Goal: Task Accomplishment & Management: Manage account settings

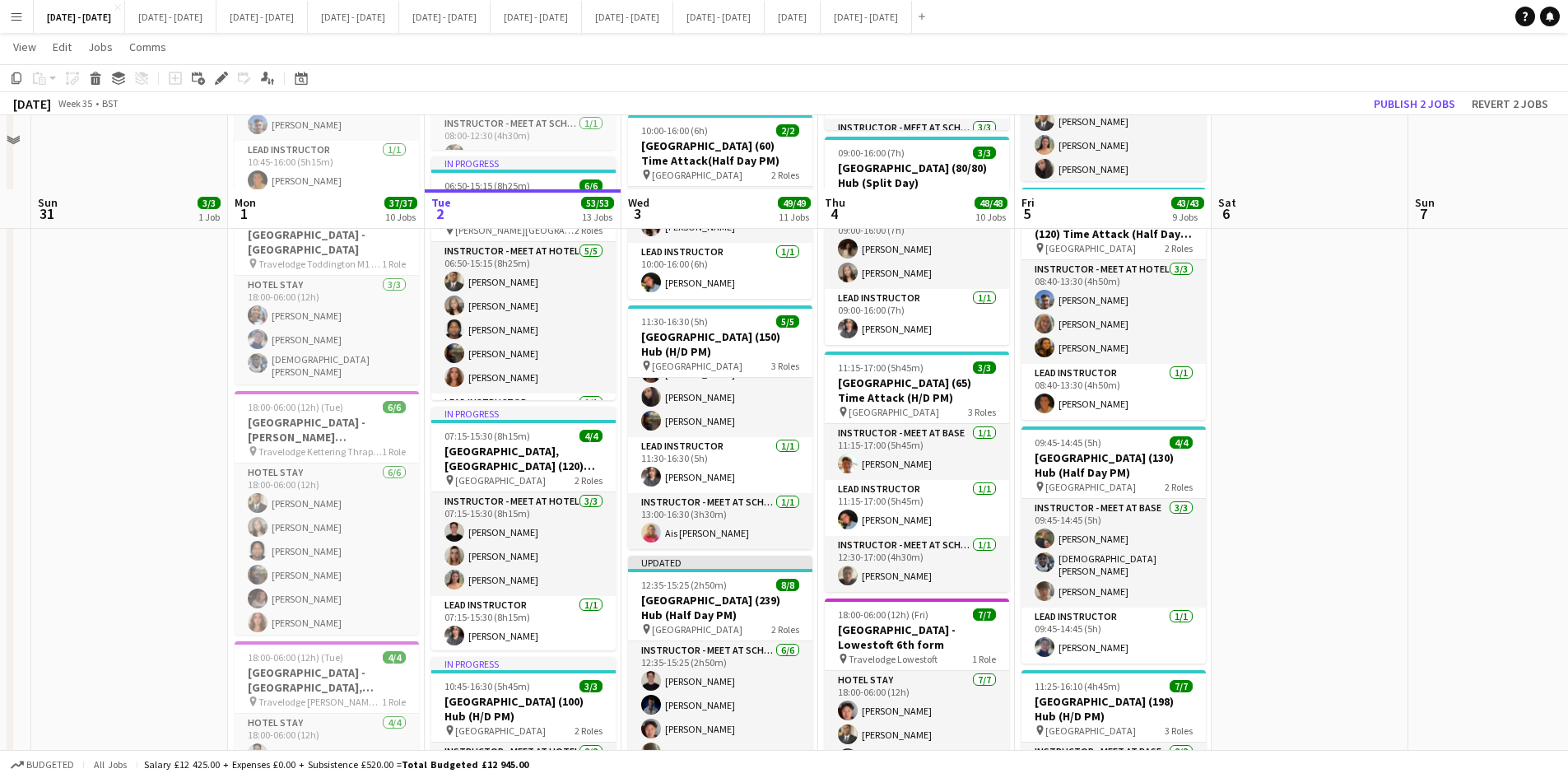
scroll to position [1564, 0]
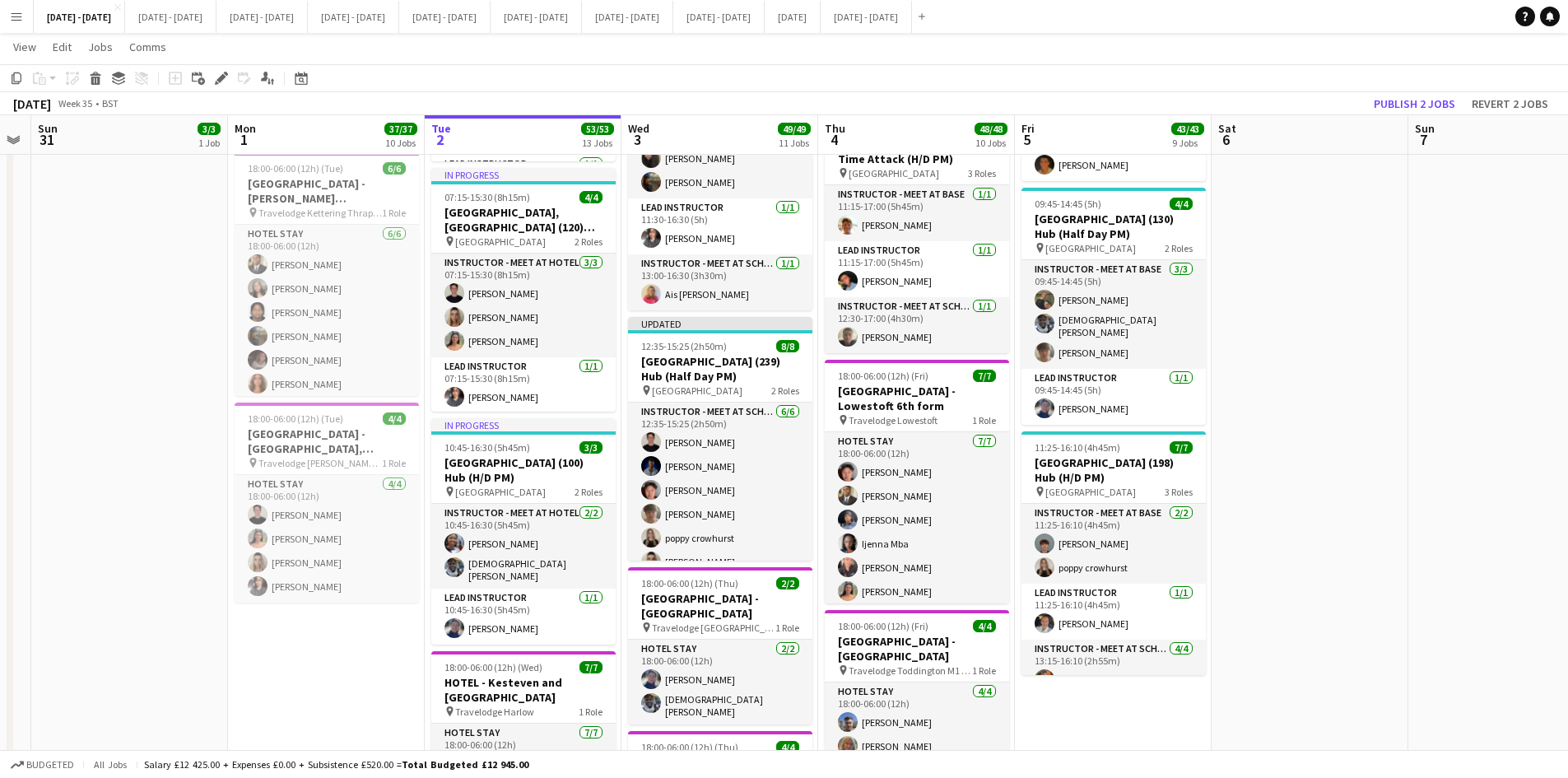
click at [12, 18] on app-icon "Menu" at bounding box center [16, 16] width 13 height 13
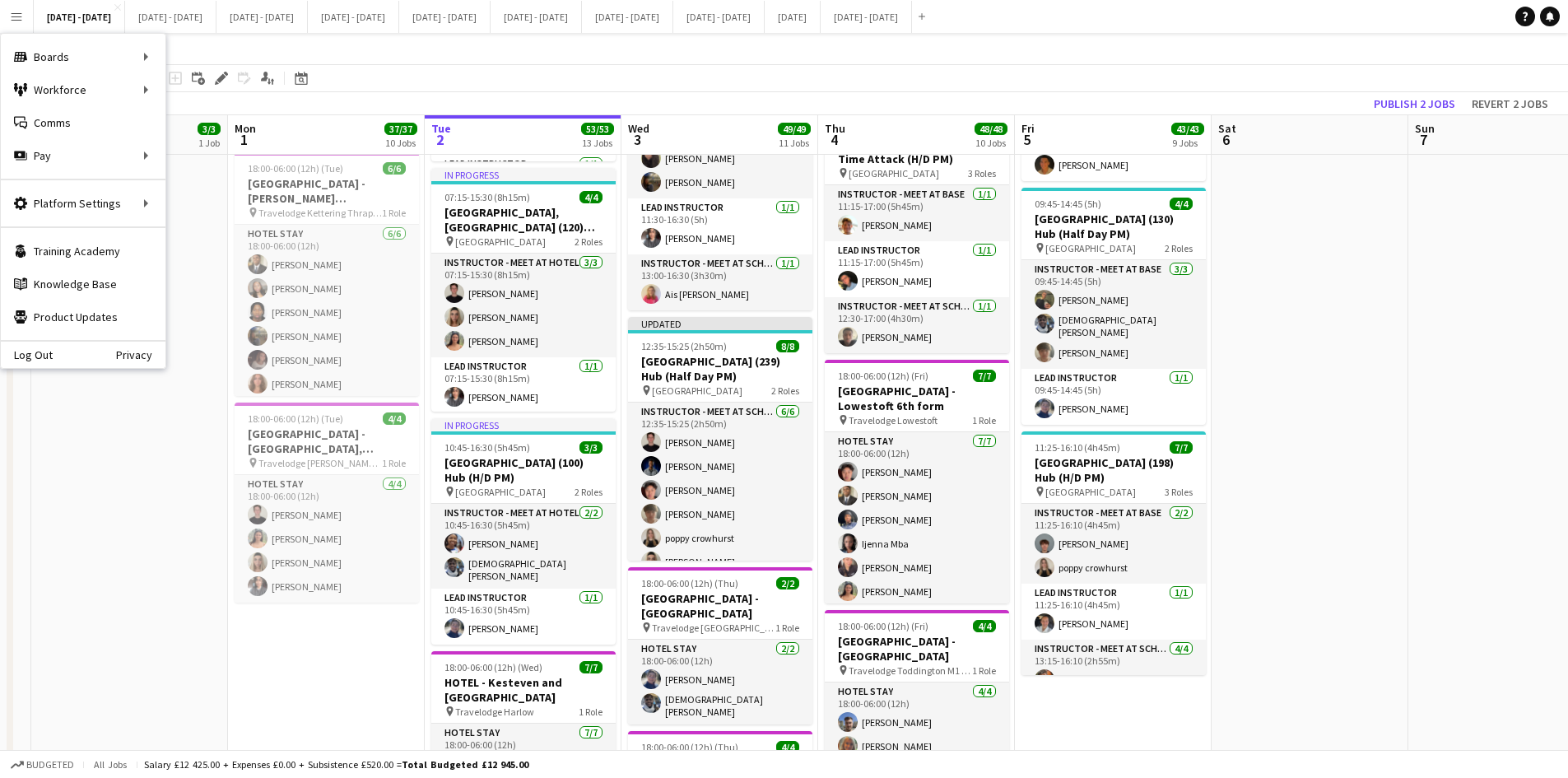
click at [4, 16] on button "Menu" at bounding box center [16, 16] width 33 height 33
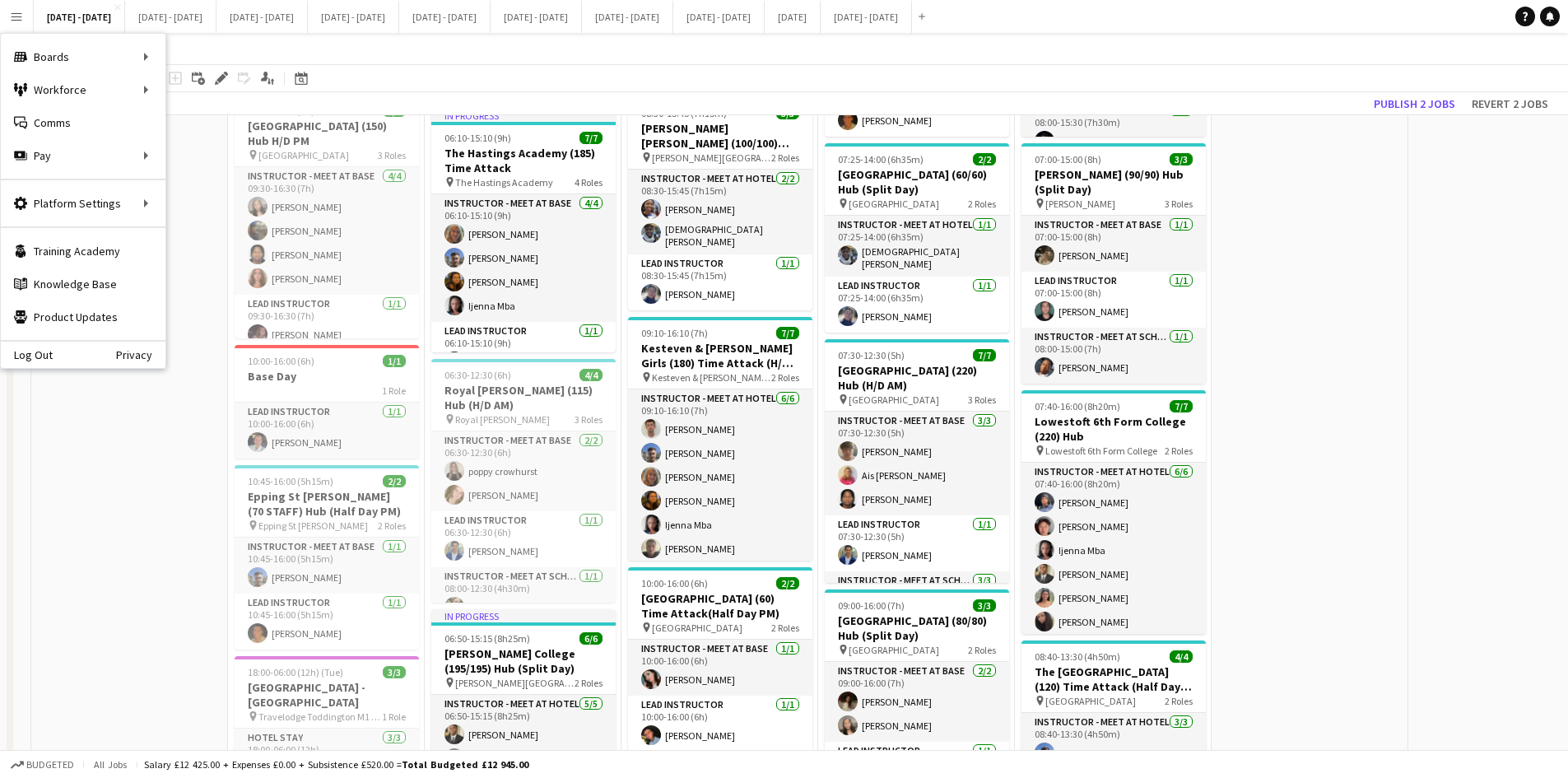
scroll to position [906, 0]
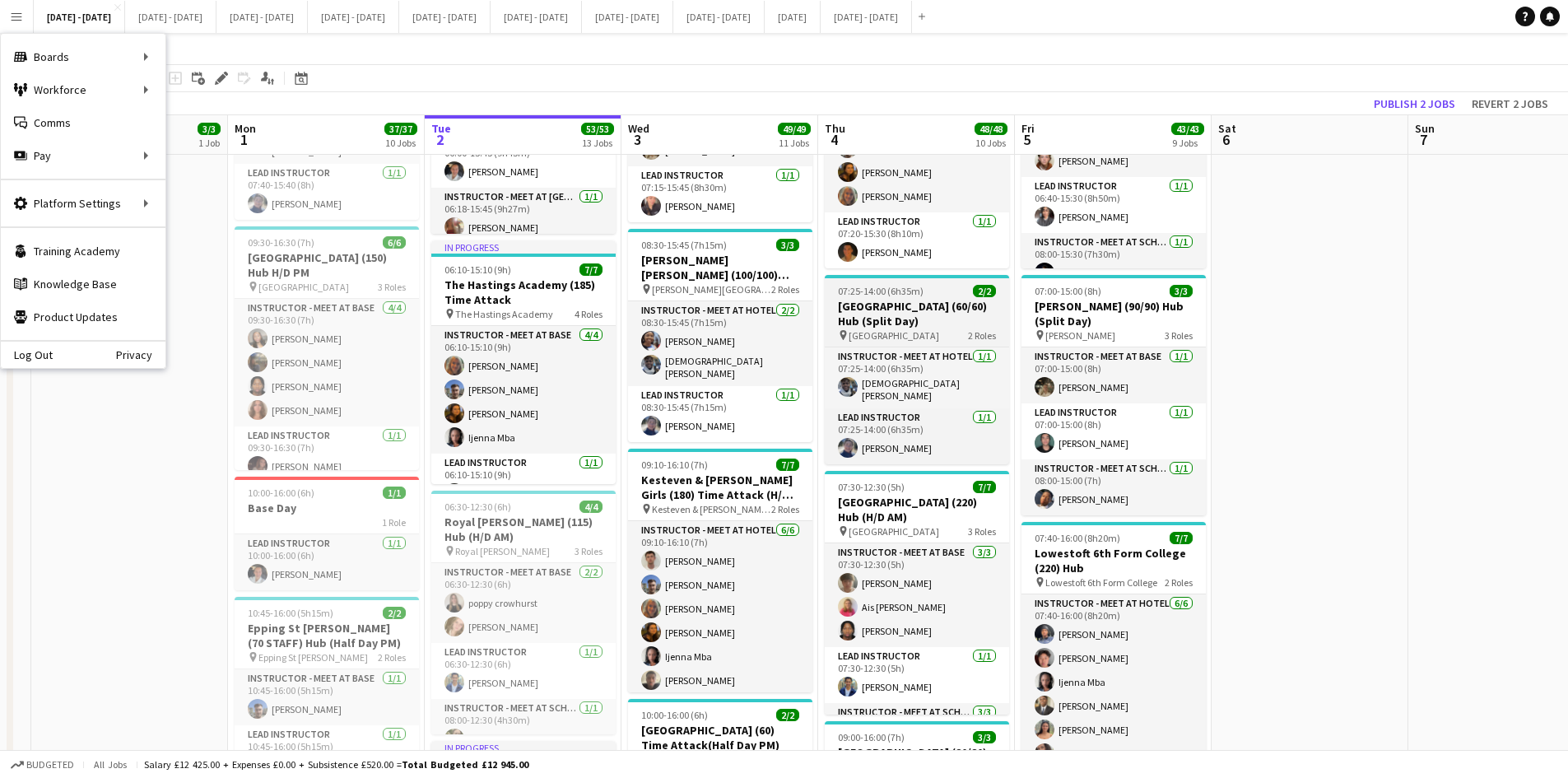
click at [945, 284] on app-job-card "07:25-14:00 (6h35m) 2/2 Kings Norton Girls School (60/60) Hub (Split Day) pin K…" at bounding box center [917, 370] width 184 height 189
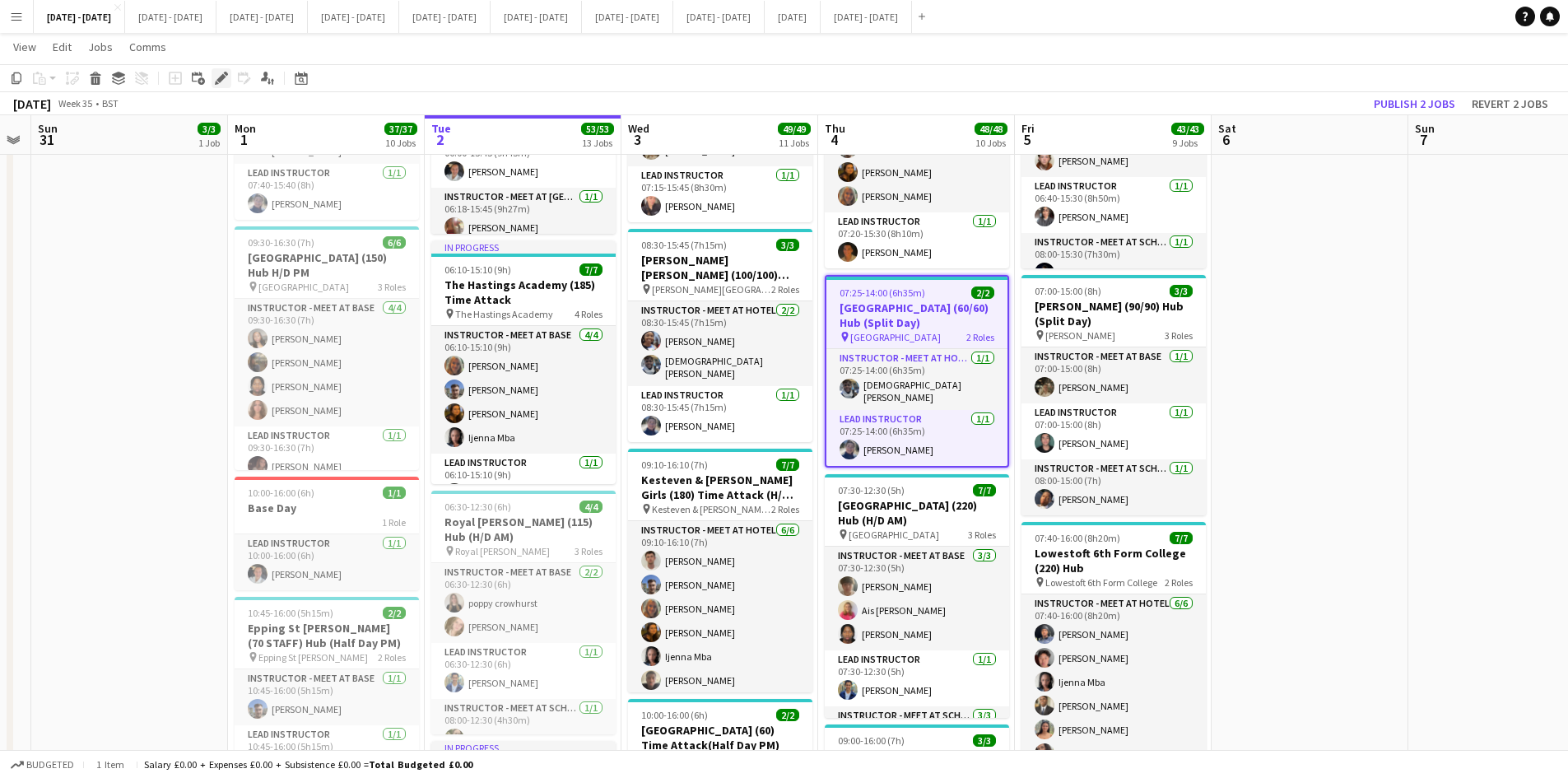
click at [219, 79] on icon at bounding box center [221, 78] width 9 height 9
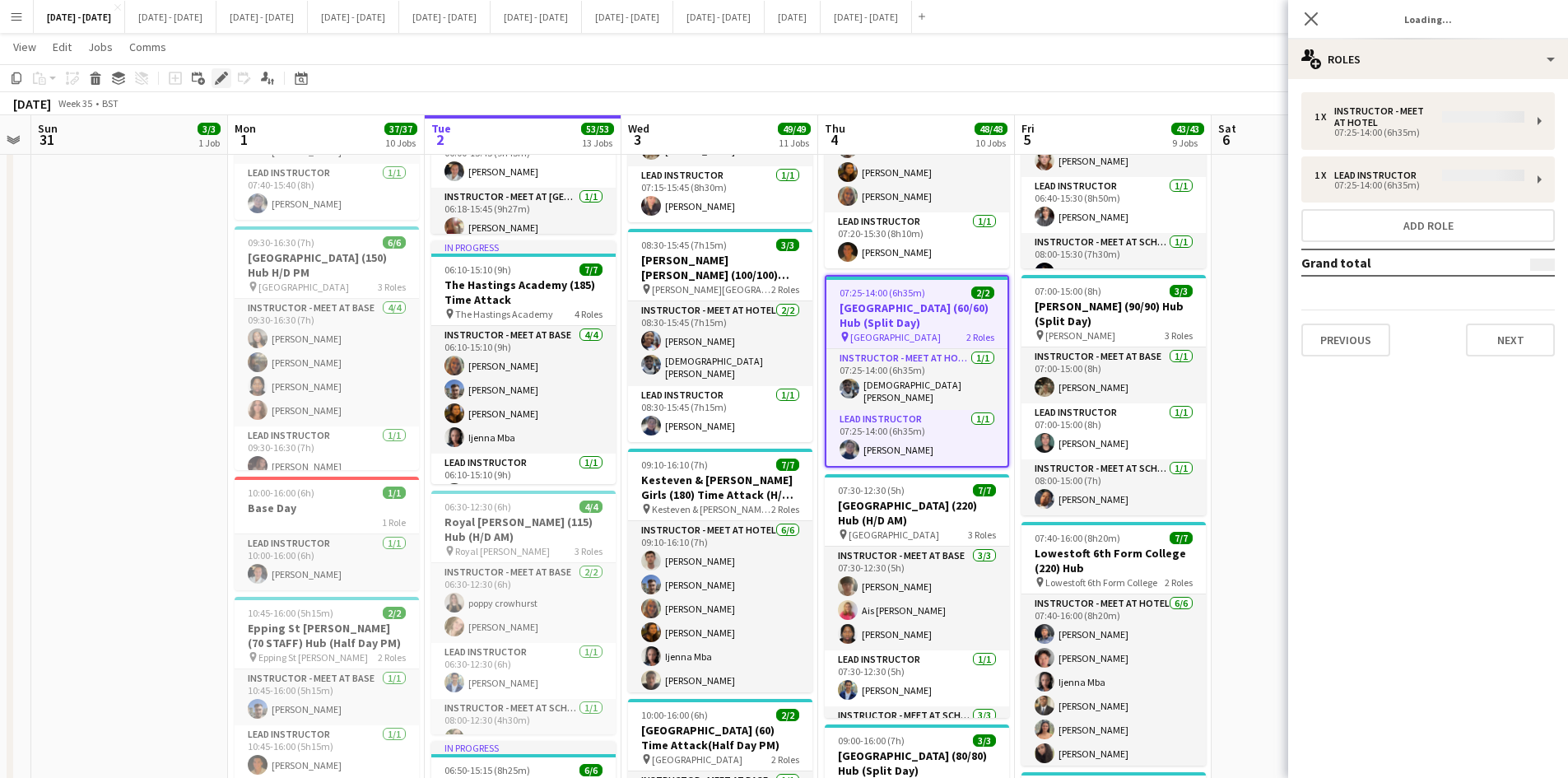
type input "**********"
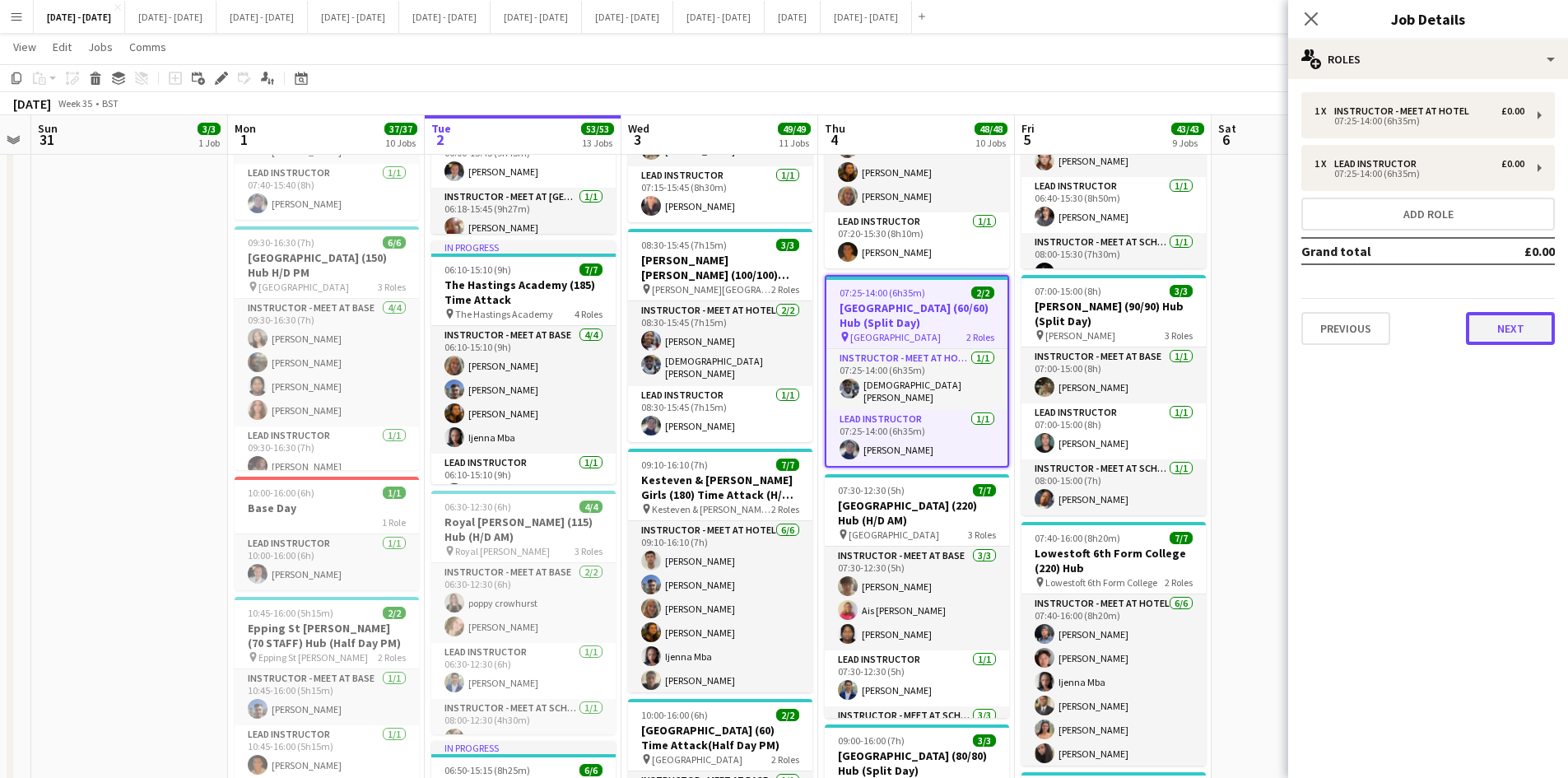
click at [1484, 321] on button "Next" at bounding box center [1510, 328] width 89 height 33
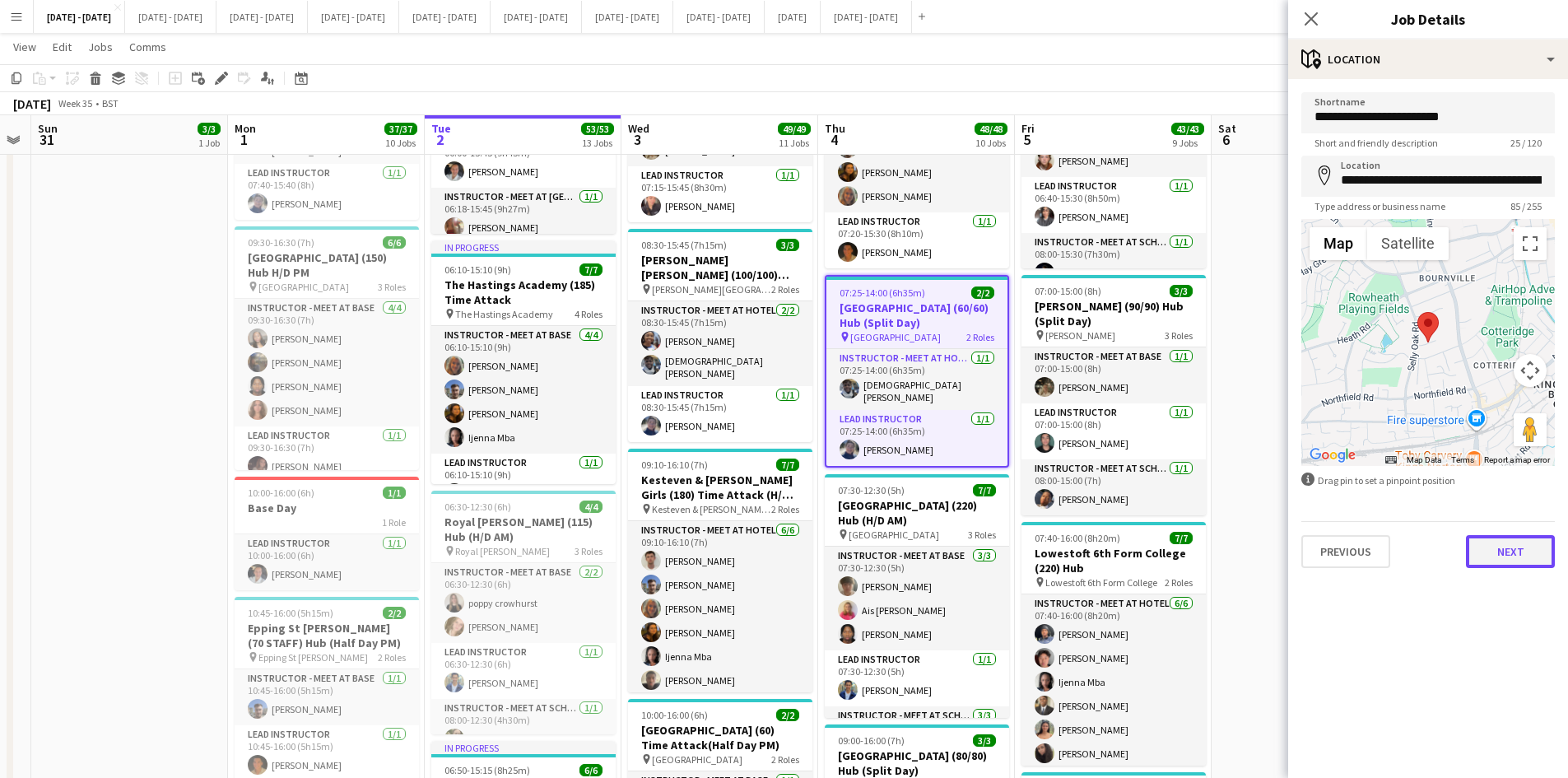
click at [1498, 555] on button "Next" at bounding box center [1510, 551] width 89 height 33
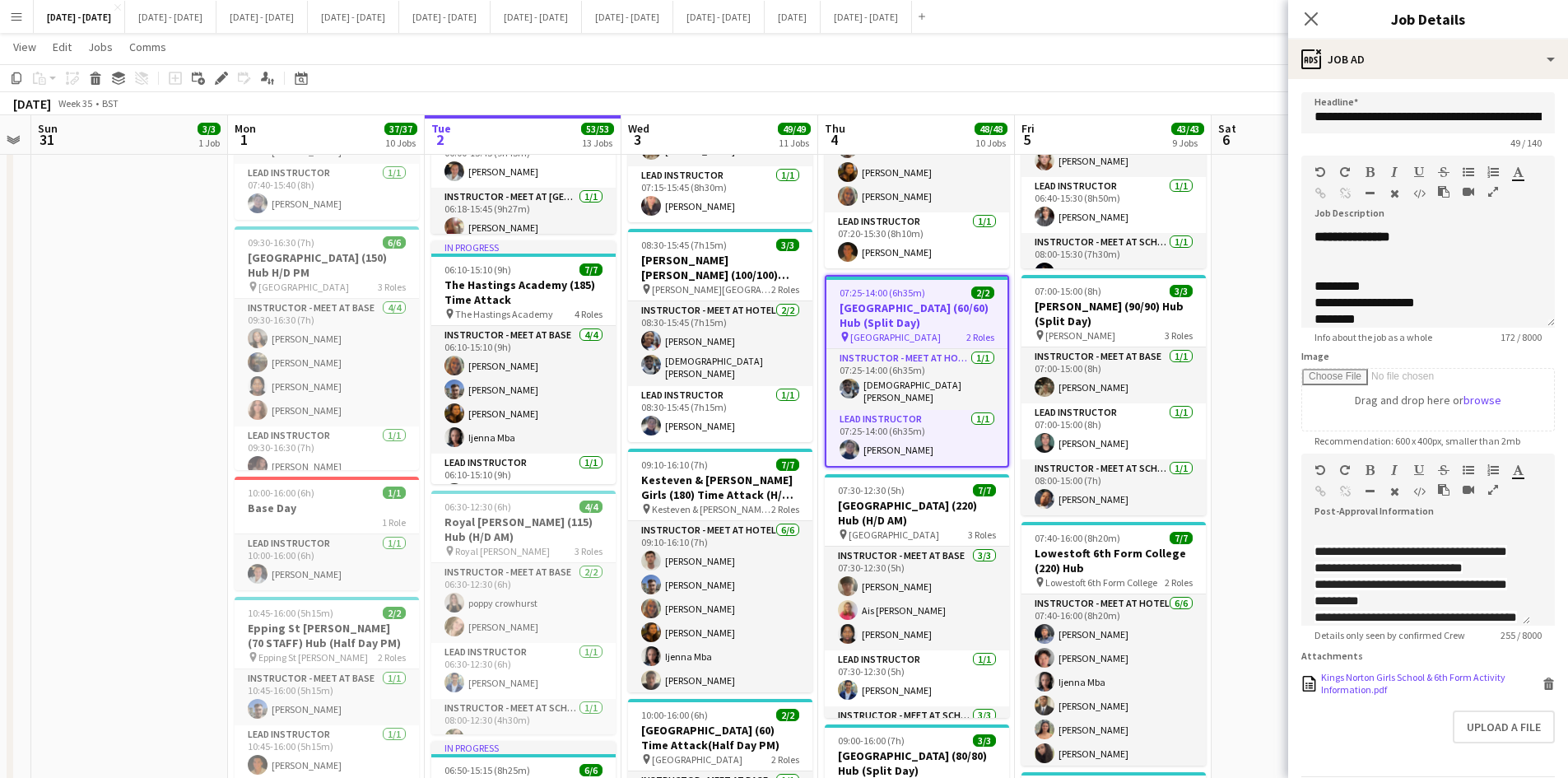
click at [1351, 696] on div "Kings Norton Girls School & 6th Form Activity Information.pdf" at bounding box center [1430, 683] width 217 height 24
click at [20, 50] on span "View" at bounding box center [24, 47] width 23 height 15
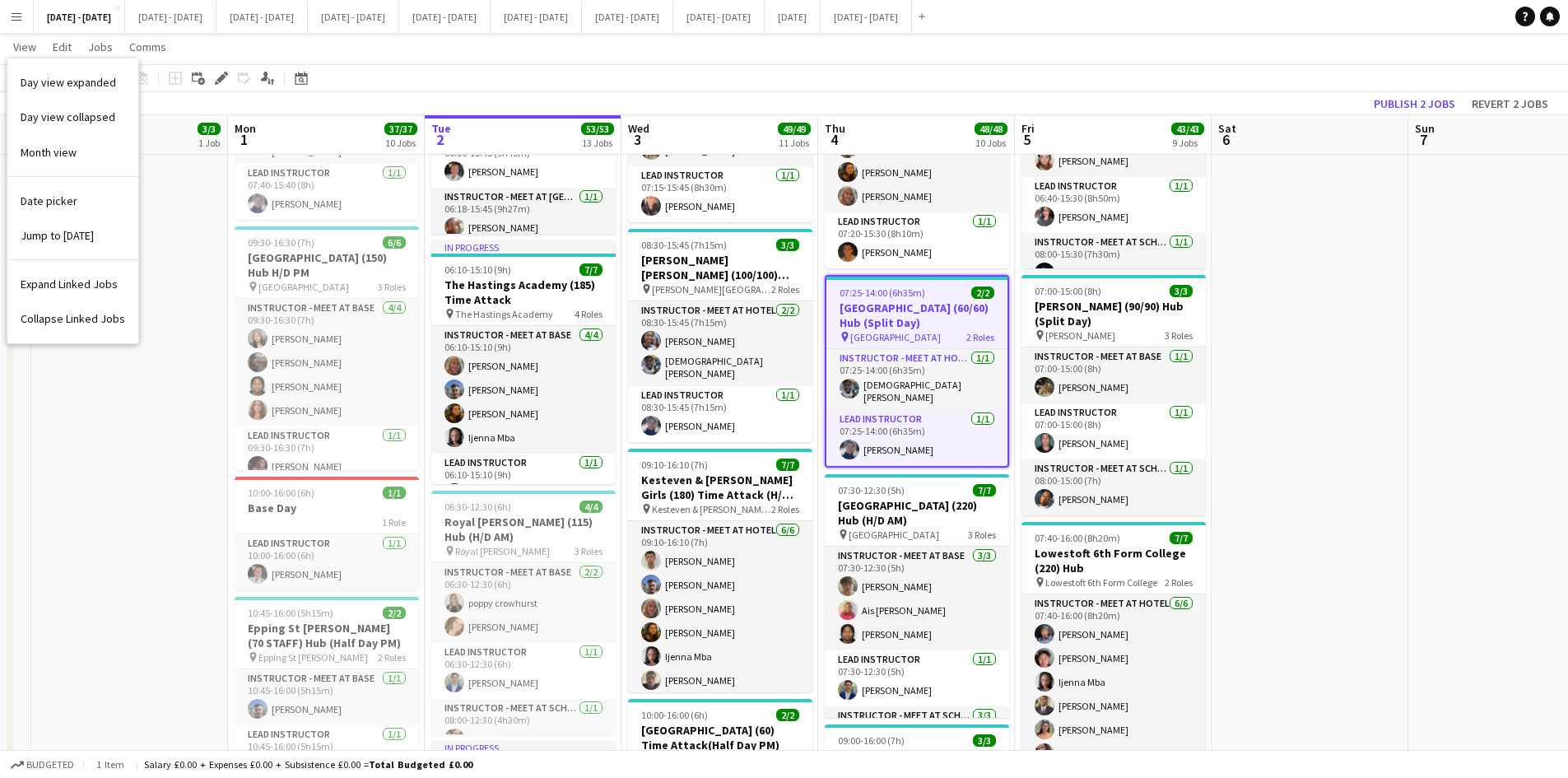
click at [15, 12] on app-icon "Menu" at bounding box center [16, 16] width 13 height 13
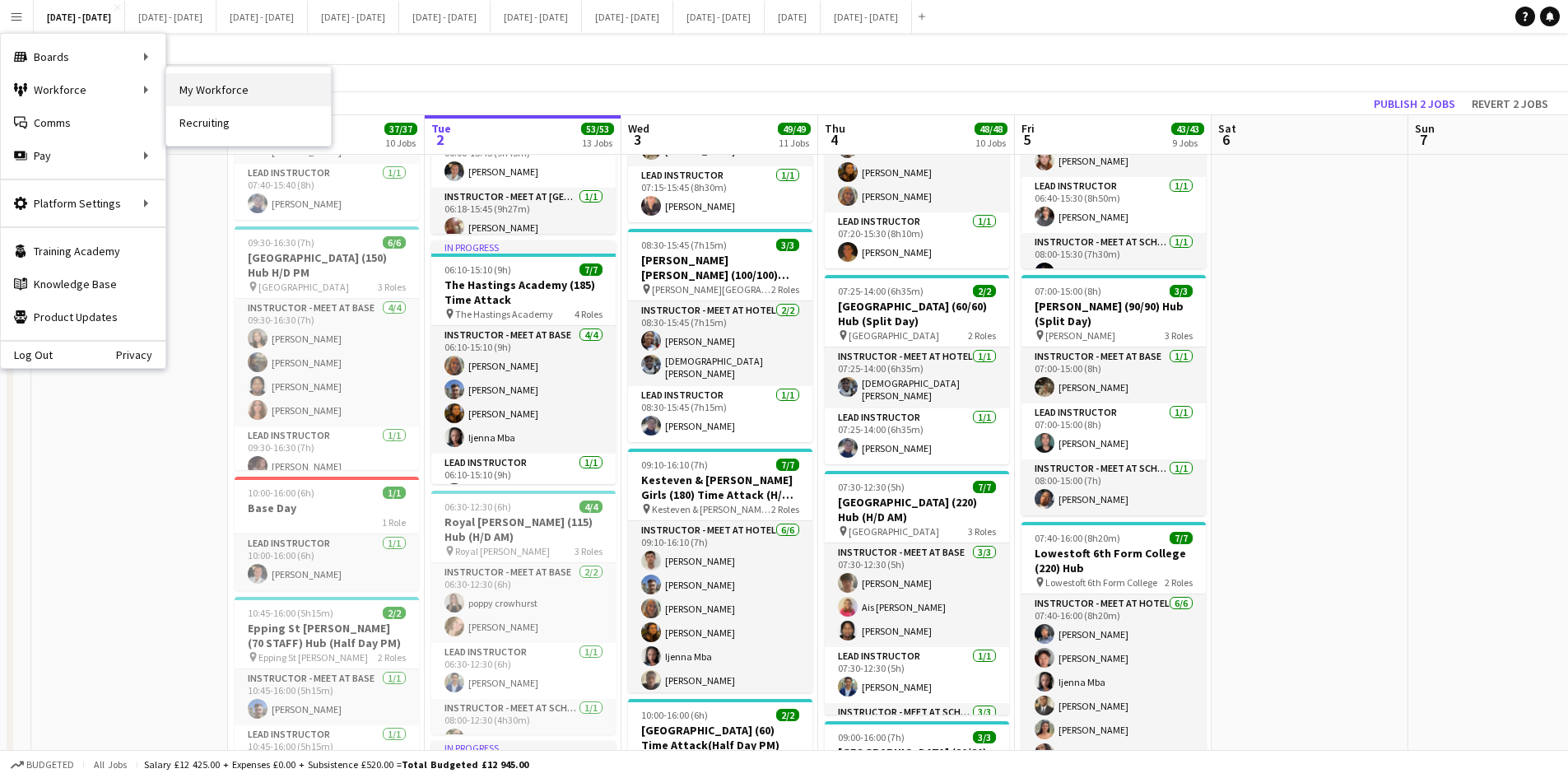
click at [207, 88] on link "My Workforce" at bounding box center [248, 89] width 165 height 33
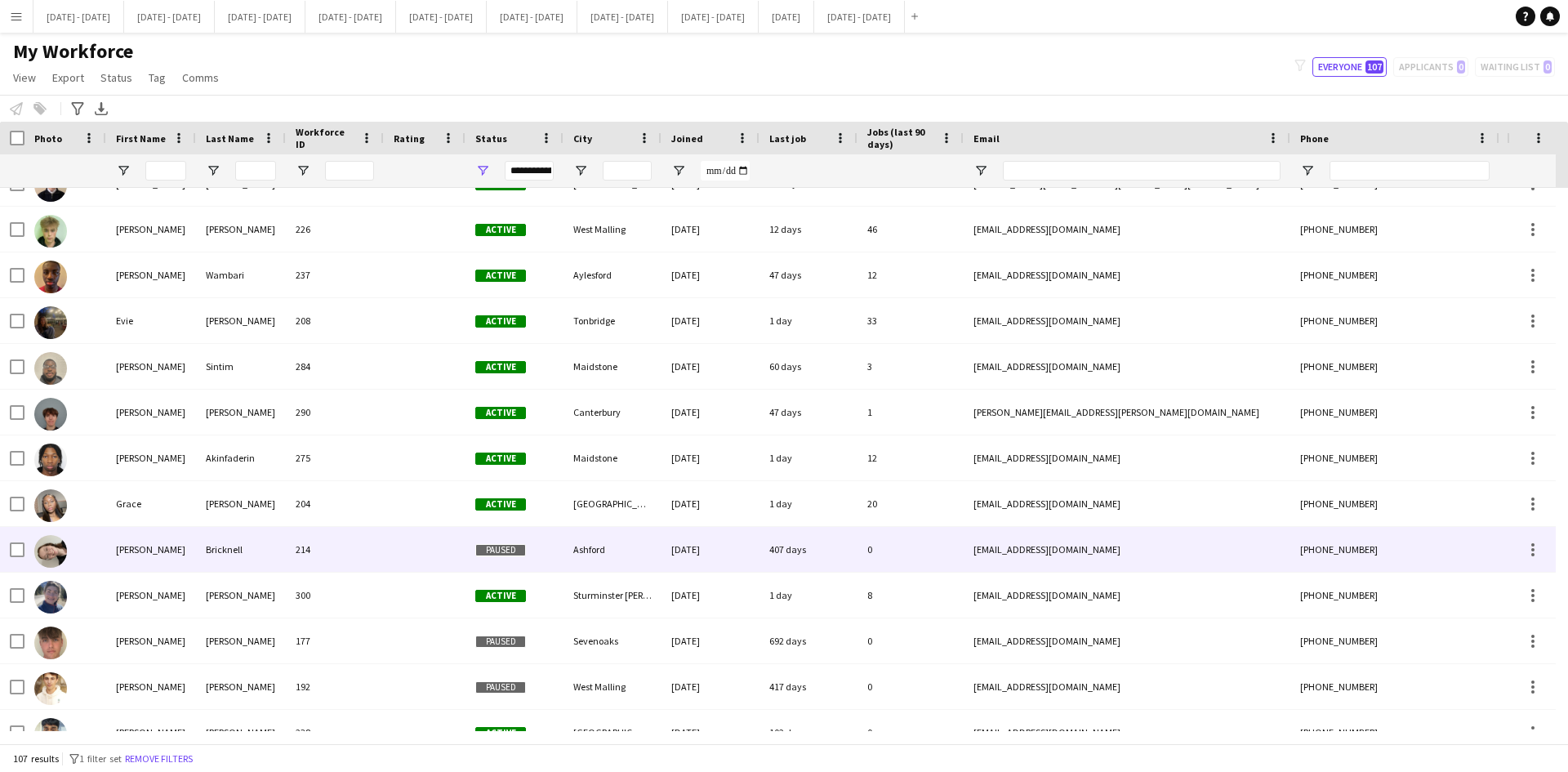
scroll to position [1634, 0]
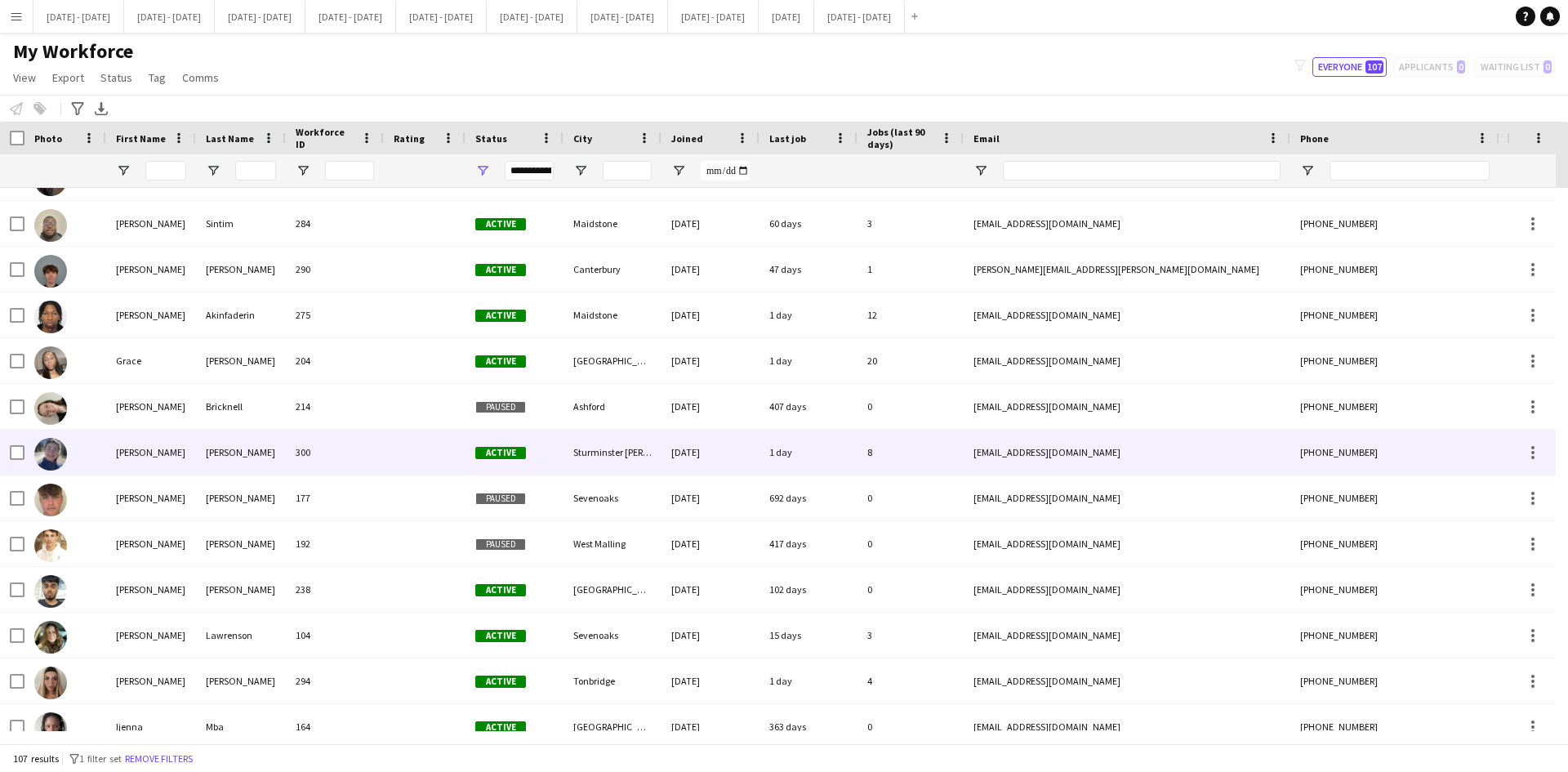
click at [125, 455] on div "[PERSON_NAME]" at bounding box center [151, 452] width 90 height 45
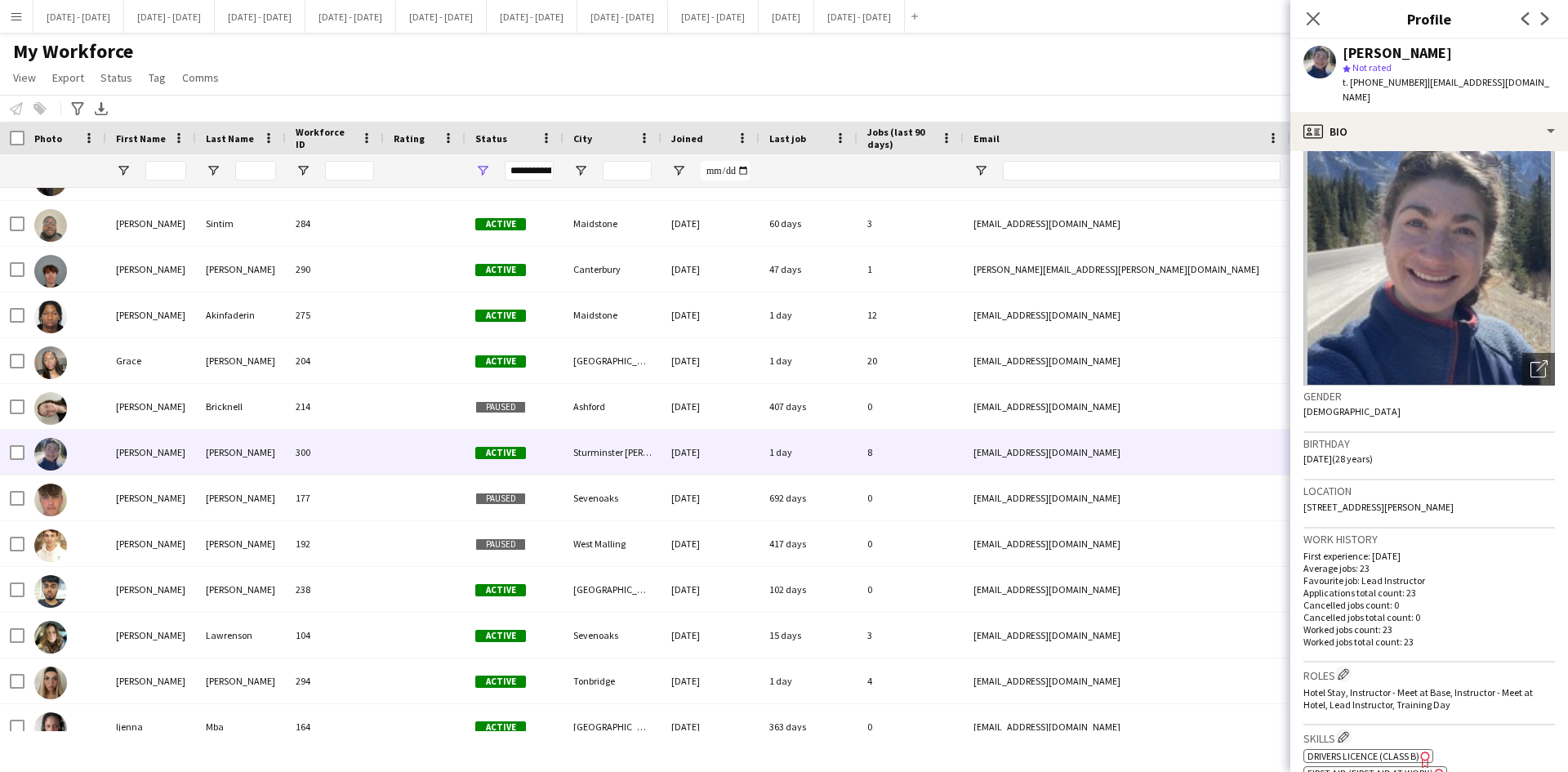
scroll to position [0, 0]
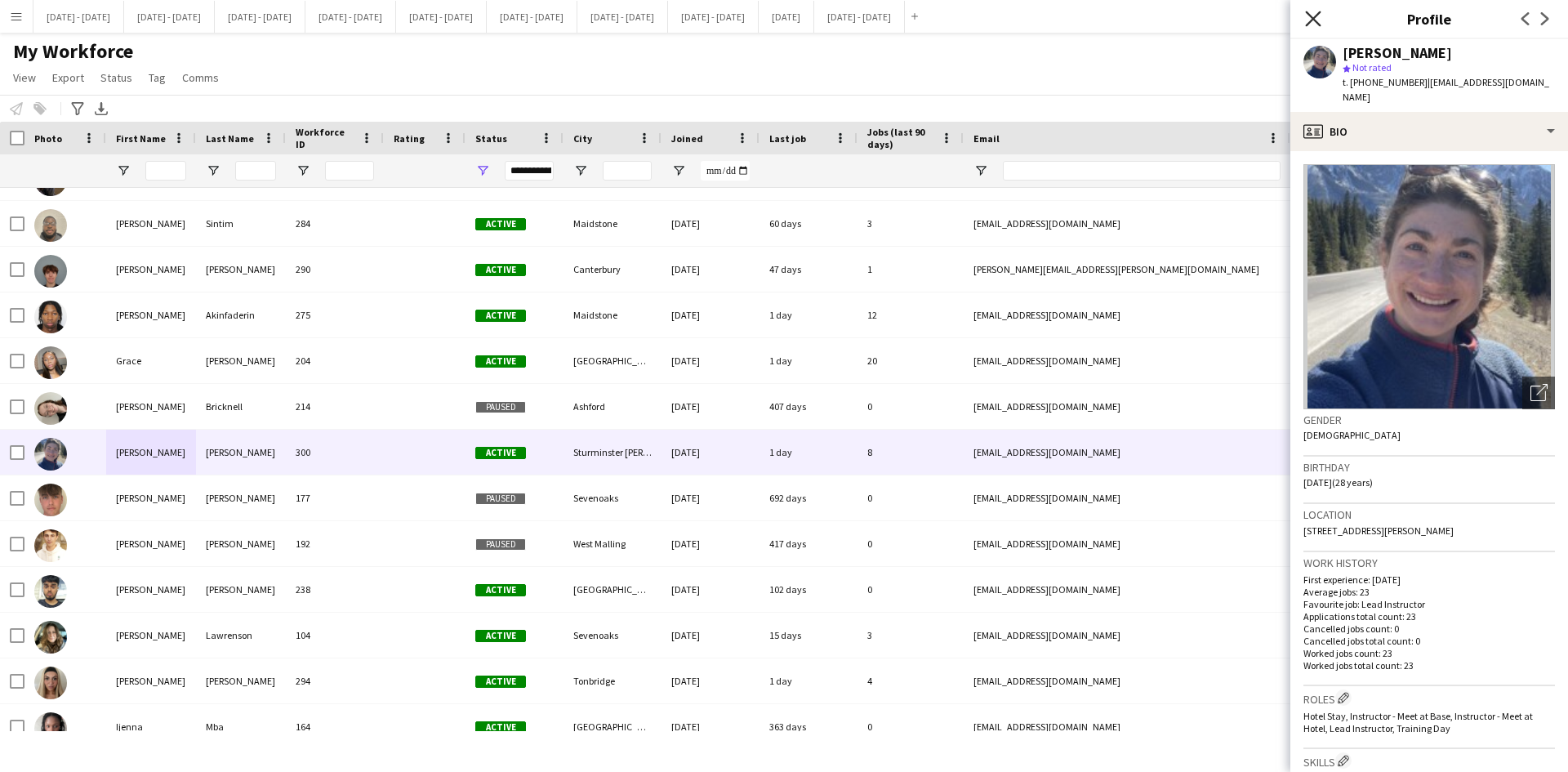
click at [1310, 22] on icon at bounding box center [1313, 18] width 16 height 16
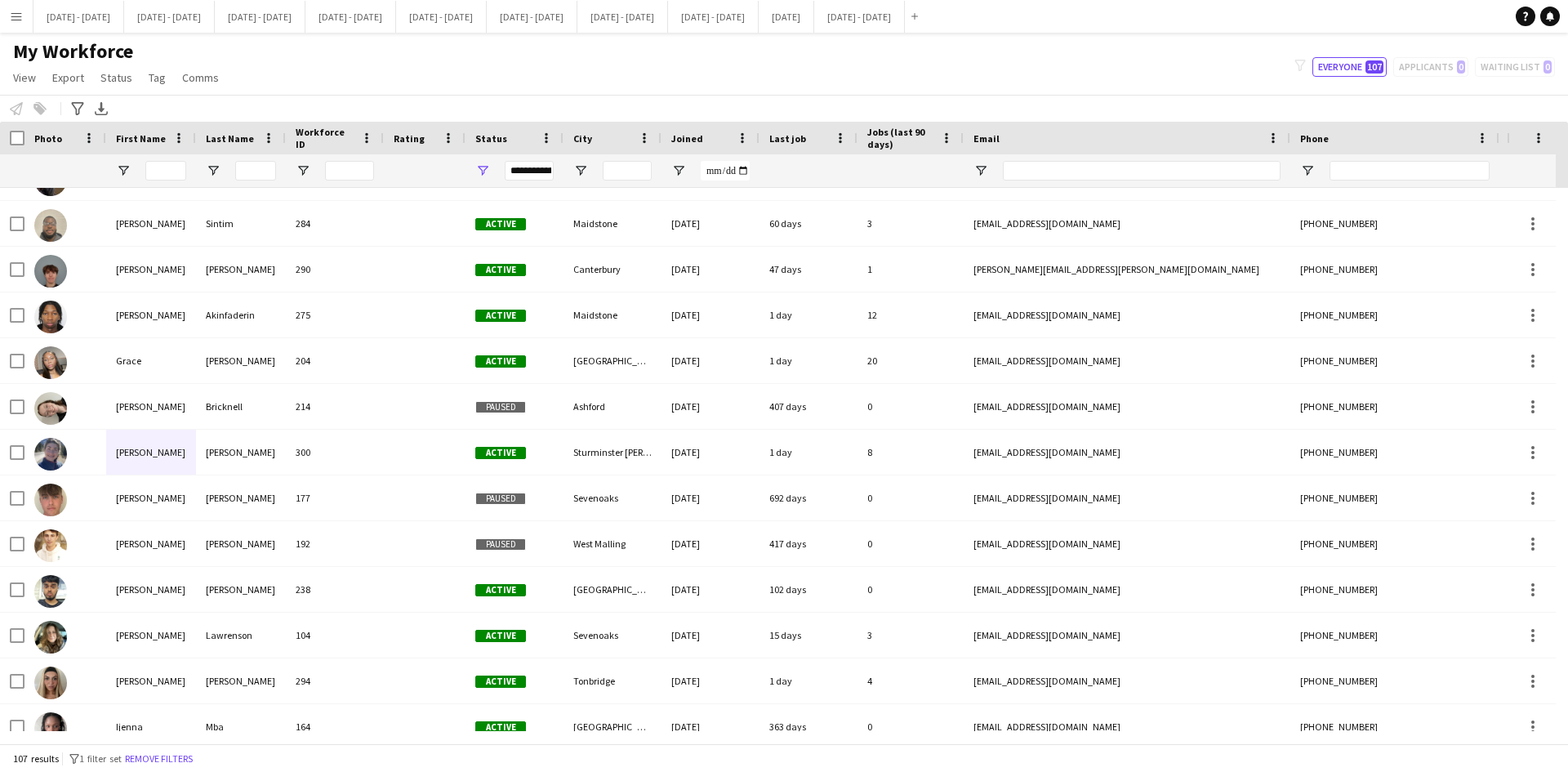
click at [16, 14] on app-icon "Menu" at bounding box center [16, 16] width 13 height 13
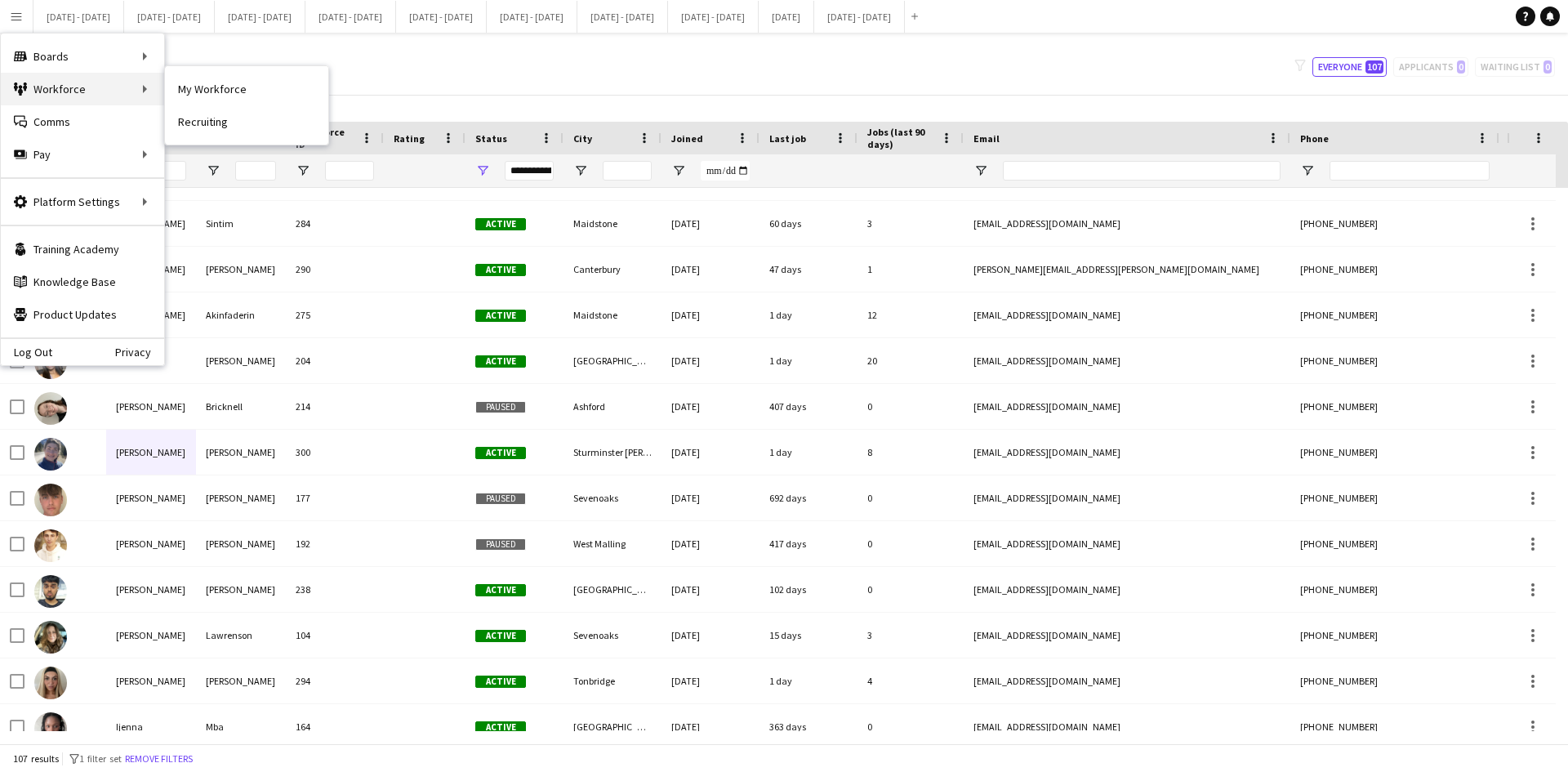
click at [103, 76] on div "Workforce Workforce" at bounding box center [83, 89] width 164 height 33
click at [192, 83] on link "My Workforce" at bounding box center [246, 89] width 164 height 33
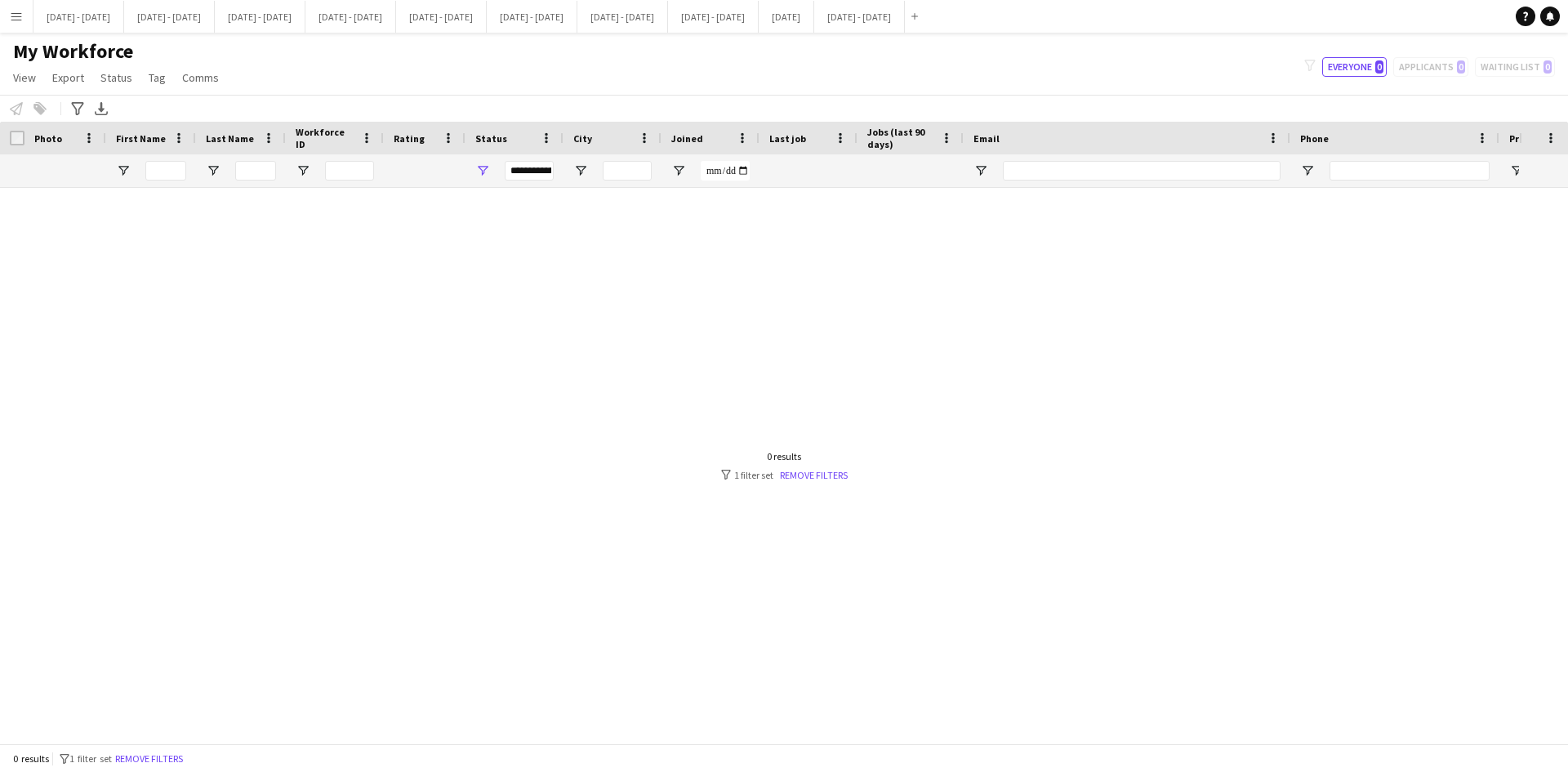
click at [11, 20] on app-icon "Menu" at bounding box center [16, 16] width 13 height 13
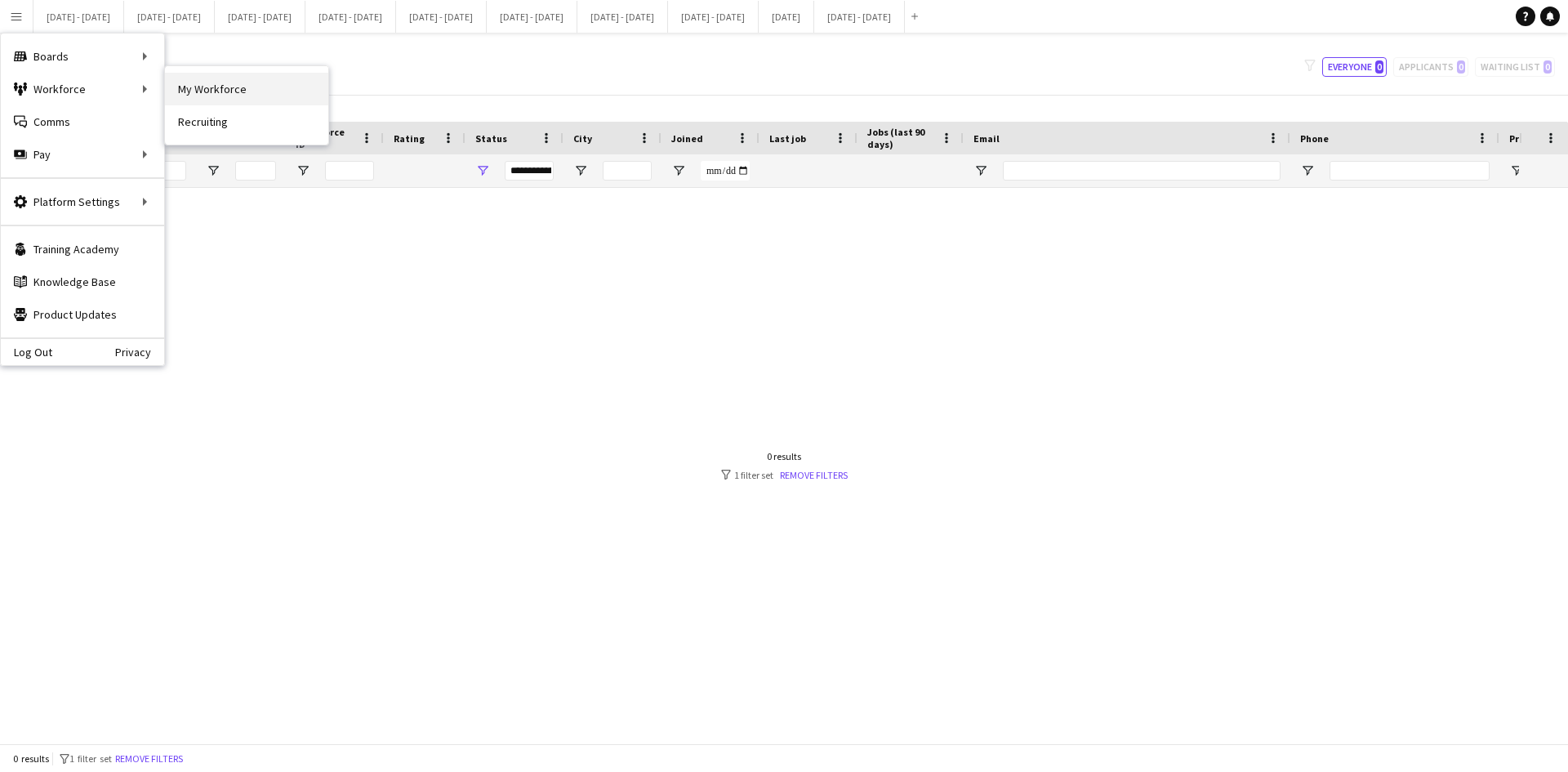
click at [196, 86] on link "My Workforce" at bounding box center [246, 89] width 164 height 33
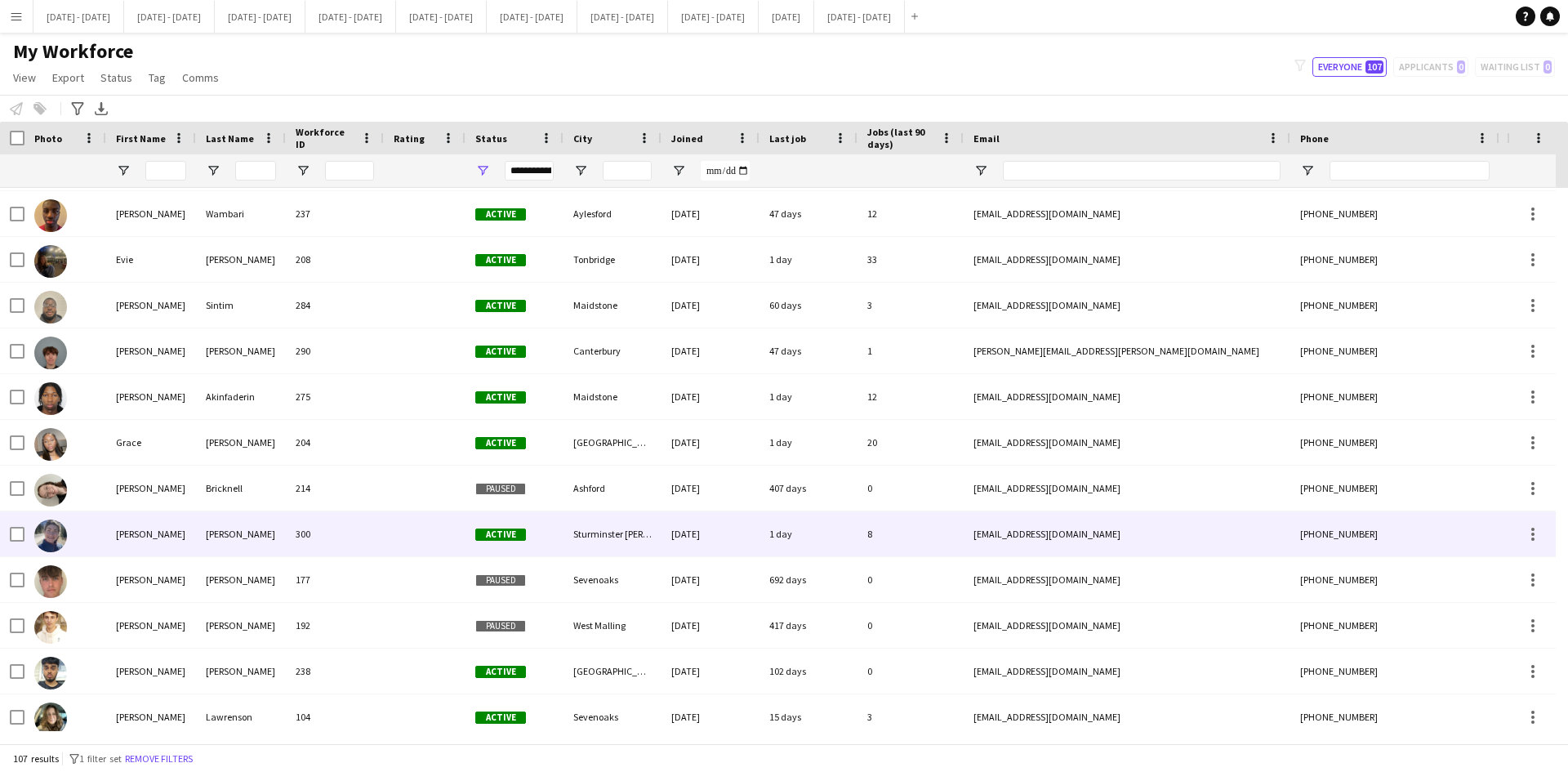
click at [128, 533] on div "[PERSON_NAME]" at bounding box center [151, 533] width 90 height 45
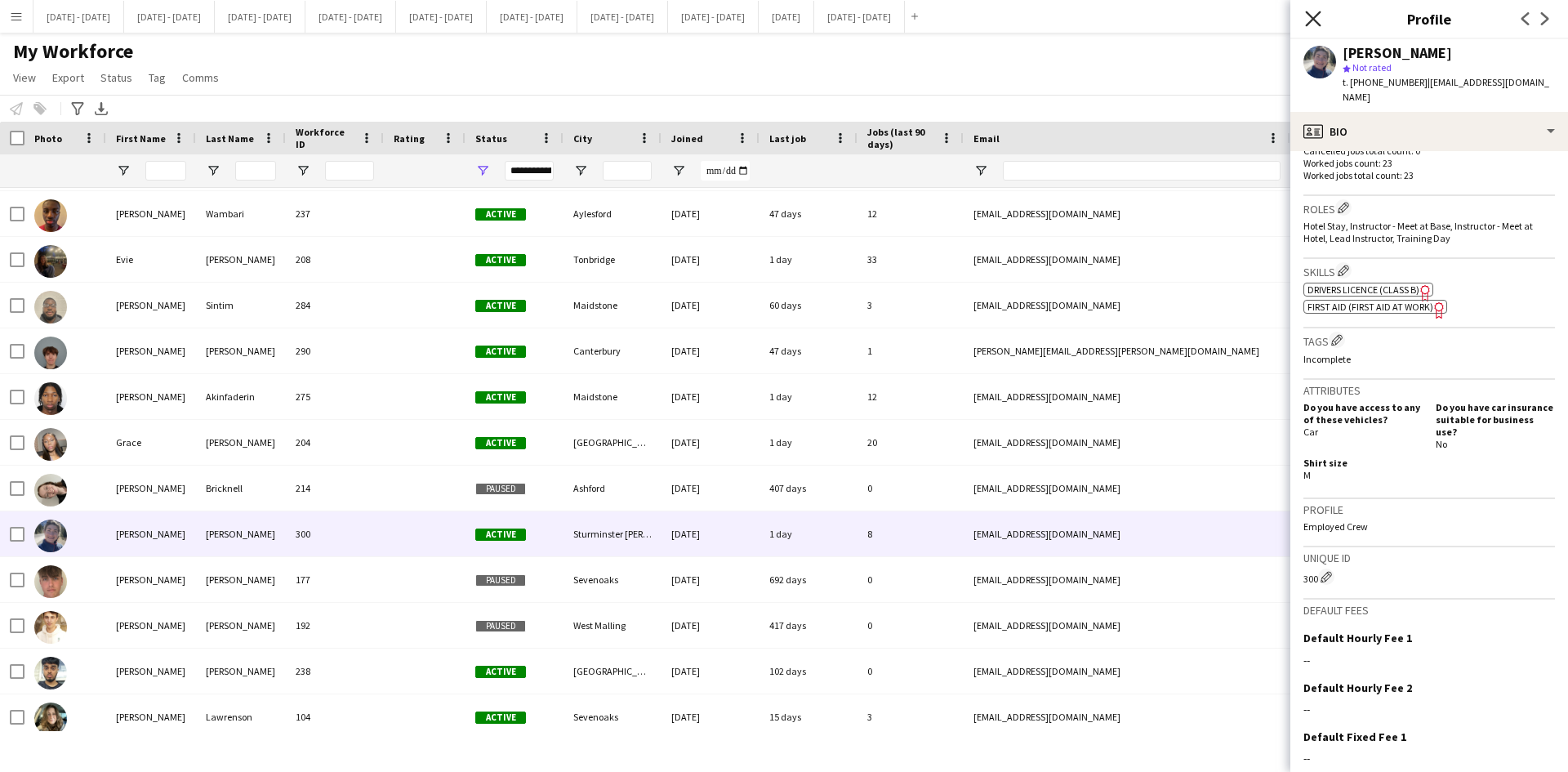
click at [1312, 16] on icon "Close pop-in" at bounding box center [1313, 18] width 16 height 16
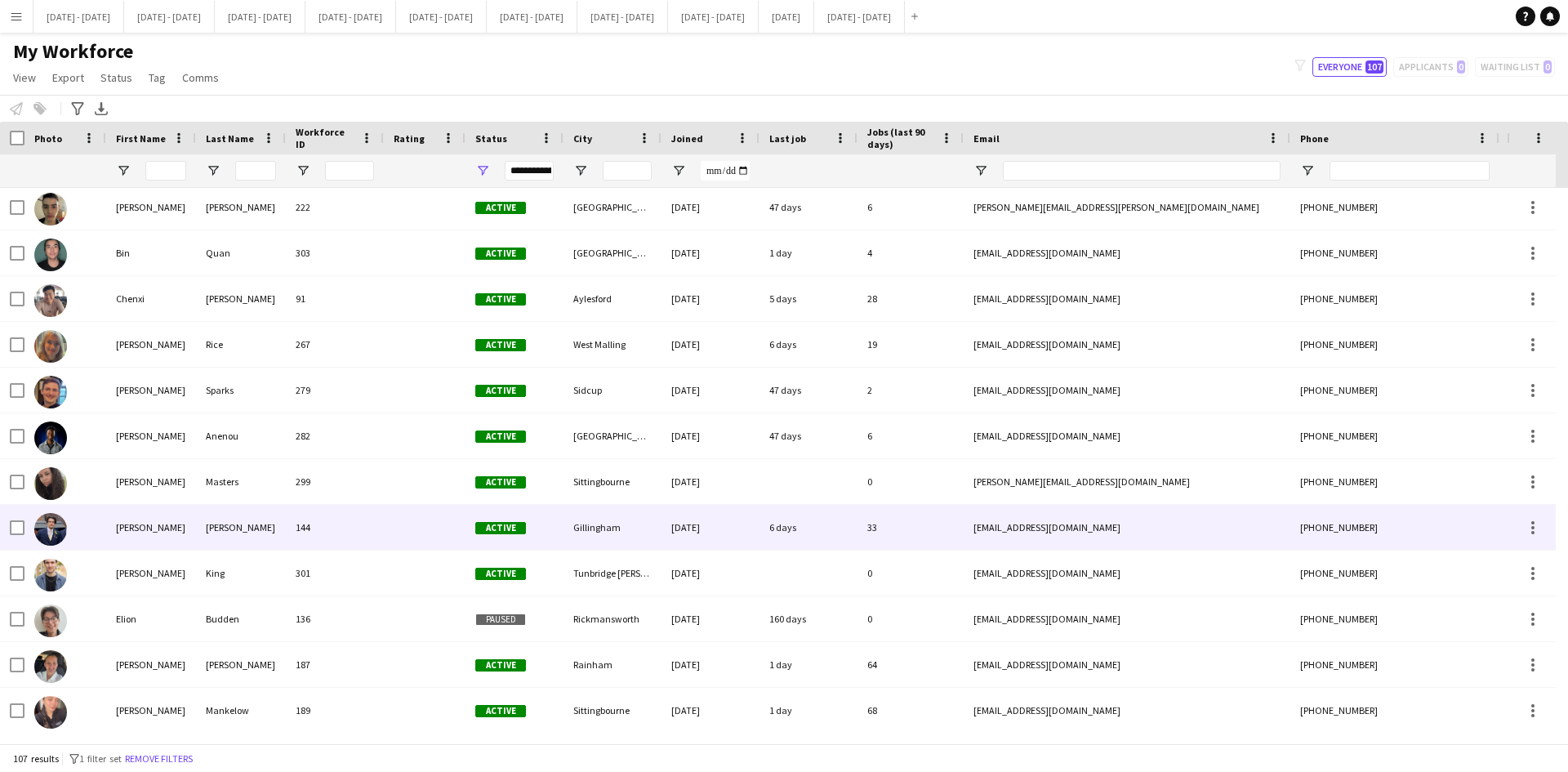
scroll to position [494, 0]
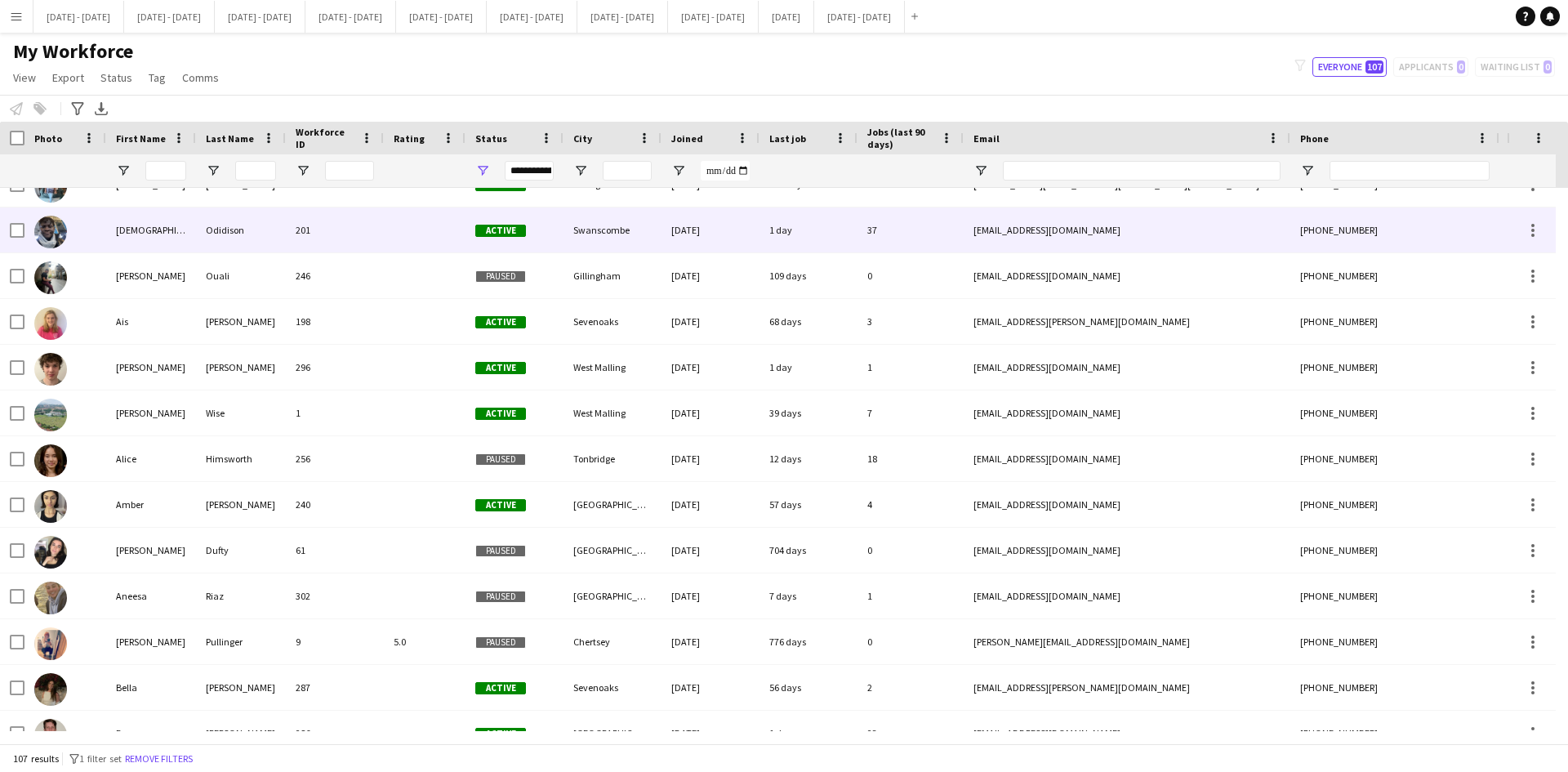
click at [136, 227] on div "[DEMOGRAPHIC_DATA]" at bounding box center [151, 230] width 90 height 45
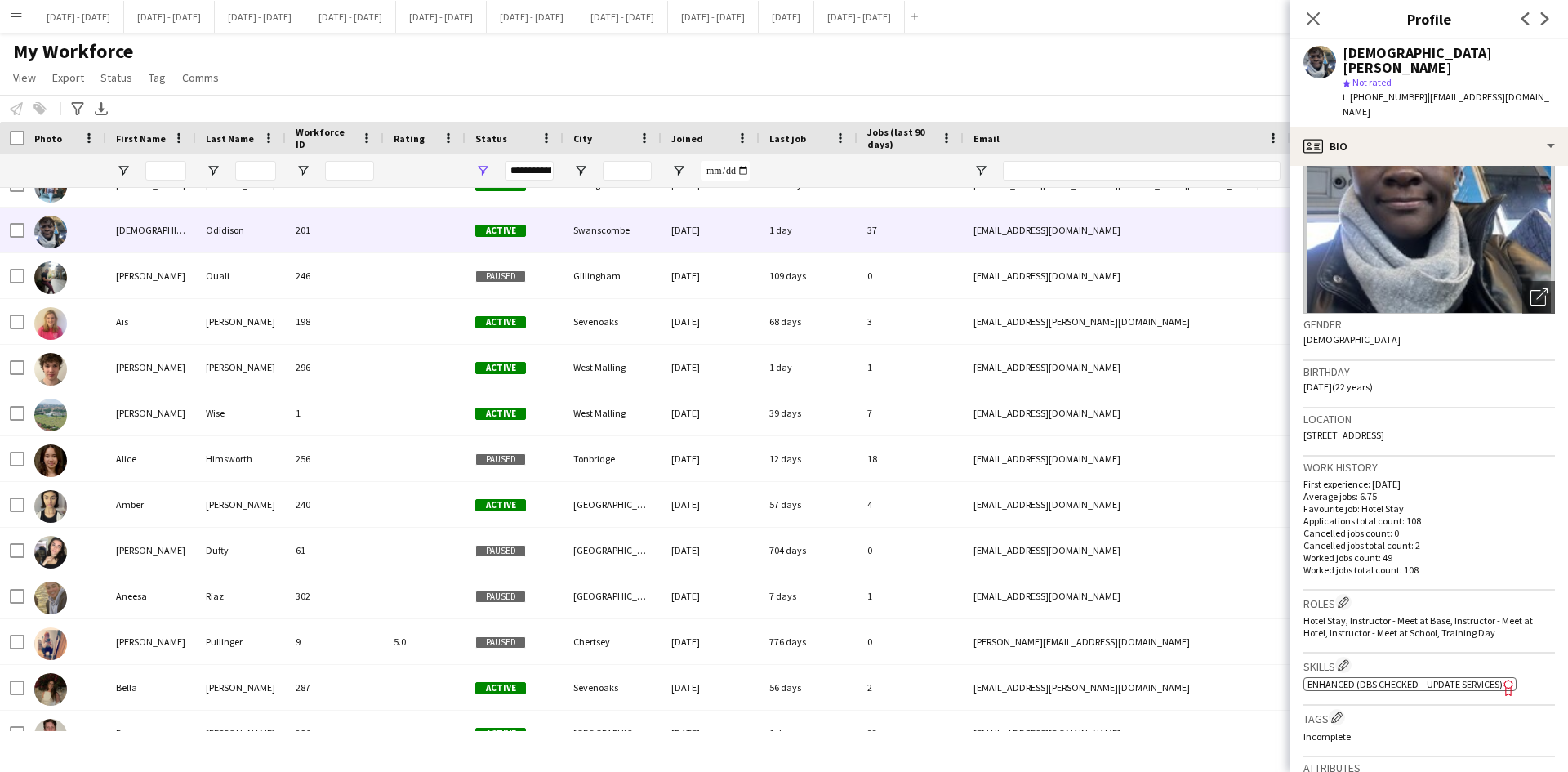
scroll to position [245, 0]
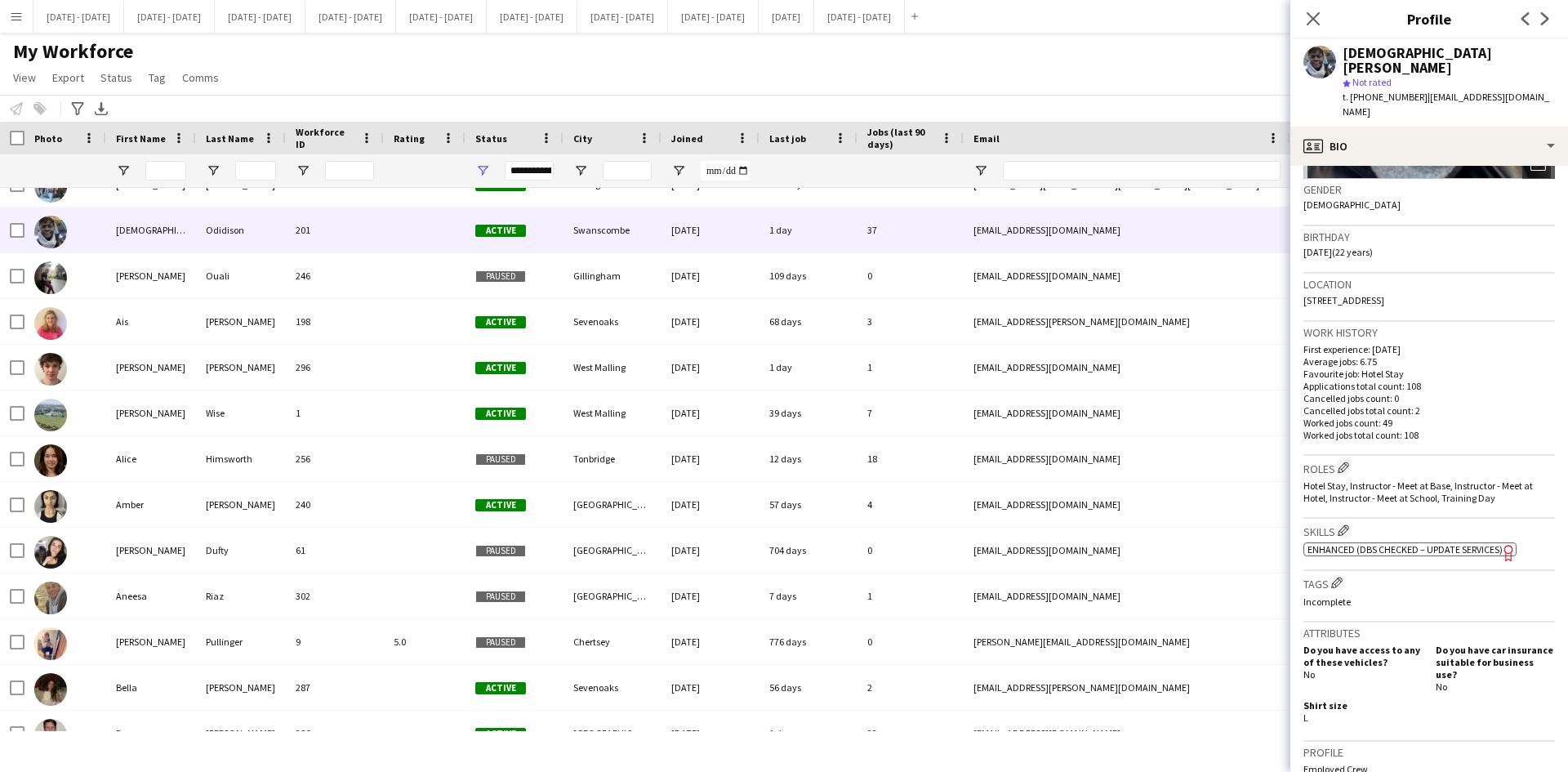
click at [1382, 543] on span "Enhanced (DBS Checked – Update Services)" at bounding box center [1405, 549] width 196 height 12
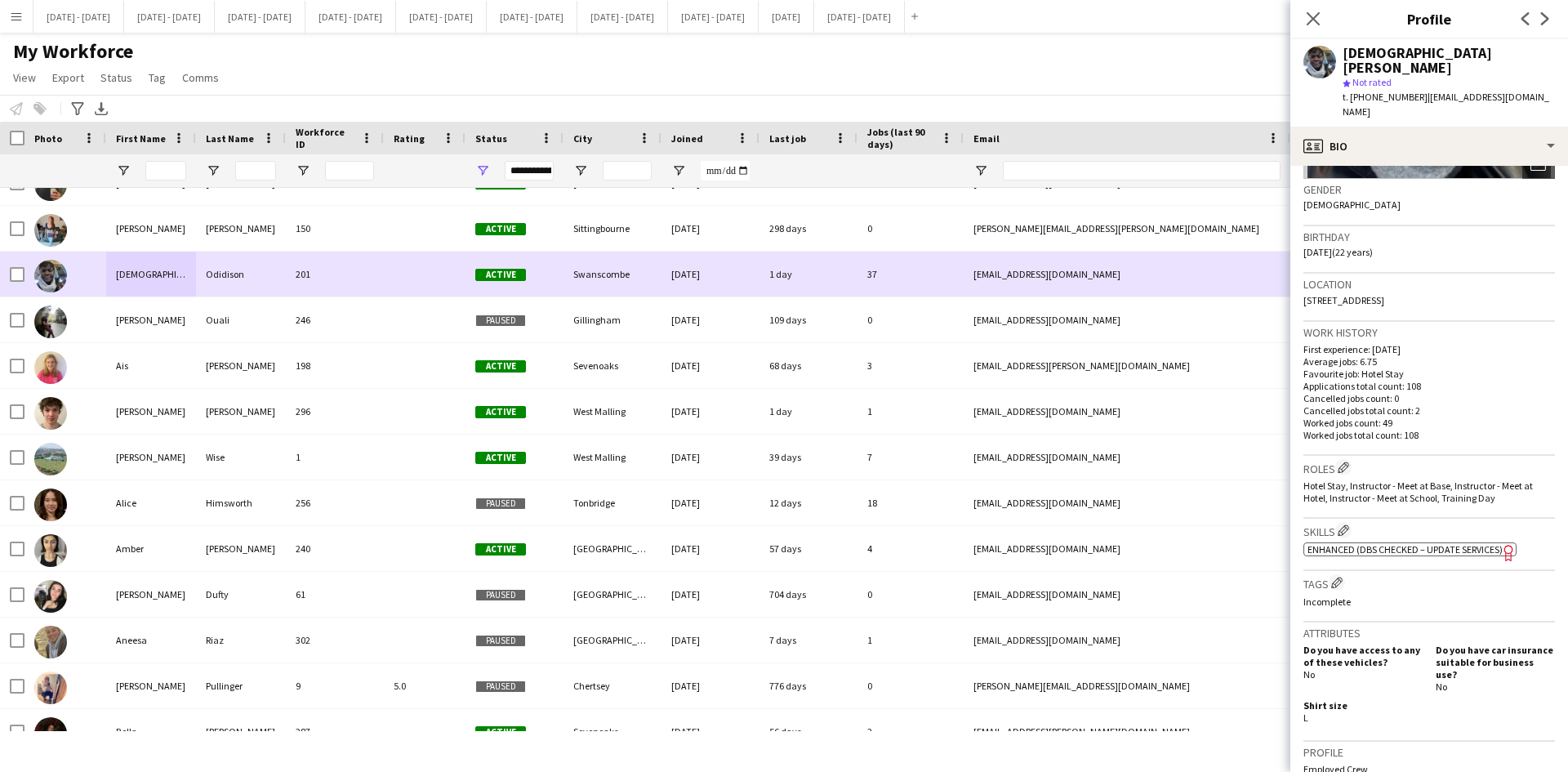
scroll to position [0, 0]
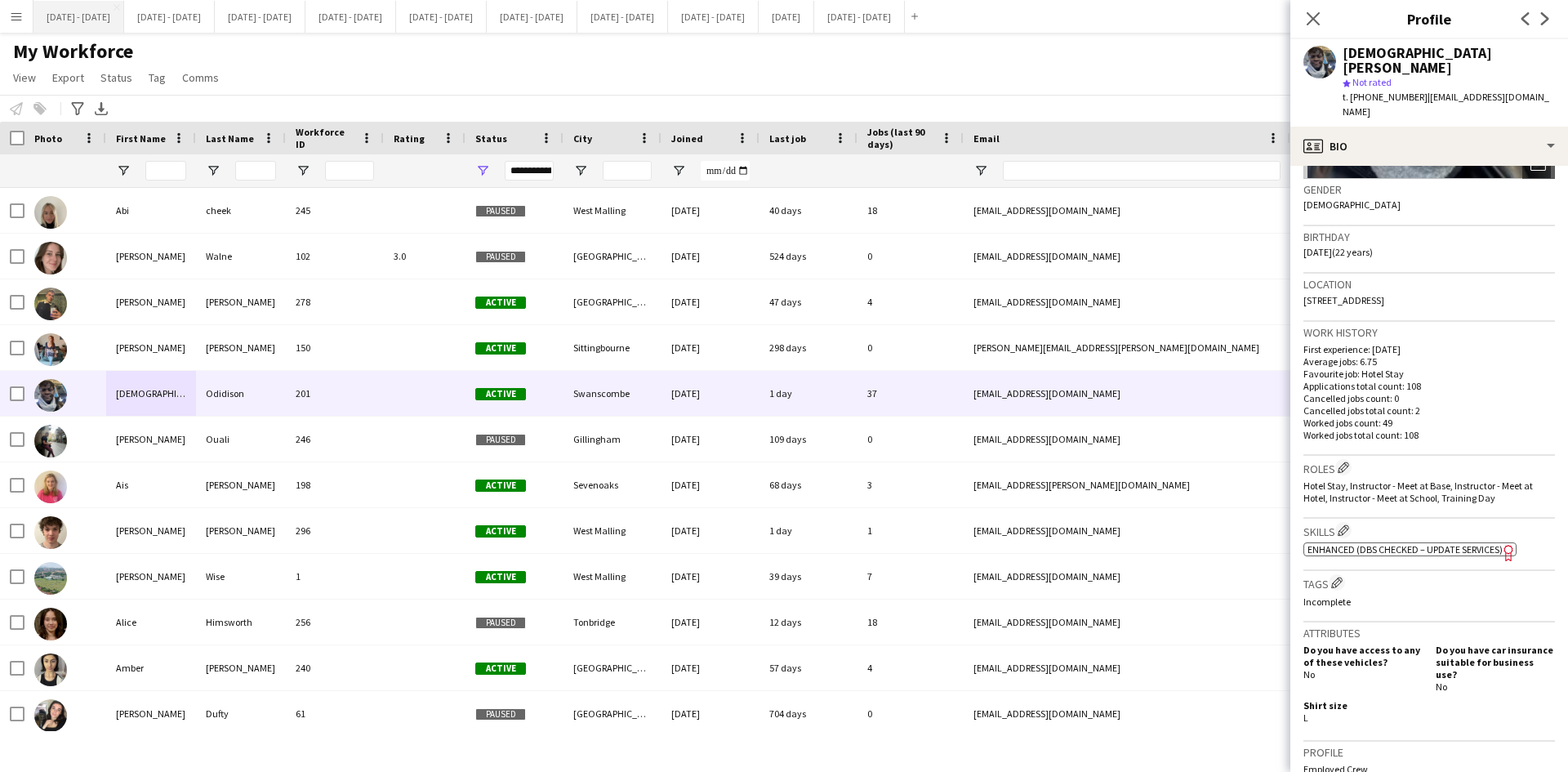
click at [93, 16] on button "[DATE] - [DATE] Close" at bounding box center [78, 16] width 90 height 32
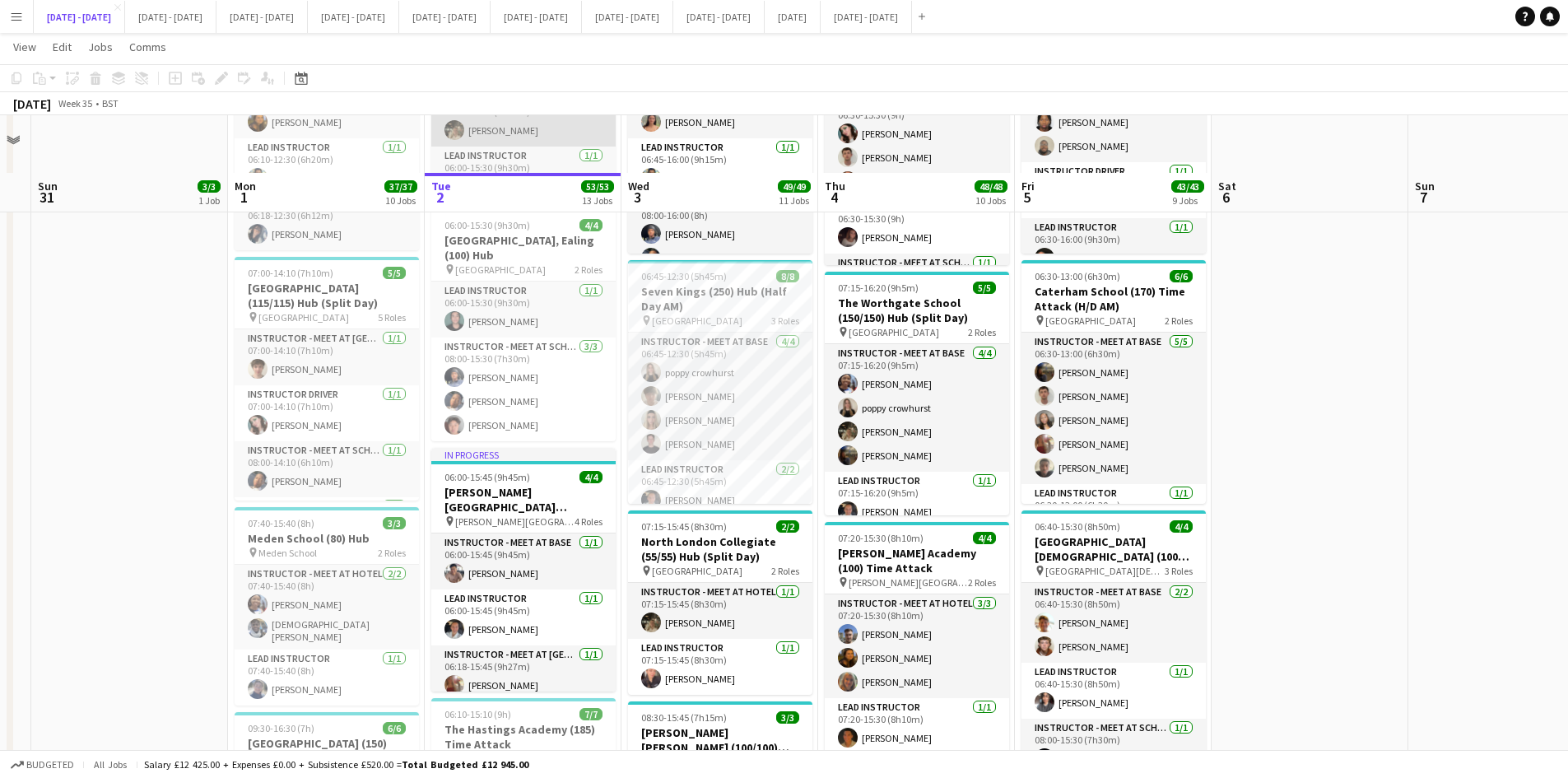
scroll to position [494, 0]
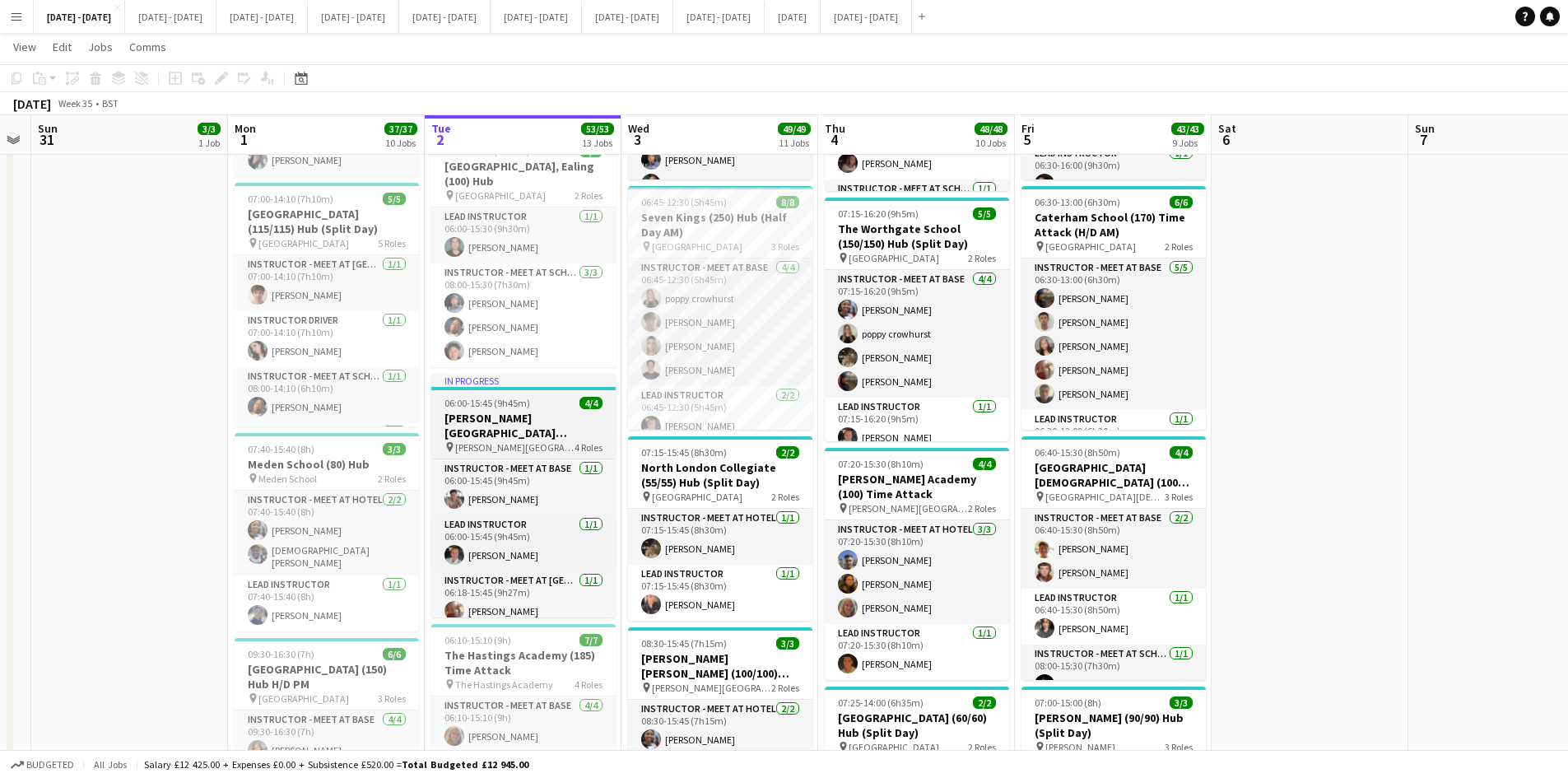
click at [549, 404] on div "06:00-15:45 (9h45m) 4/4" at bounding box center [524, 403] width 184 height 12
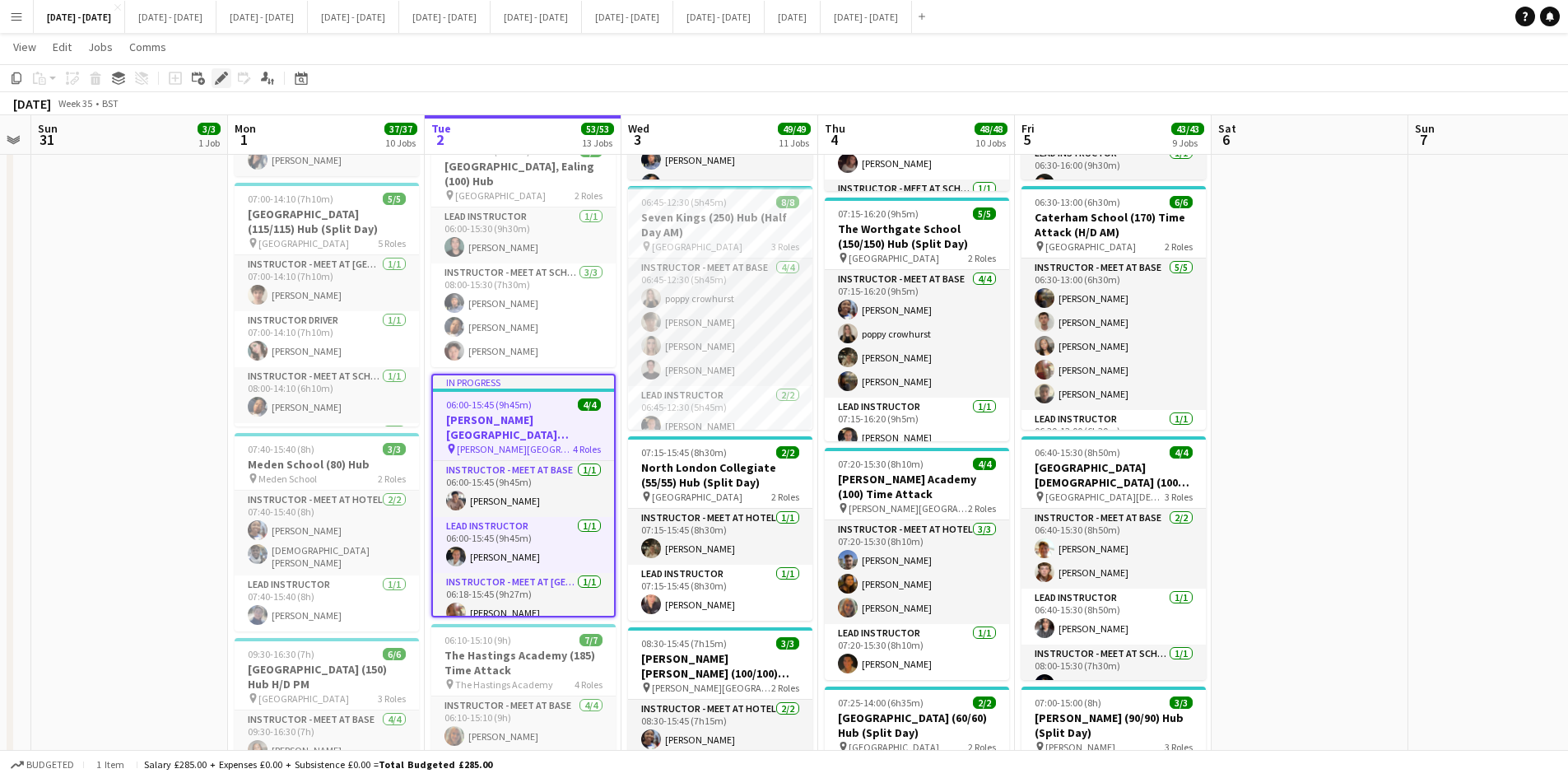
click at [228, 74] on div "Edit" at bounding box center [221, 78] width 20 height 20
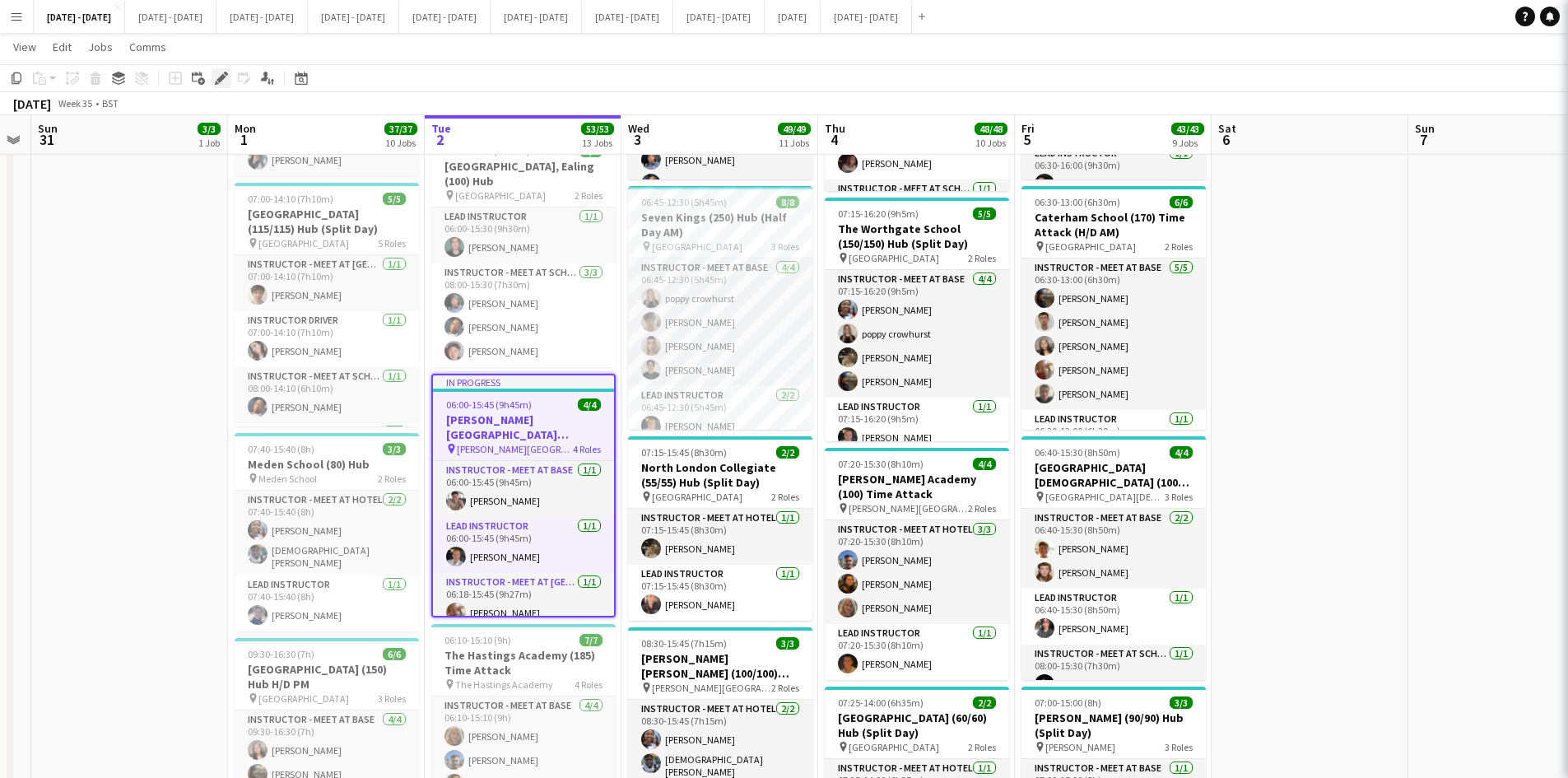
type input "**********"
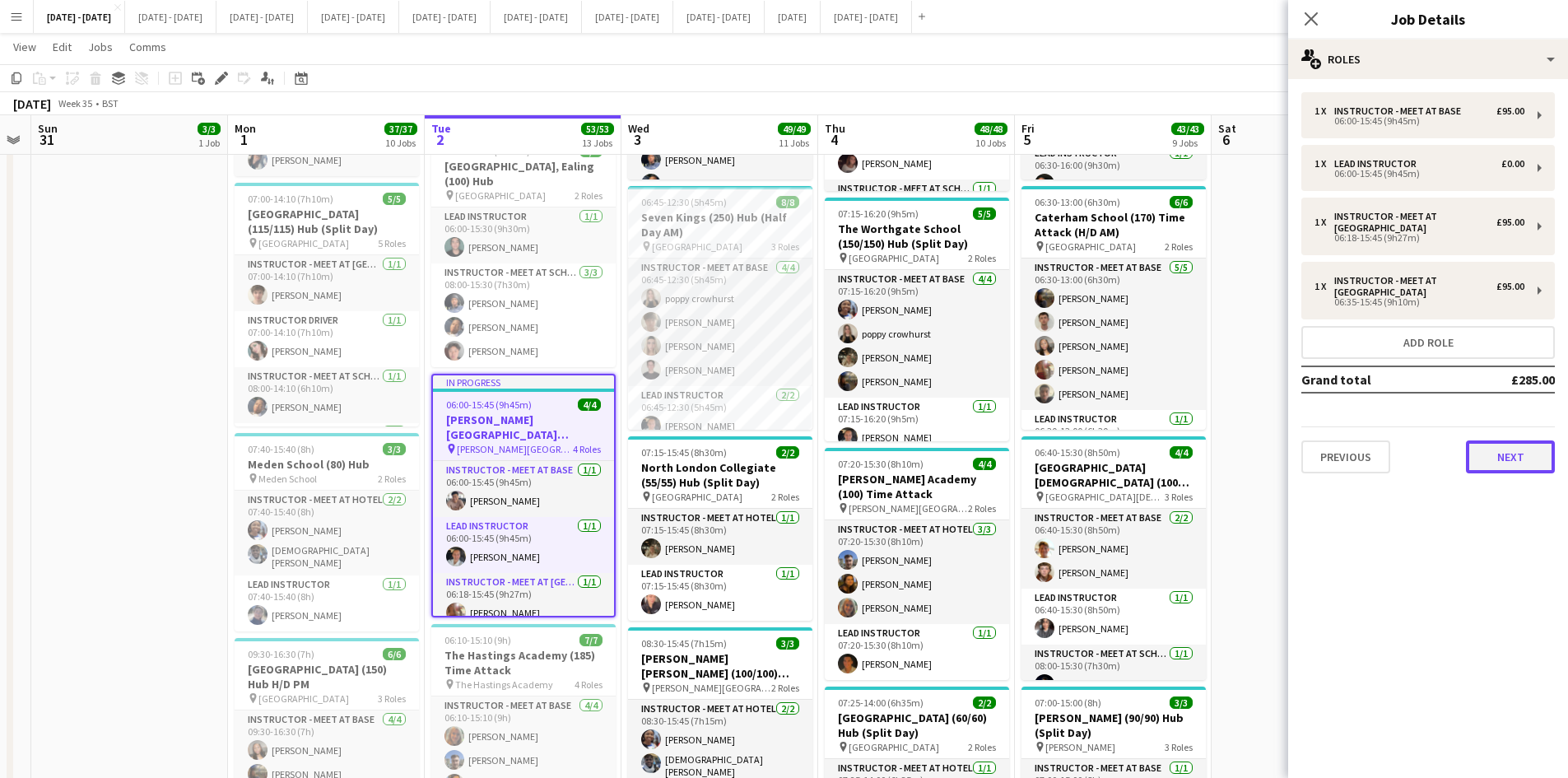
click at [1500, 457] on button "Next" at bounding box center [1510, 457] width 89 height 33
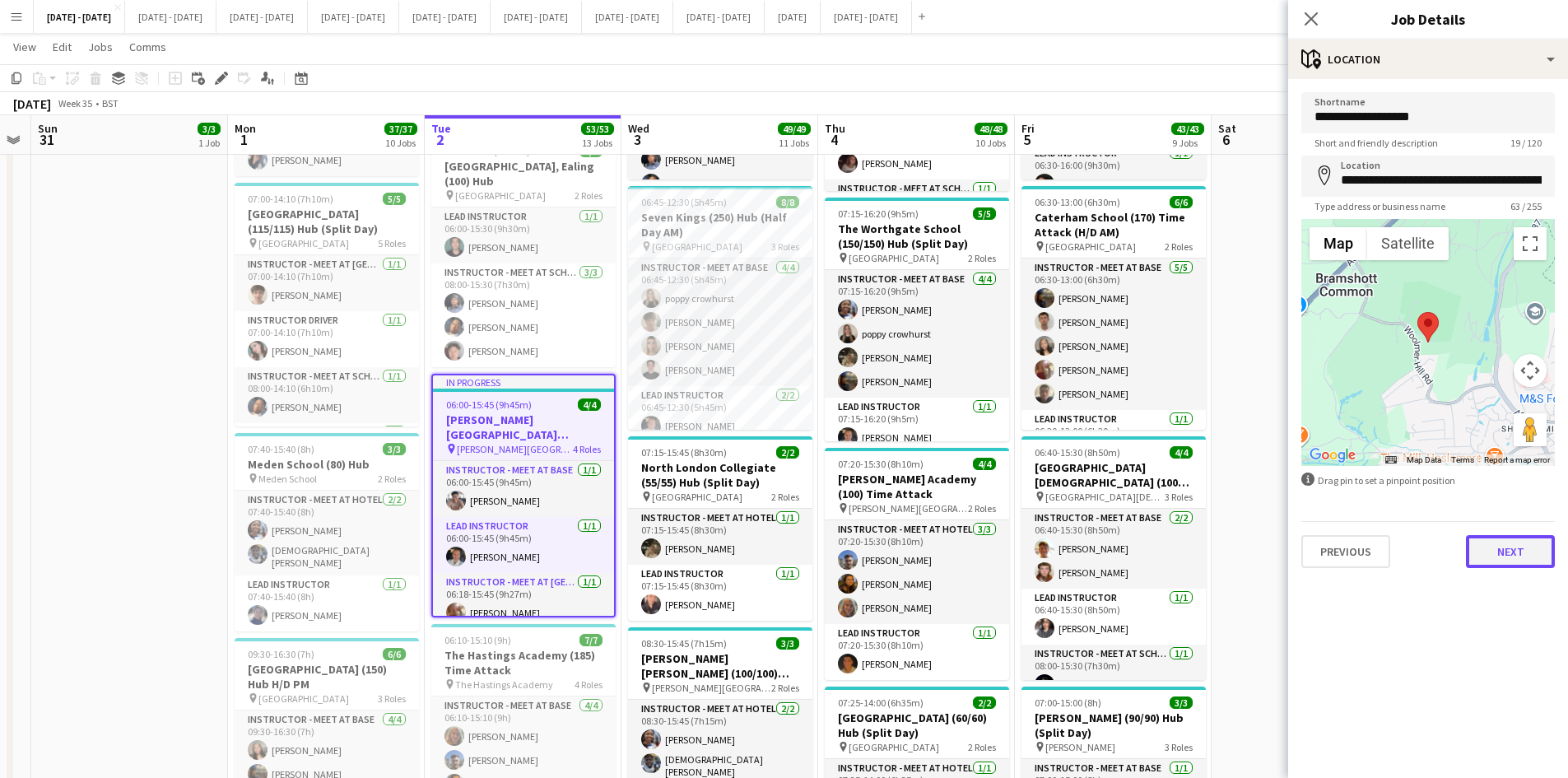
click at [1499, 547] on button "Next" at bounding box center [1510, 551] width 89 height 33
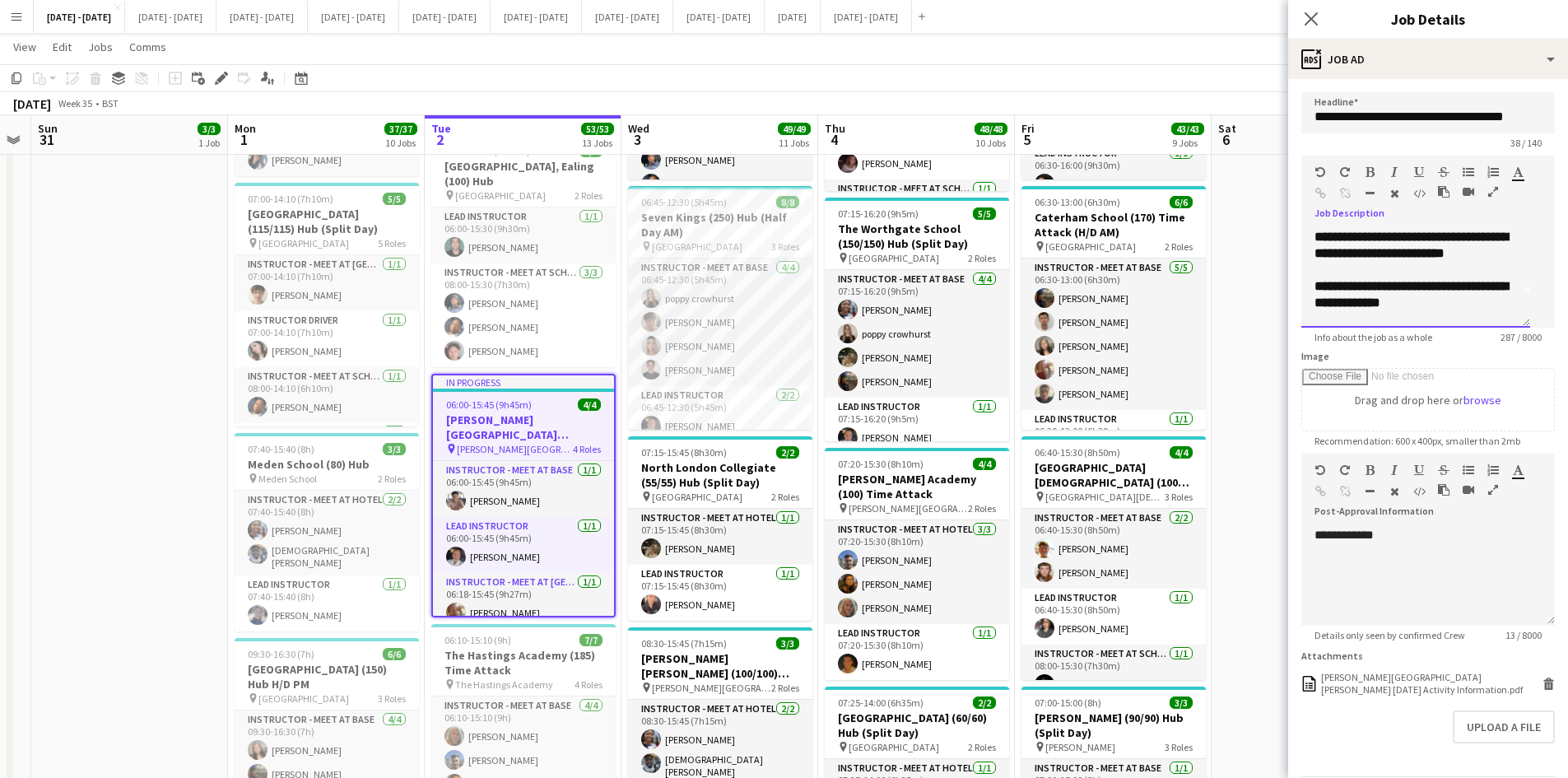
scroll to position [66, 0]
click at [1475, 297] on div "**********" at bounding box center [1415, 344] width 202 height 198
click at [1486, 308] on div "**********" at bounding box center [1415, 344] width 202 height 198
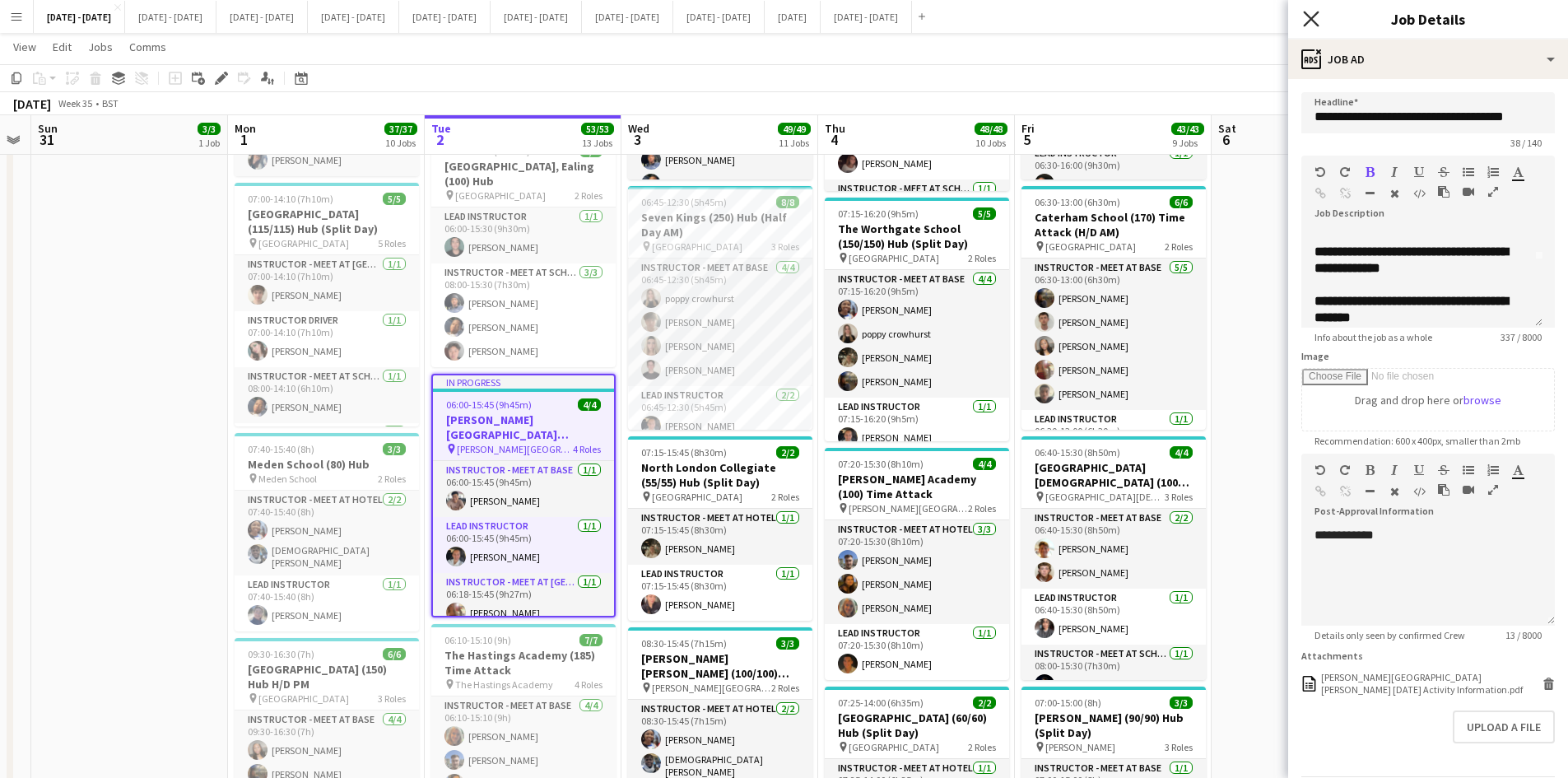
click at [1308, 12] on icon "Close pop-in" at bounding box center [1311, 18] width 16 height 16
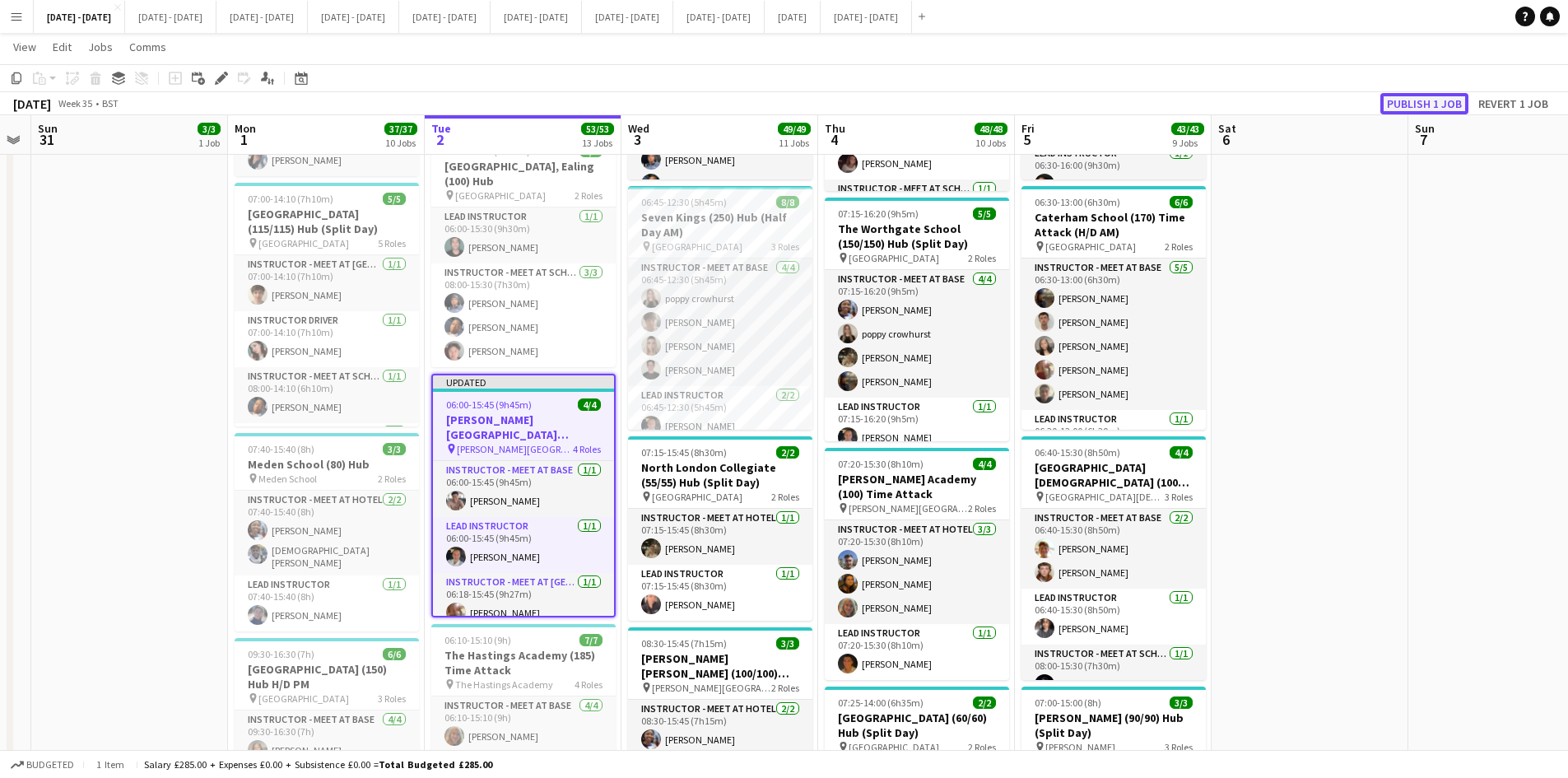
click at [1412, 98] on button "Publish 1 job" at bounding box center [1424, 103] width 88 height 22
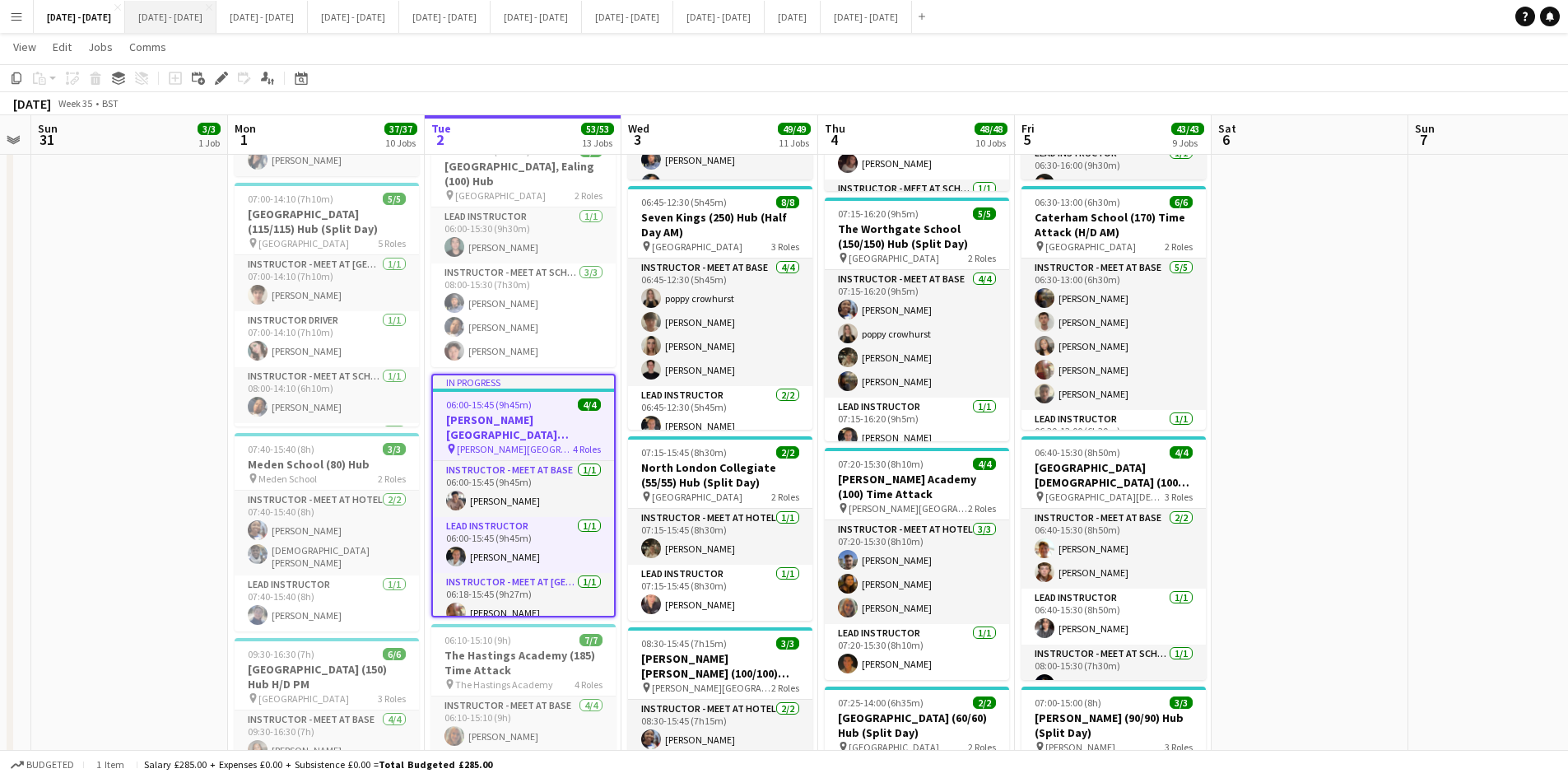
click at [201, 23] on button "[DATE] - [DATE] Close" at bounding box center [170, 16] width 91 height 32
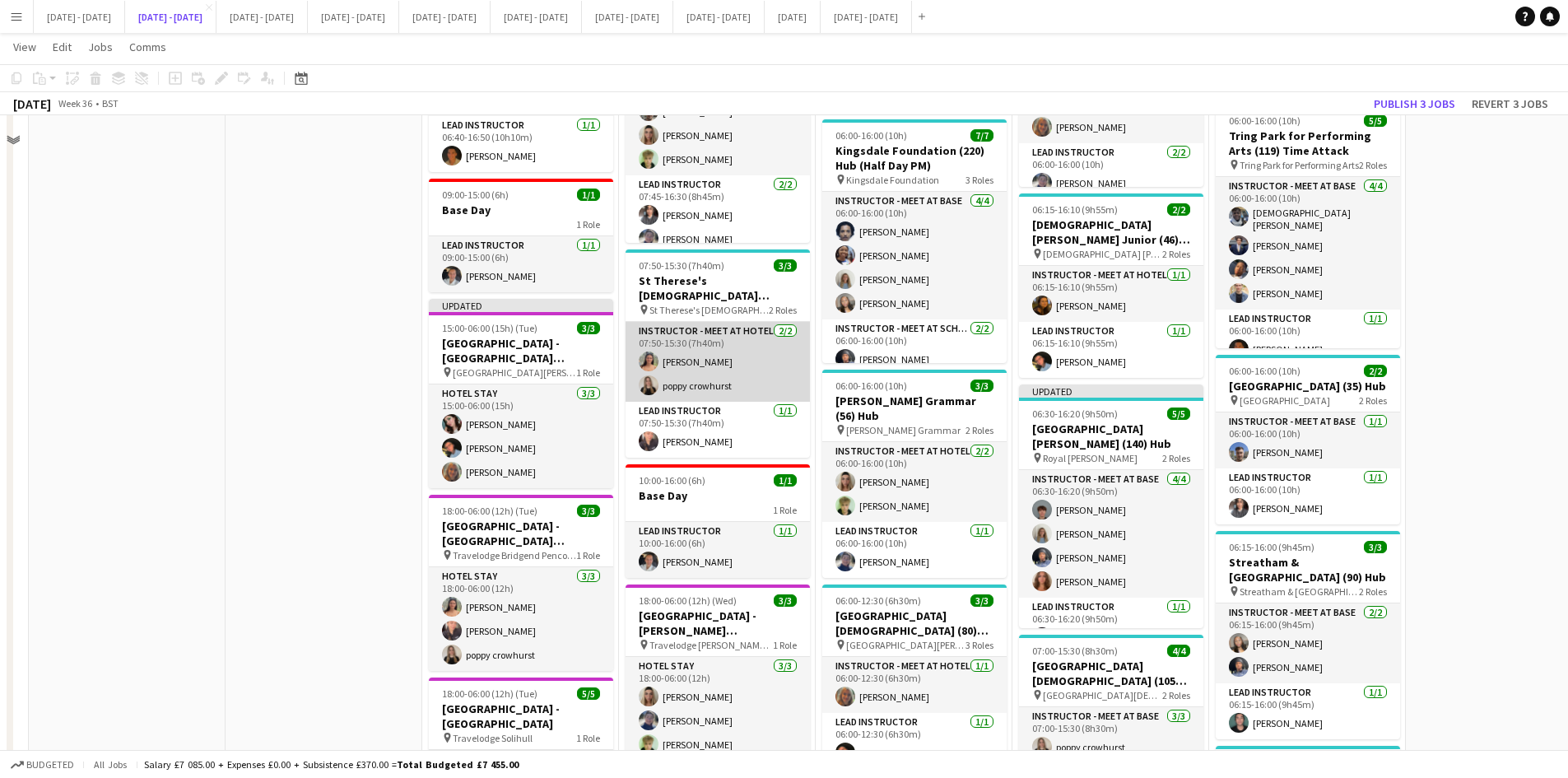
scroll to position [741, 0]
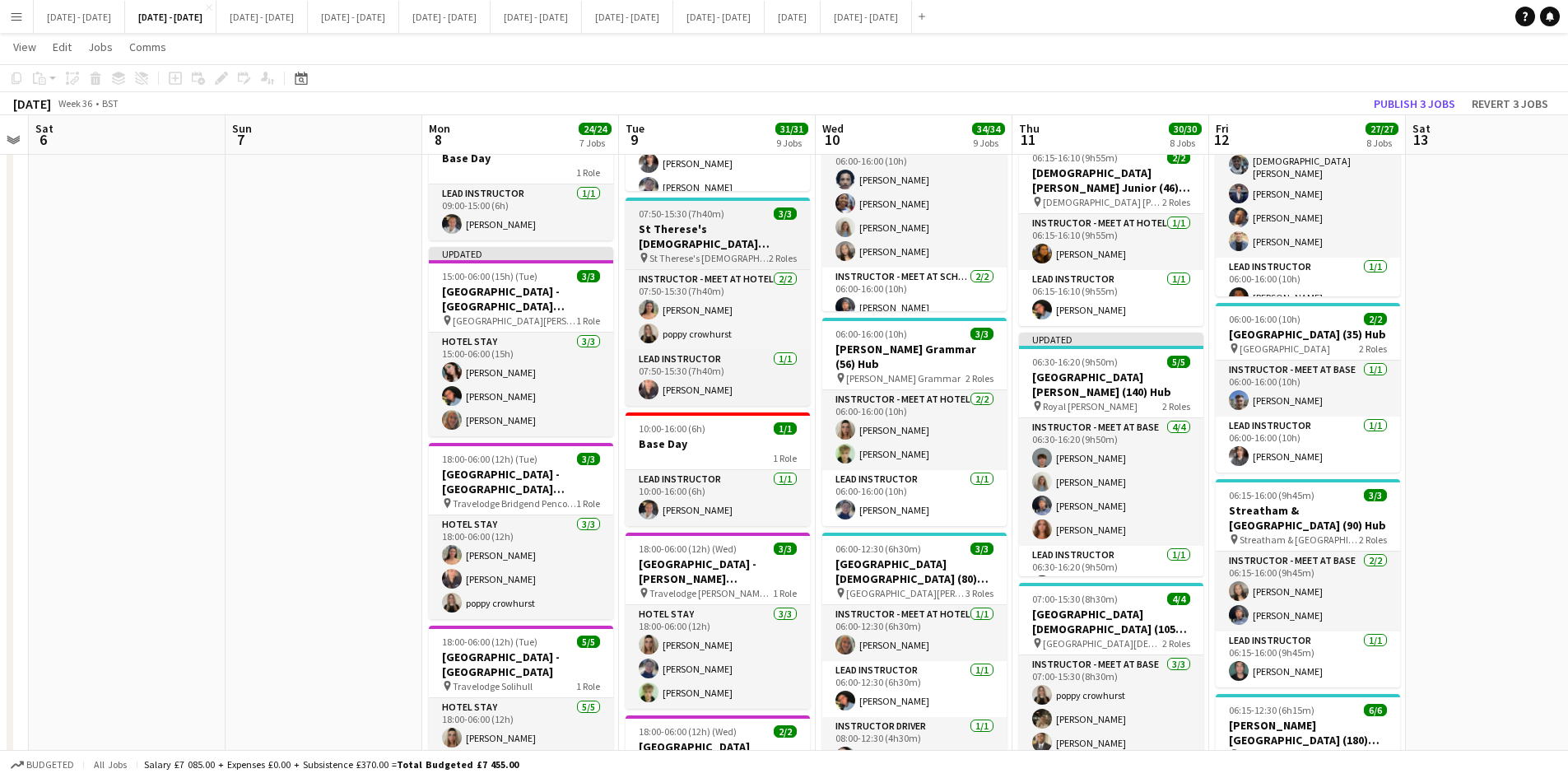
click at [740, 201] on app-job-card "07:50-15:30 (7h40m) 3/3 St Therese's [DEMOGRAPHIC_DATA] School (90/90) Mission …" at bounding box center [717, 302] width 184 height 208
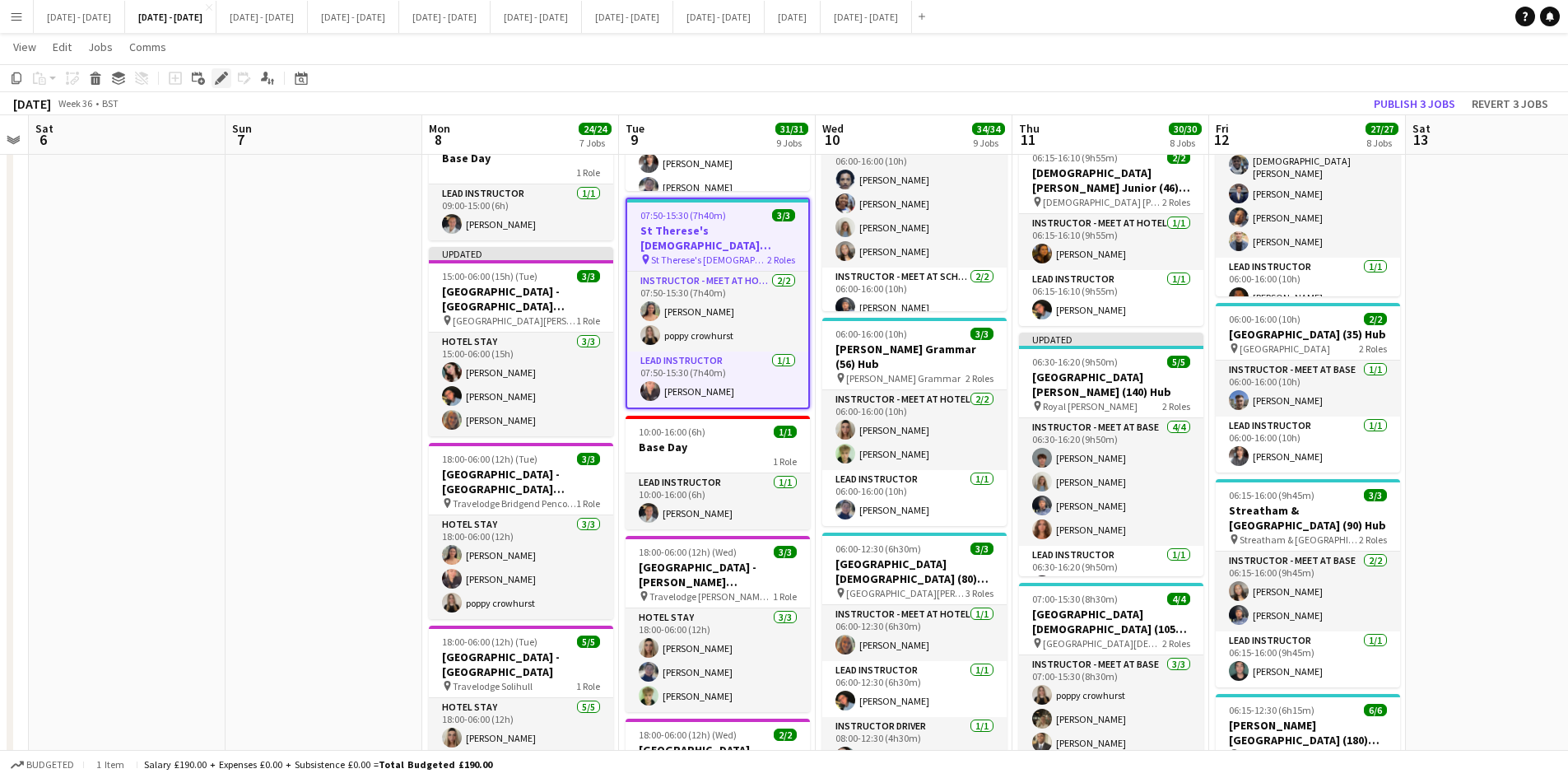
click at [217, 77] on icon "Edit" at bounding box center [221, 77] width 13 height 13
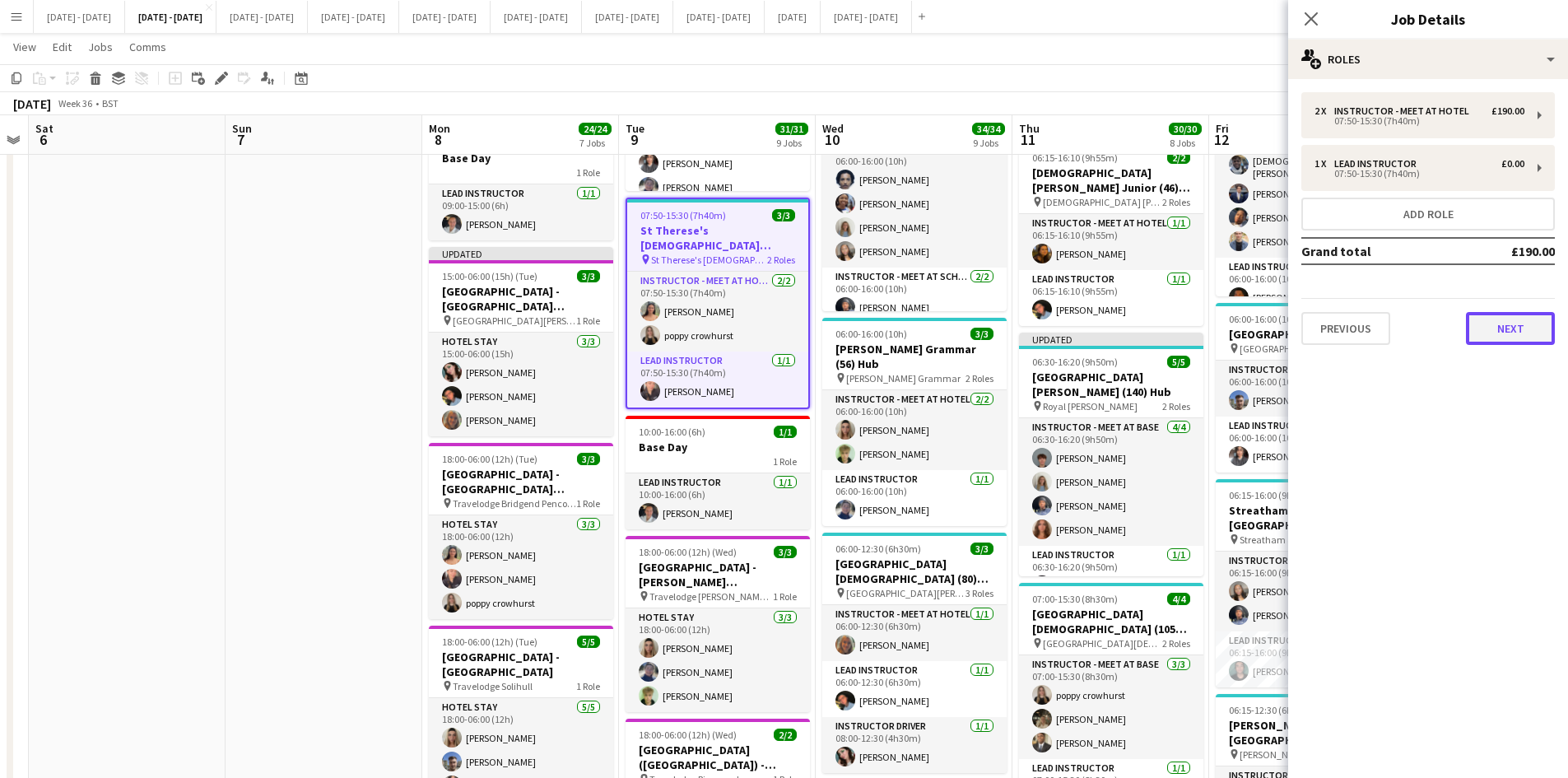
click at [1514, 324] on button "Next" at bounding box center [1510, 328] width 89 height 33
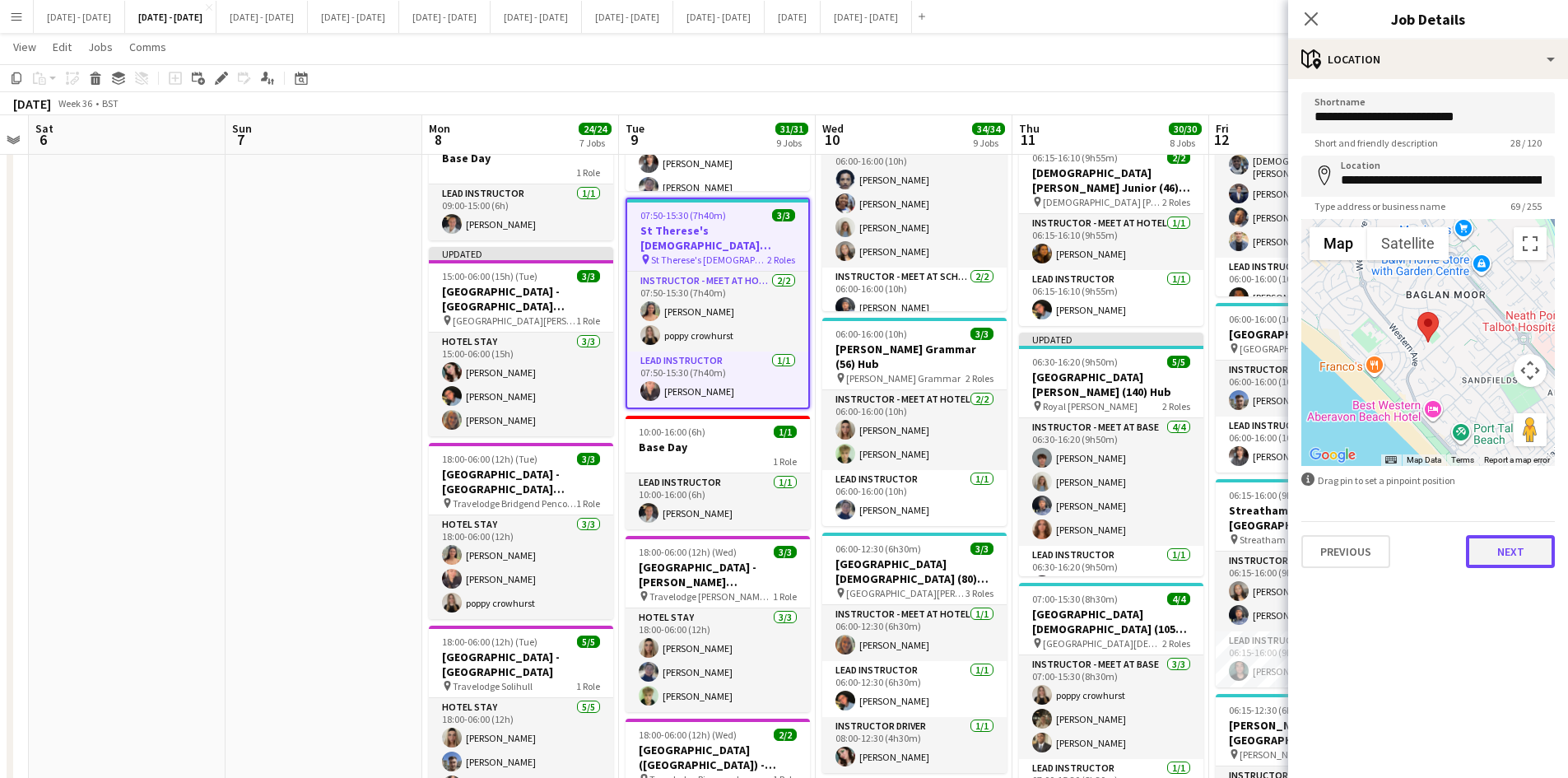
click at [1504, 549] on button "Next" at bounding box center [1510, 551] width 89 height 33
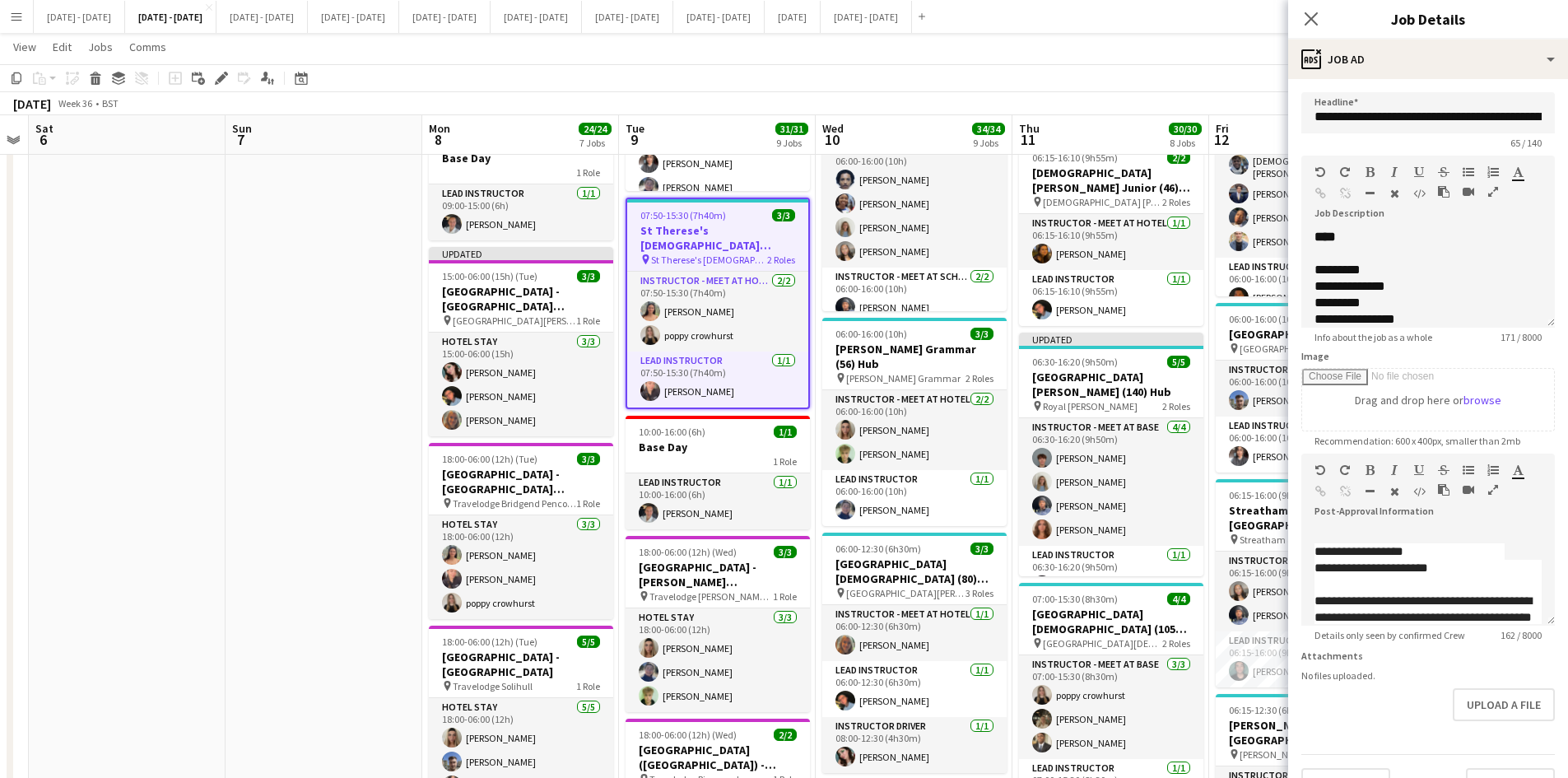
scroll to position [40, 0]
click at [1460, 713] on button "Upload a file" at bounding box center [1504, 705] width 102 height 33
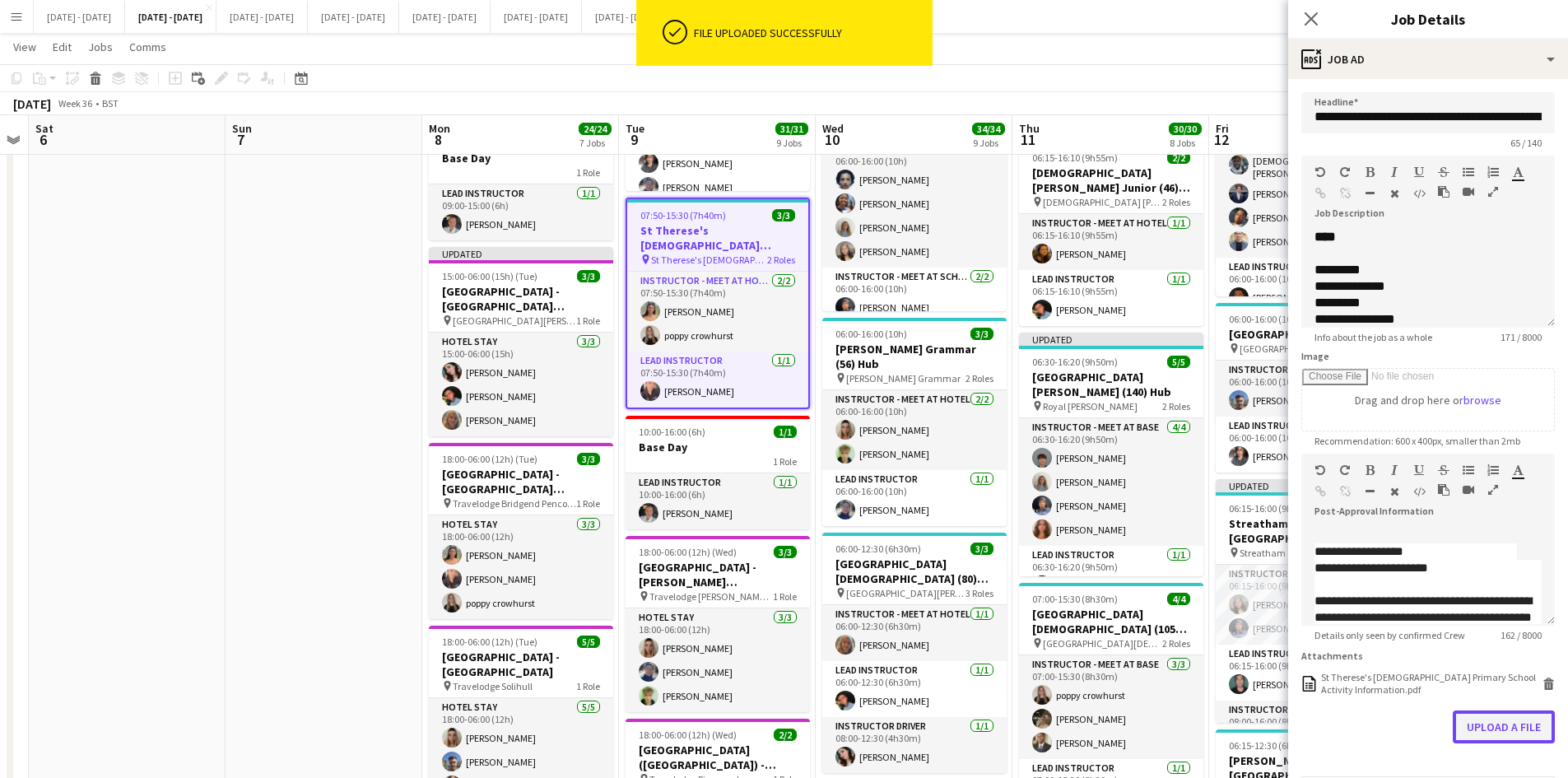
click at [1488, 743] on button "Upload a file" at bounding box center [1504, 727] width 102 height 33
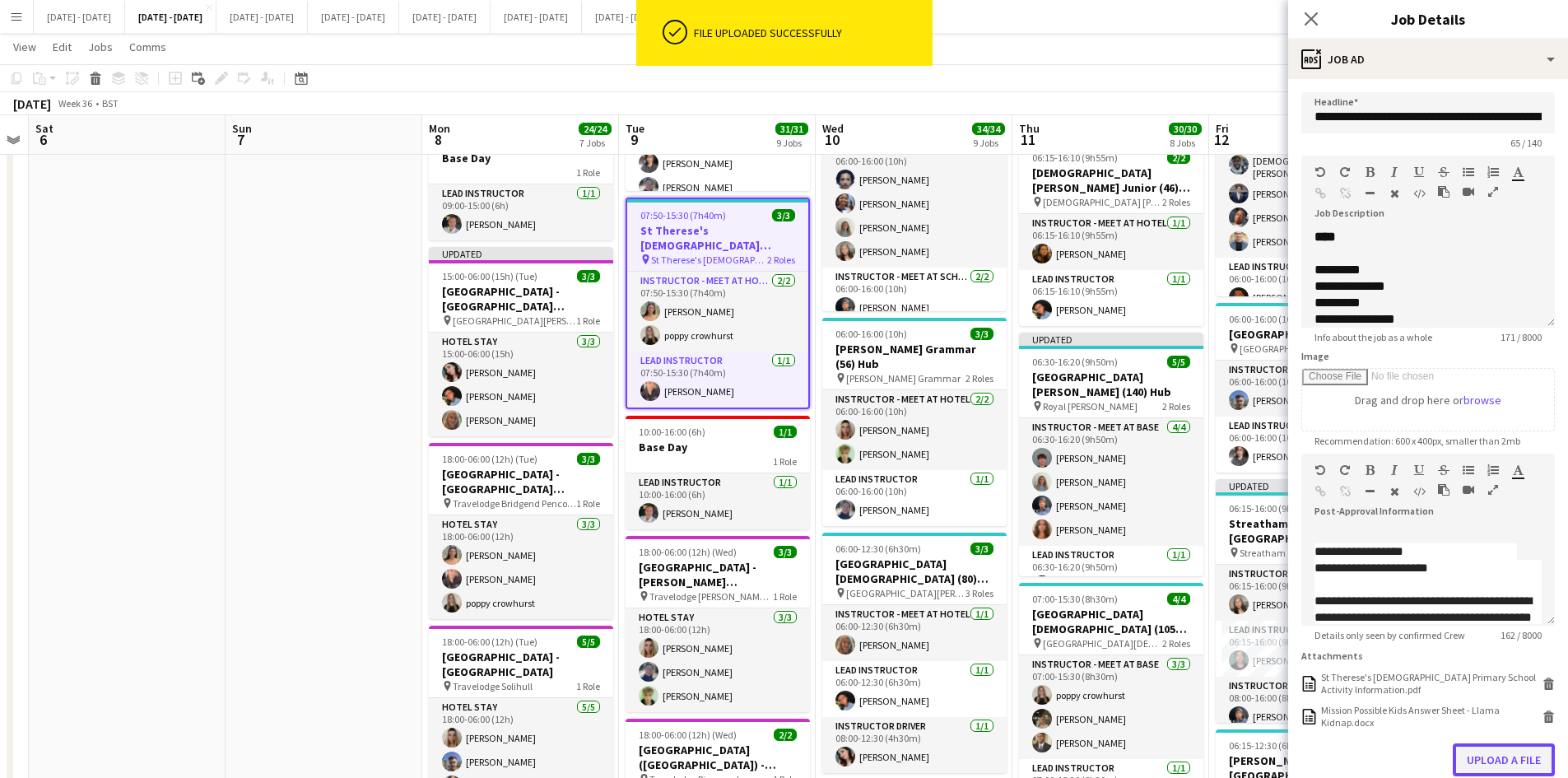
click at [1471, 763] on button "Upload a file" at bounding box center [1504, 760] width 102 height 33
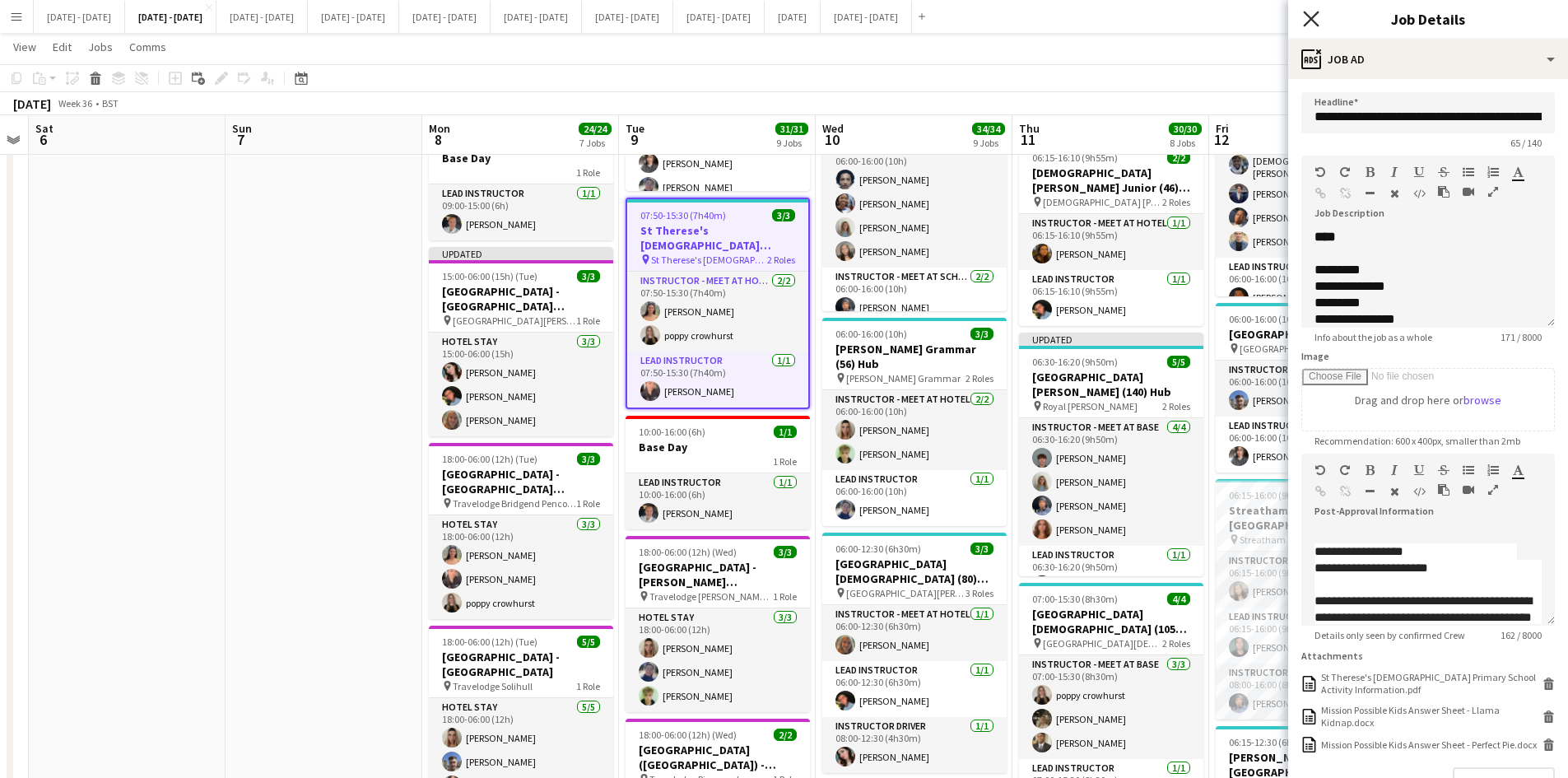
click at [1312, 19] on icon at bounding box center [1311, 18] width 16 height 16
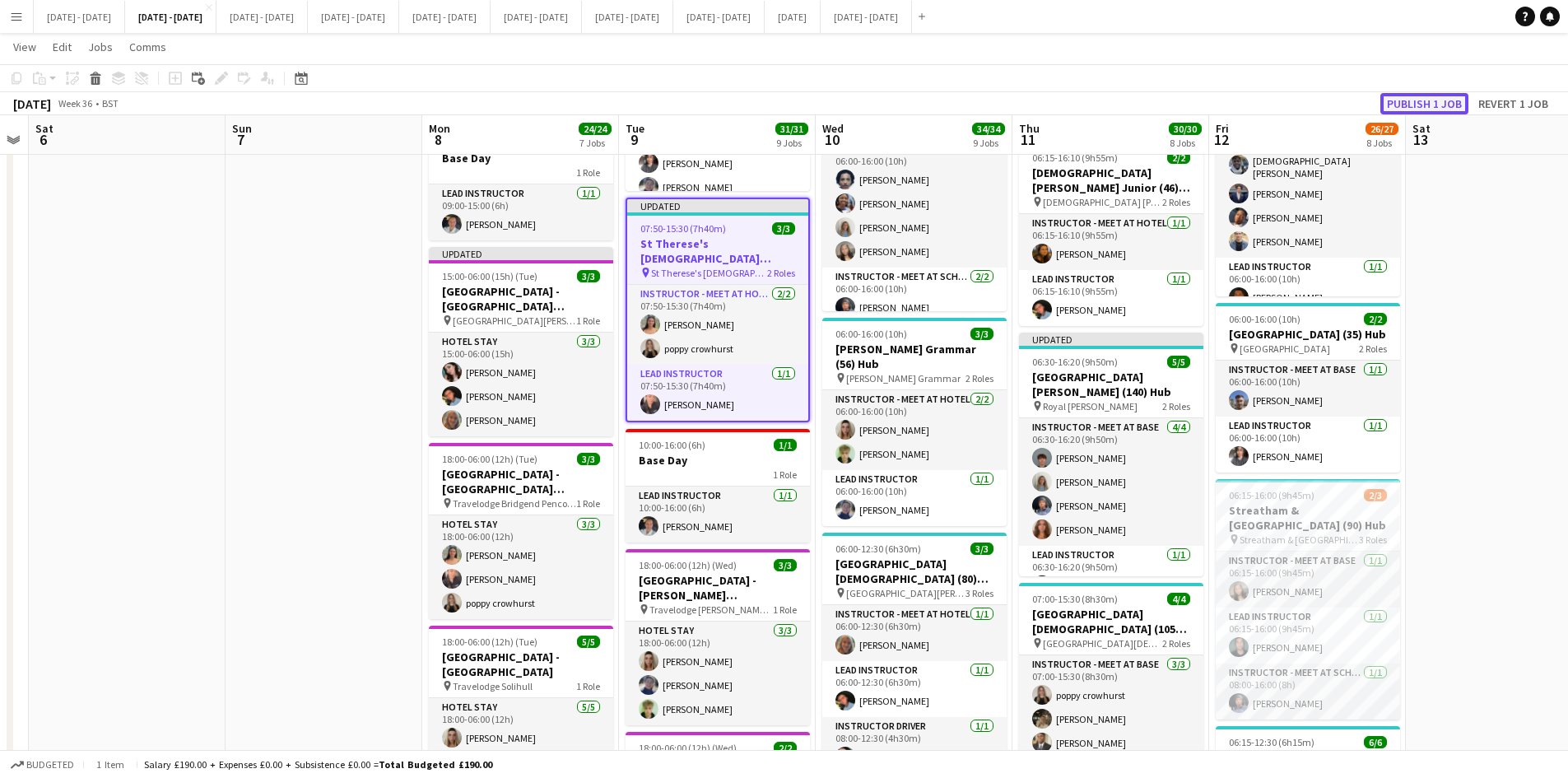
click at [1397, 101] on button "Publish 1 job" at bounding box center [1424, 103] width 88 height 22
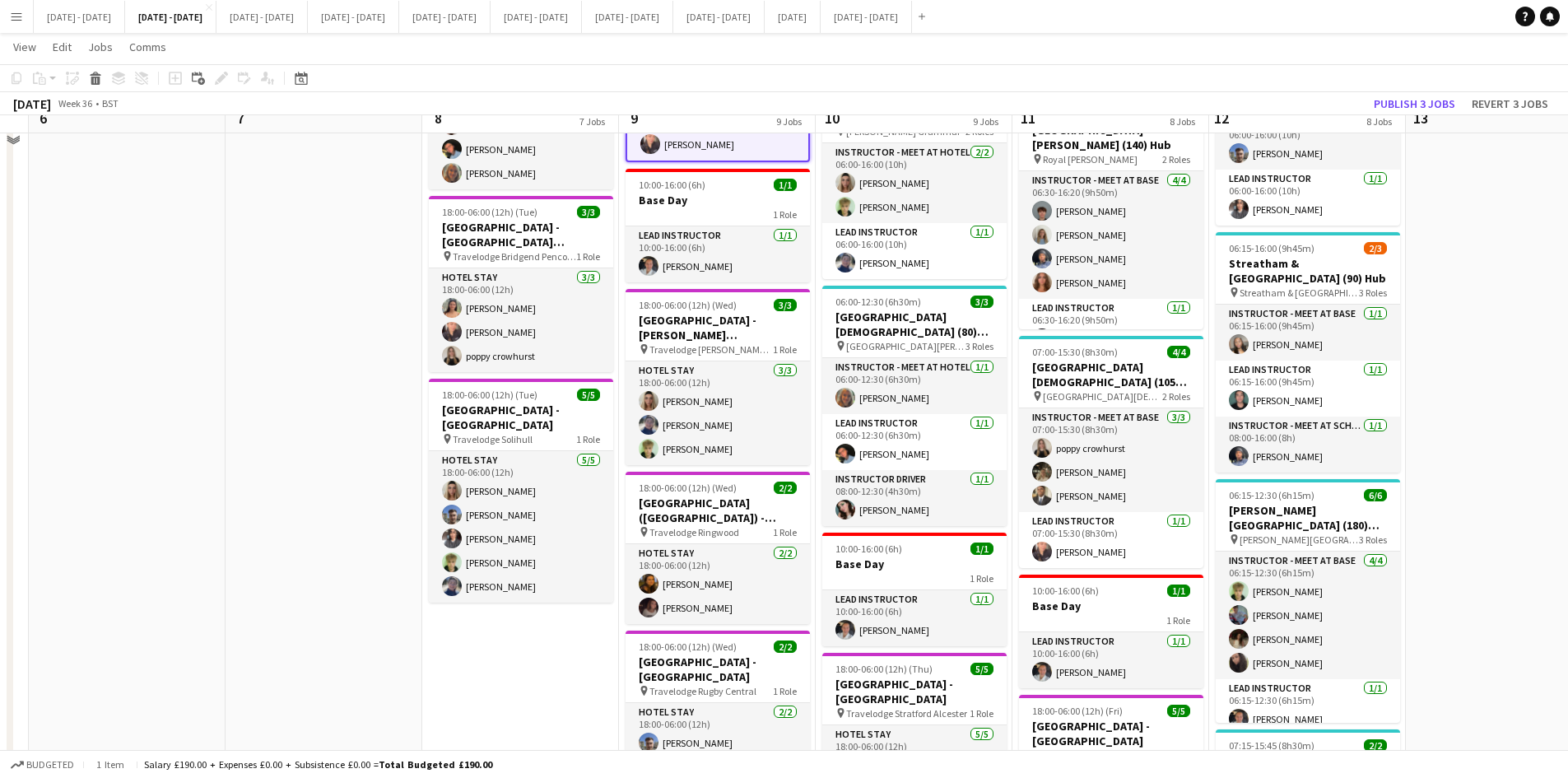
scroll to position [823, 0]
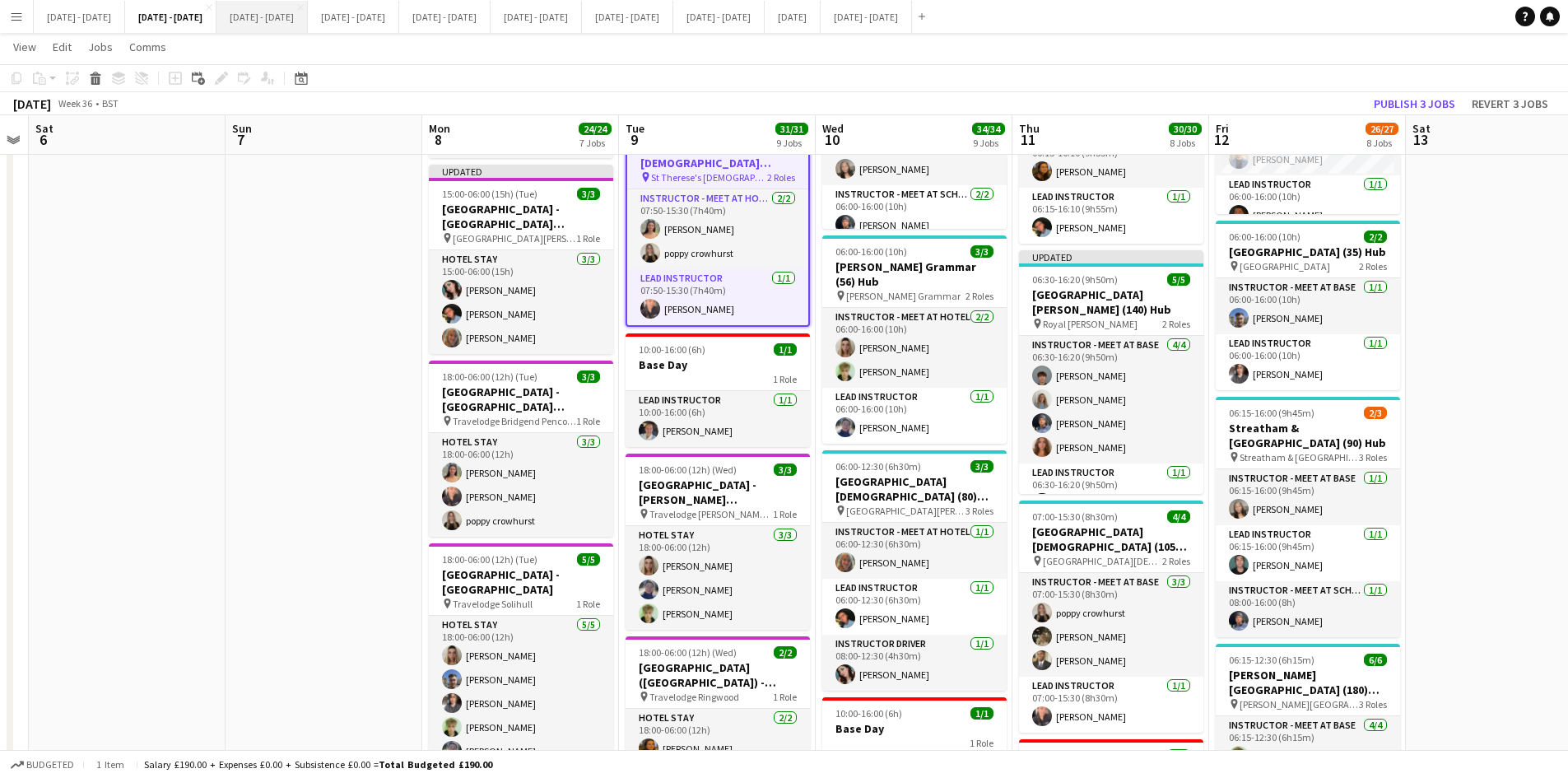
click at [287, 17] on button "[DATE] - [DATE] Close" at bounding box center [261, 16] width 91 height 32
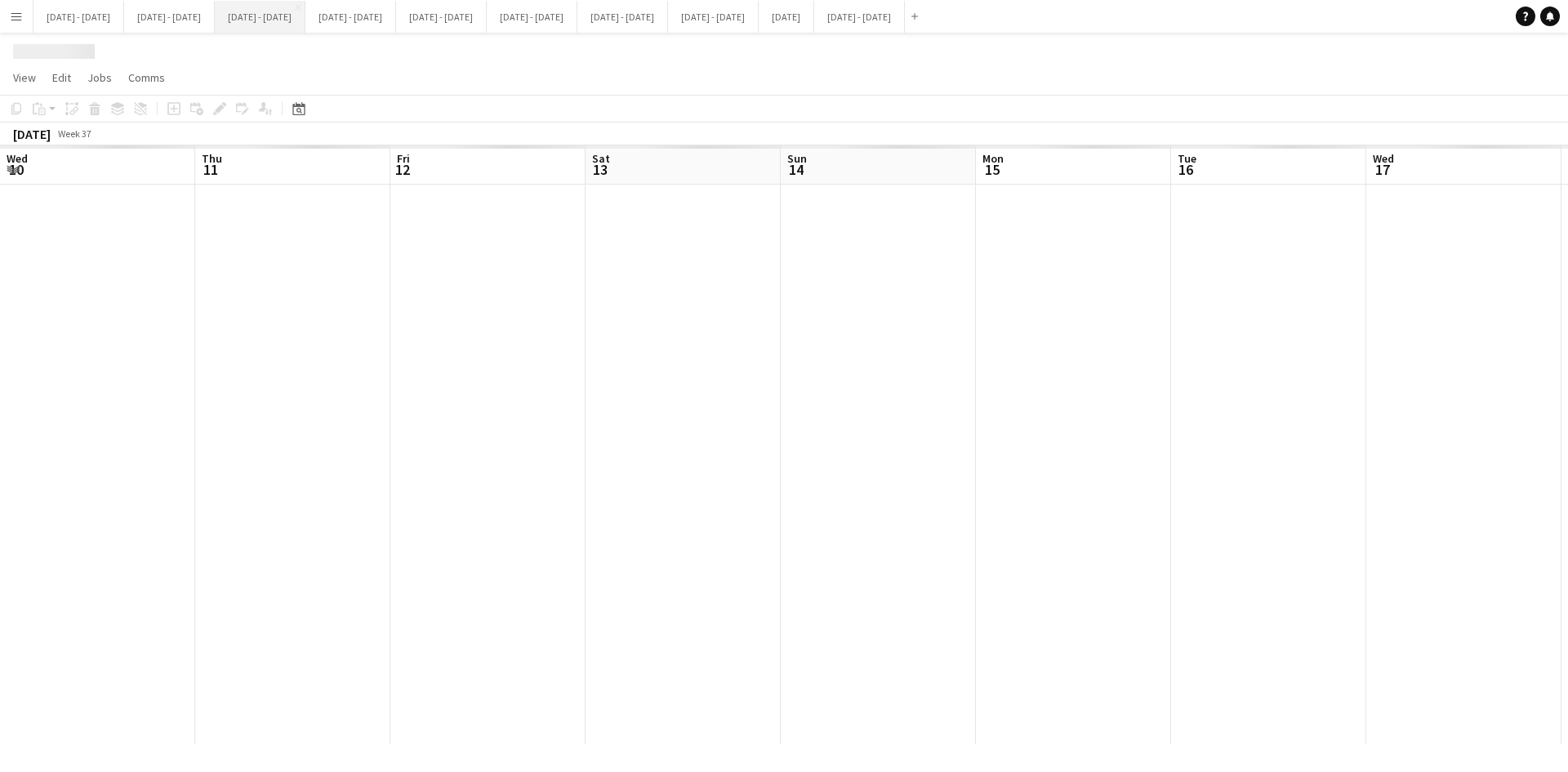
scroll to position [0, 558]
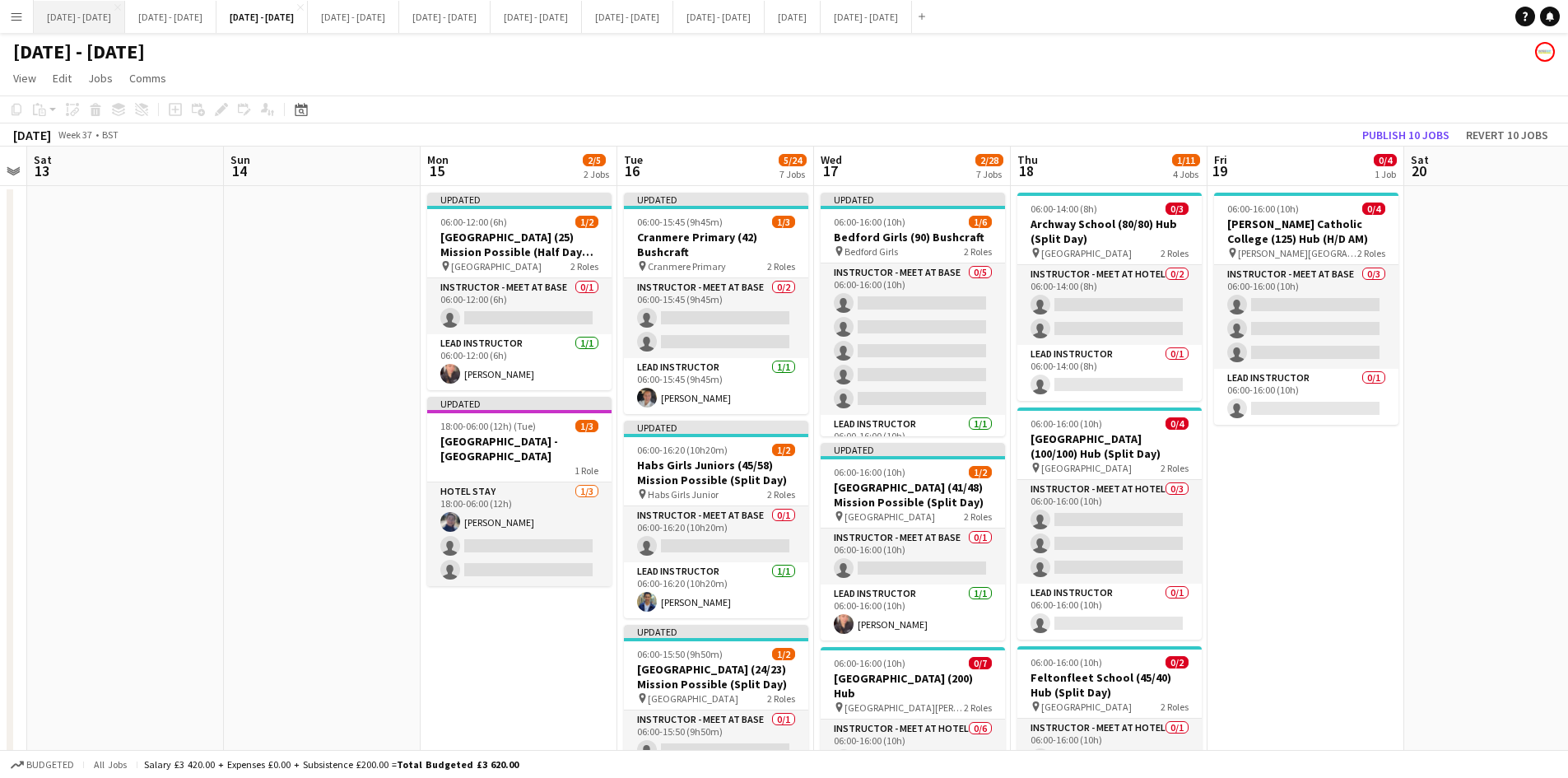
click at [105, 8] on button "[DATE] - [DATE] Close" at bounding box center [79, 16] width 91 height 32
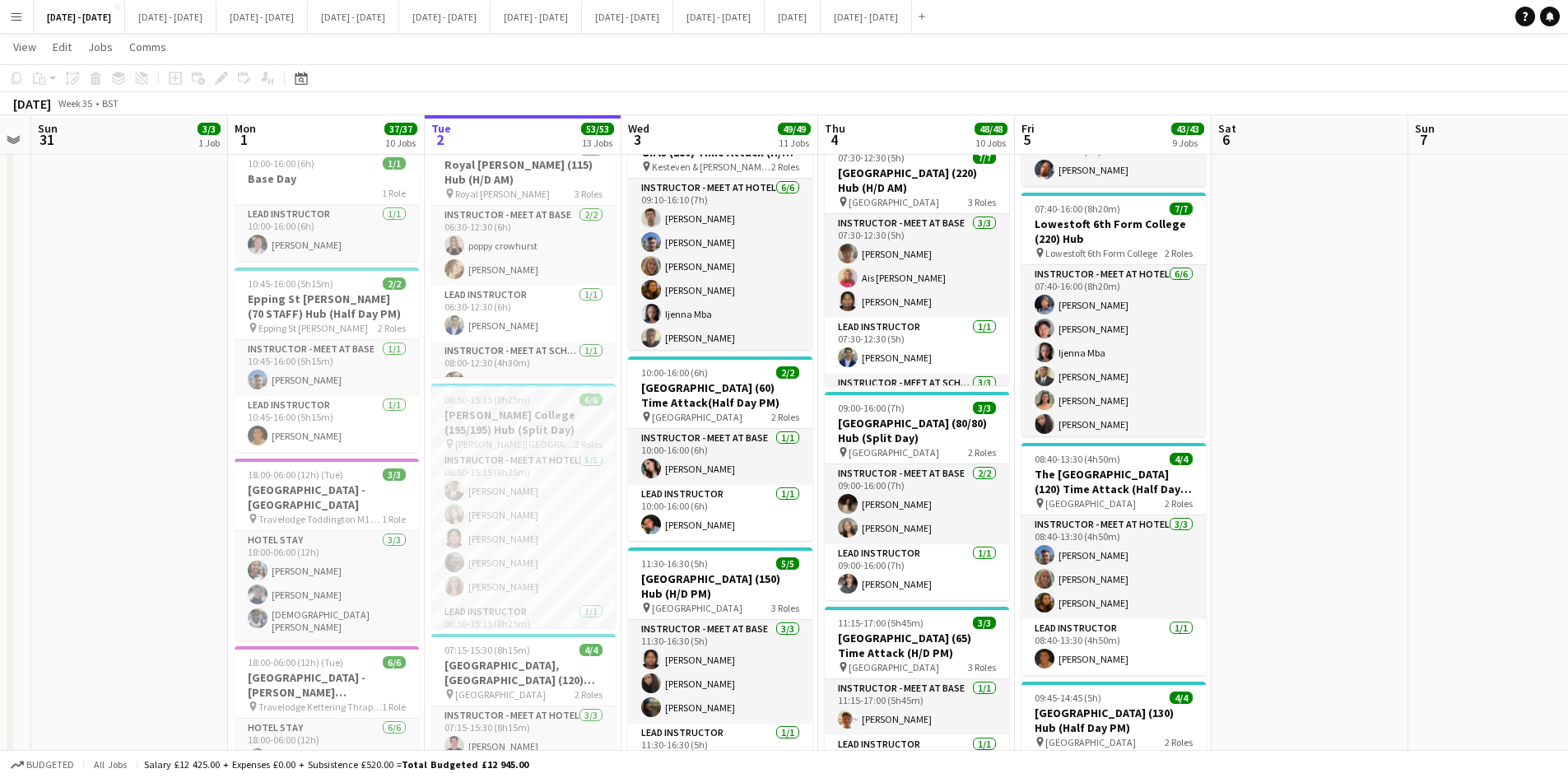
scroll to position [31, 0]
click at [182, 13] on button "[DATE] - [DATE] Close" at bounding box center [170, 16] width 91 height 32
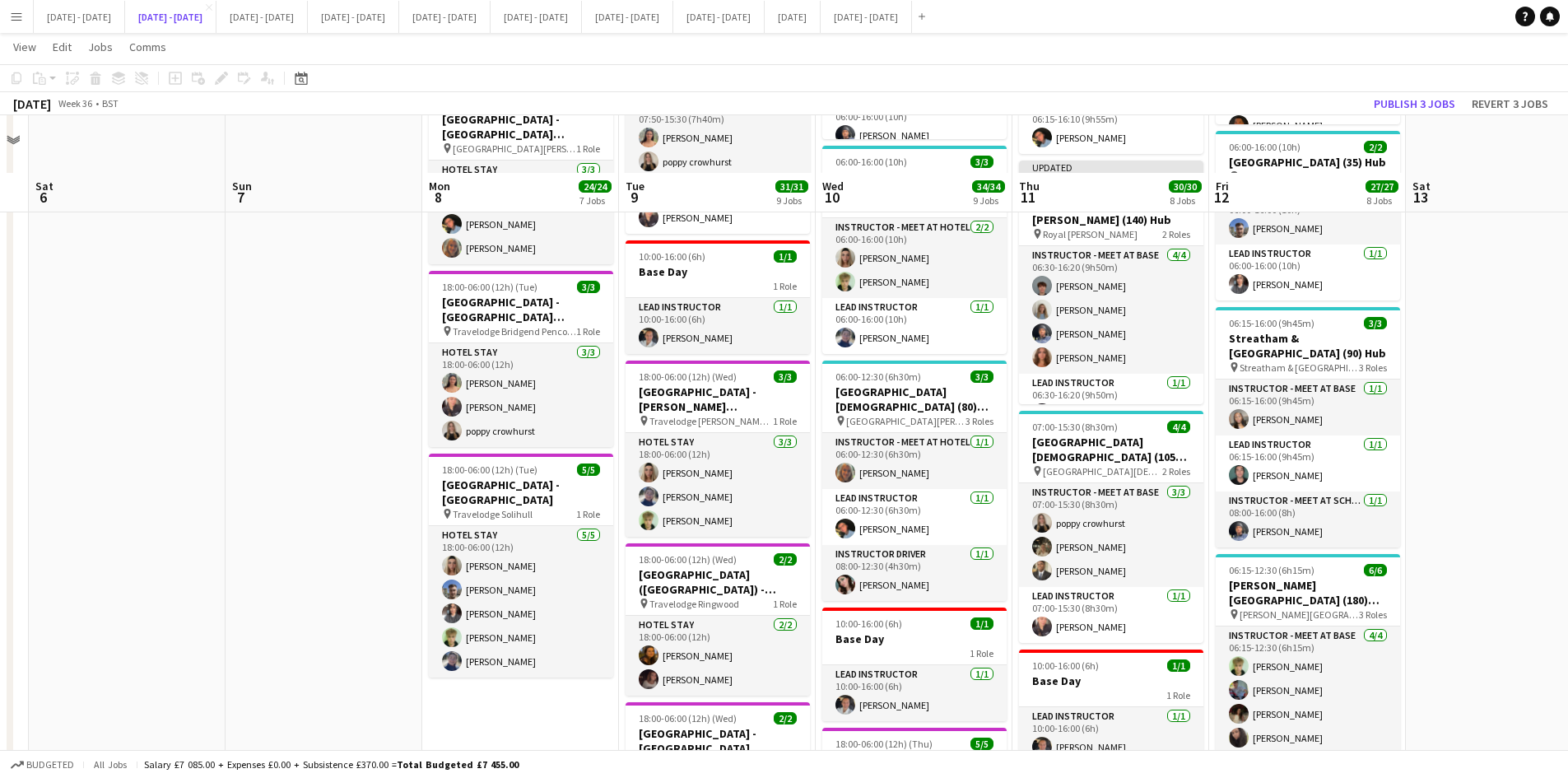
scroll to position [906, 0]
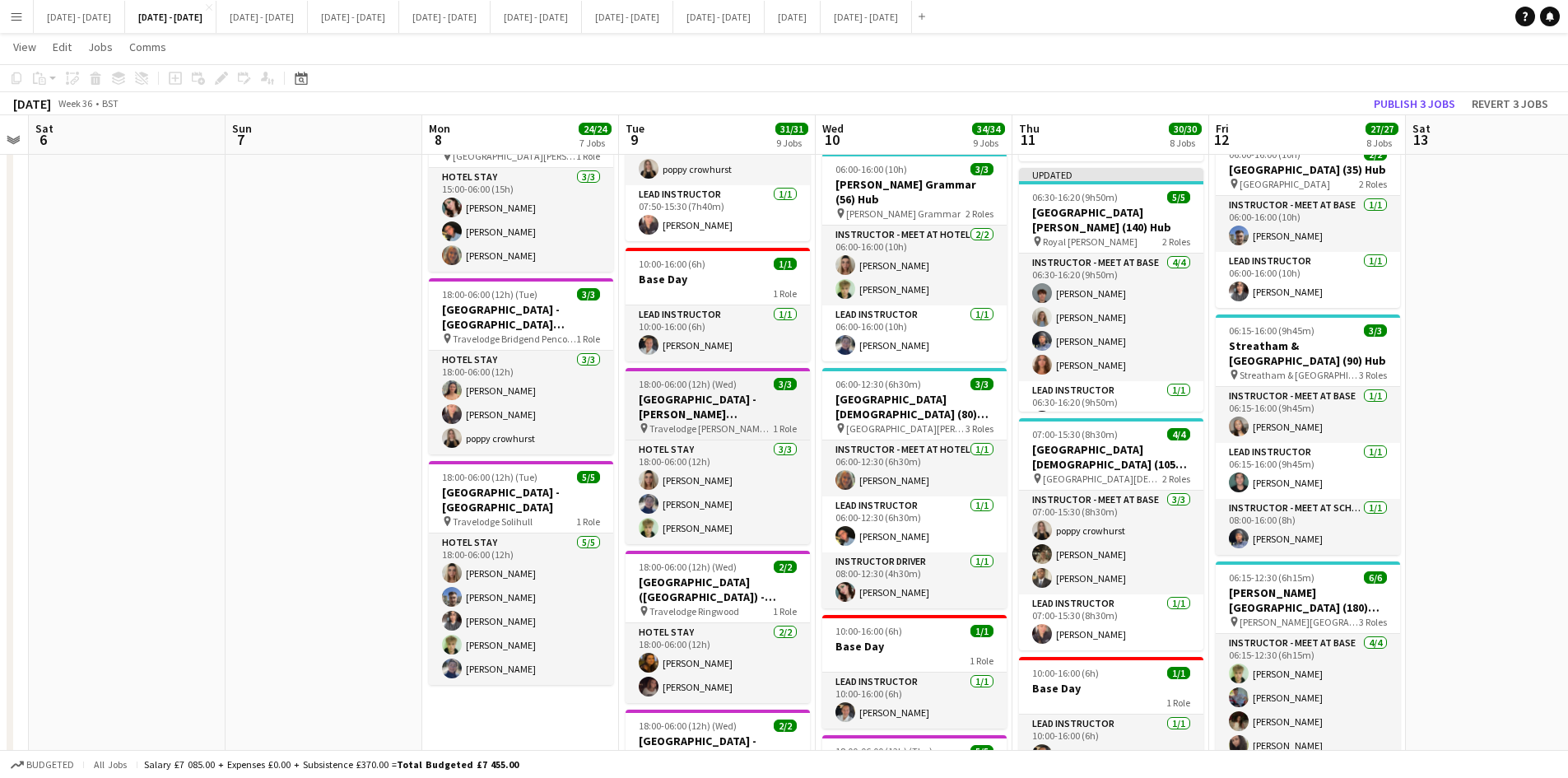
click at [748, 412] on h3 "[GEOGRAPHIC_DATA] - [PERSON_NAME][GEOGRAPHIC_DATA]" at bounding box center [717, 406] width 184 height 30
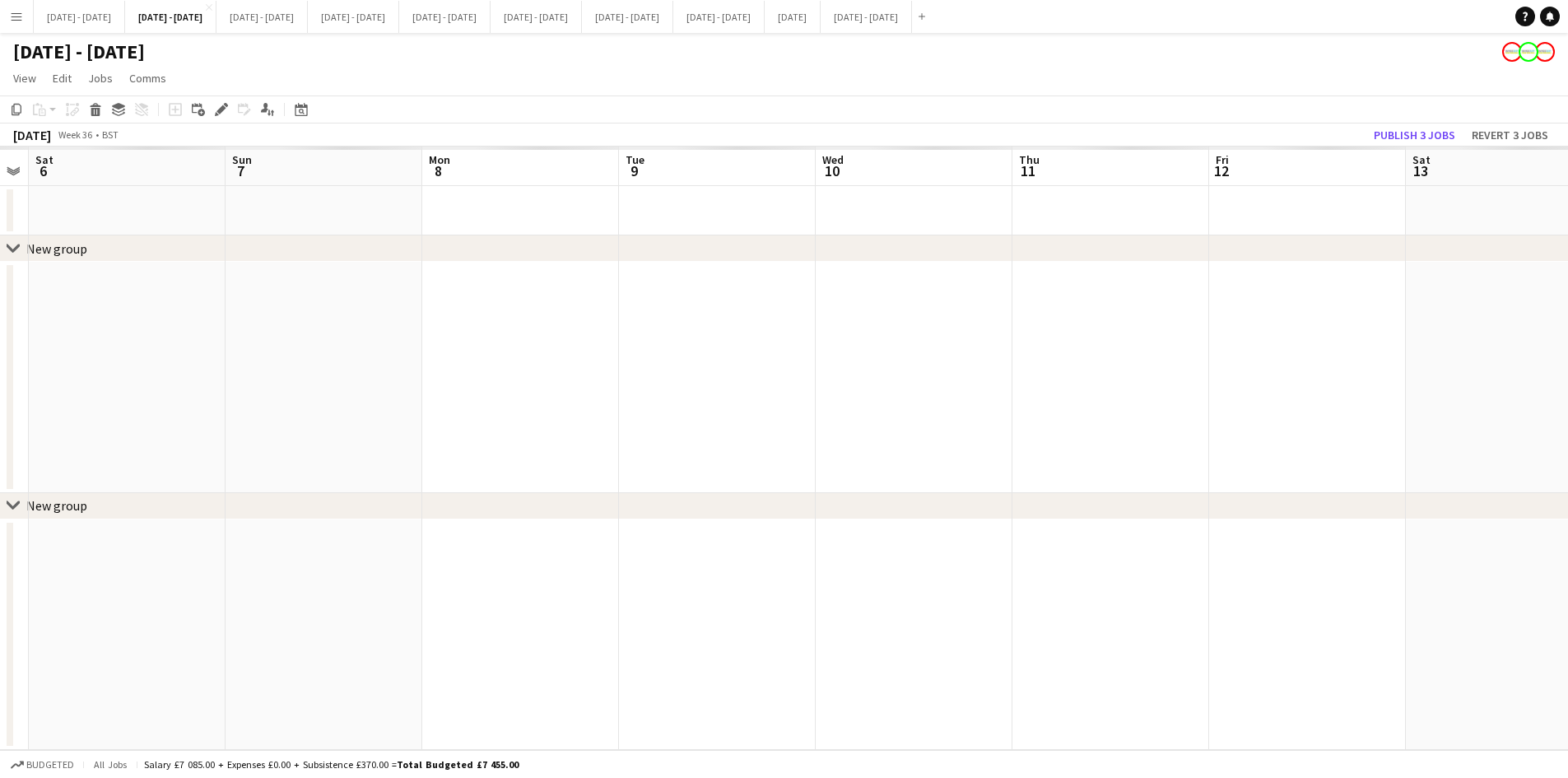
scroll to position [0, 0]
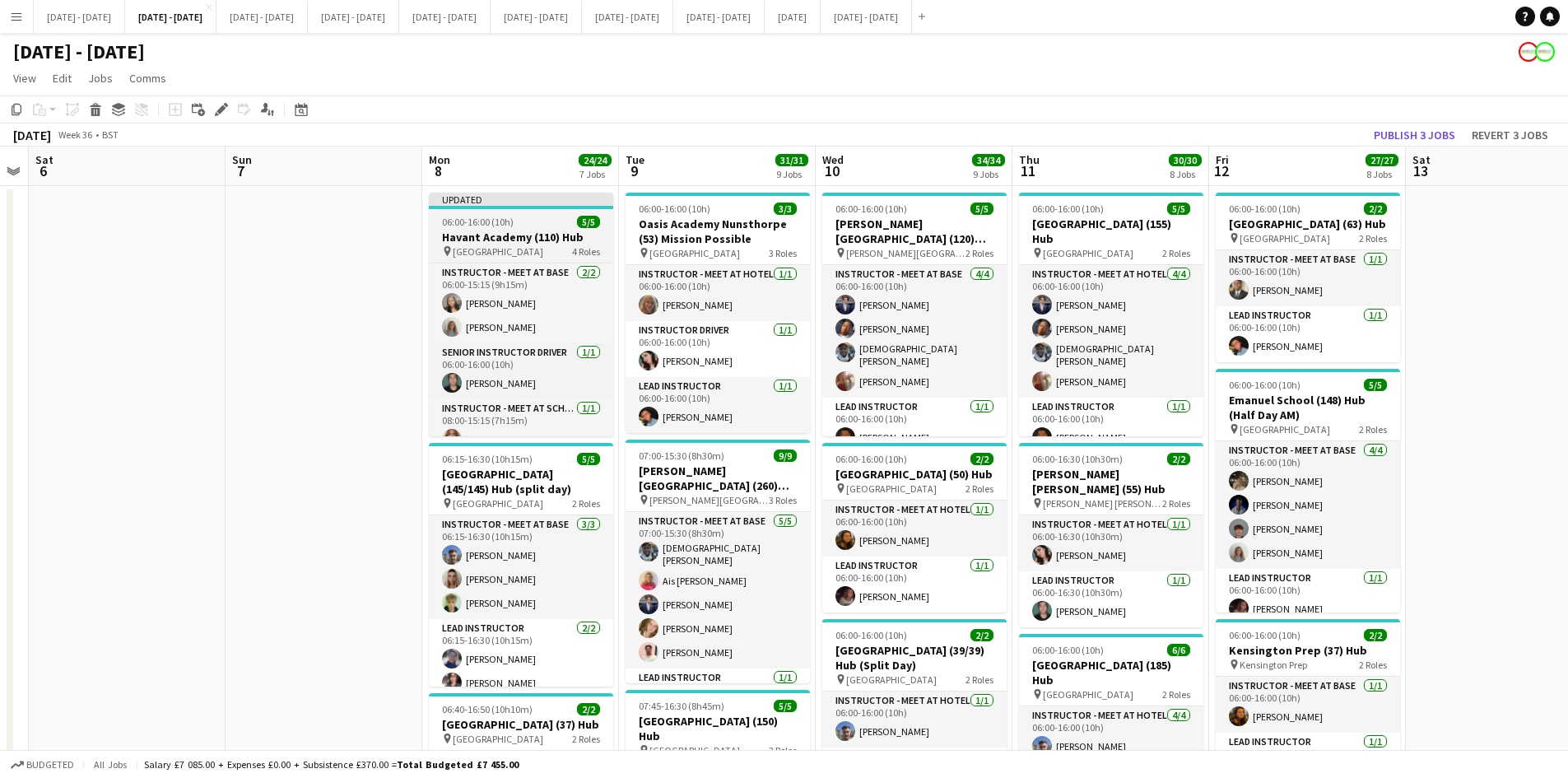
click at [524, 221] on div "06:00-16:00 (10h) 5/5" at bounding box center [521, 221] width 184 height 12
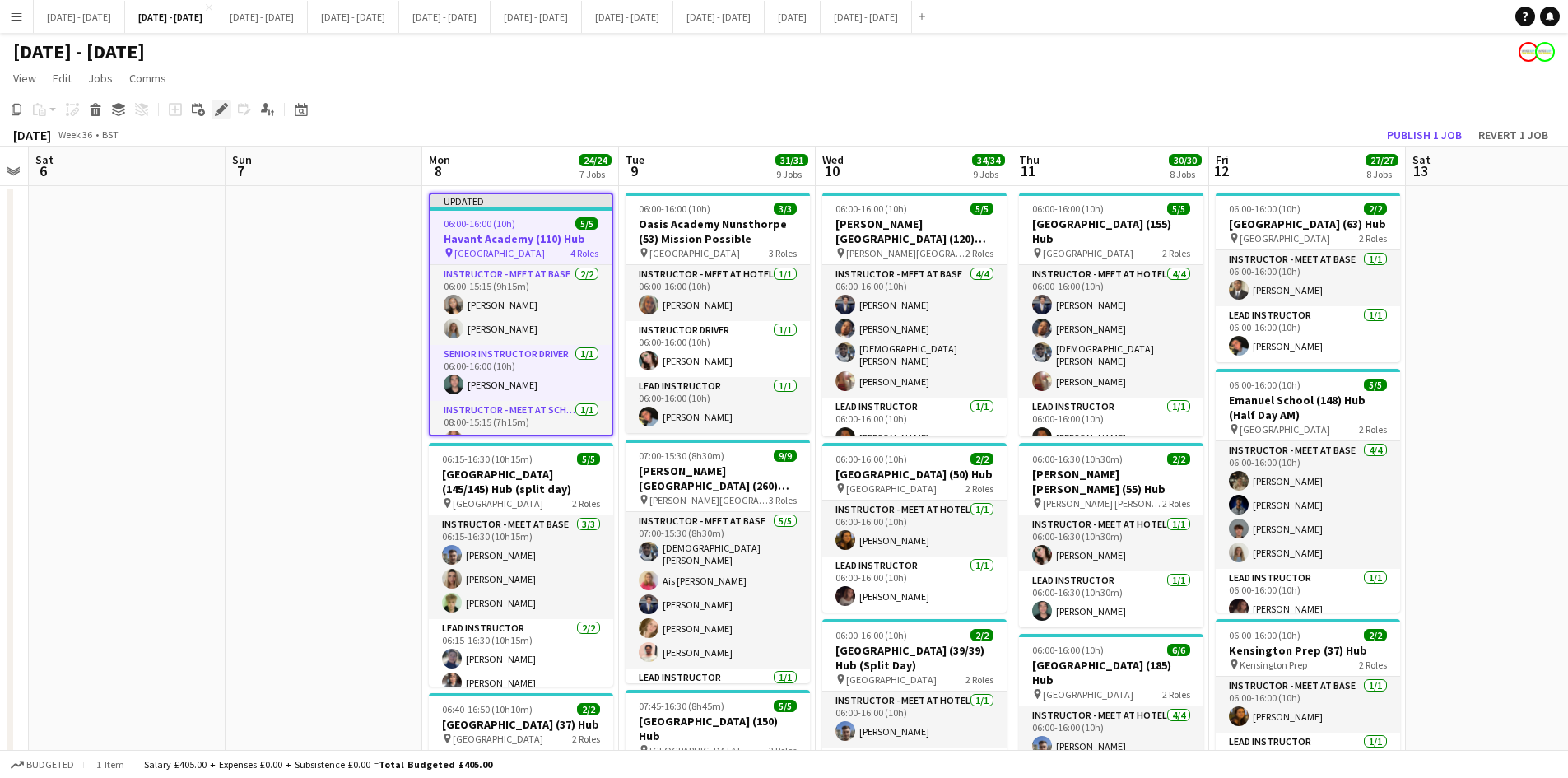
click at [216, 104] on icon "Edit" at bounding box center [221, 109] width 13 height 13
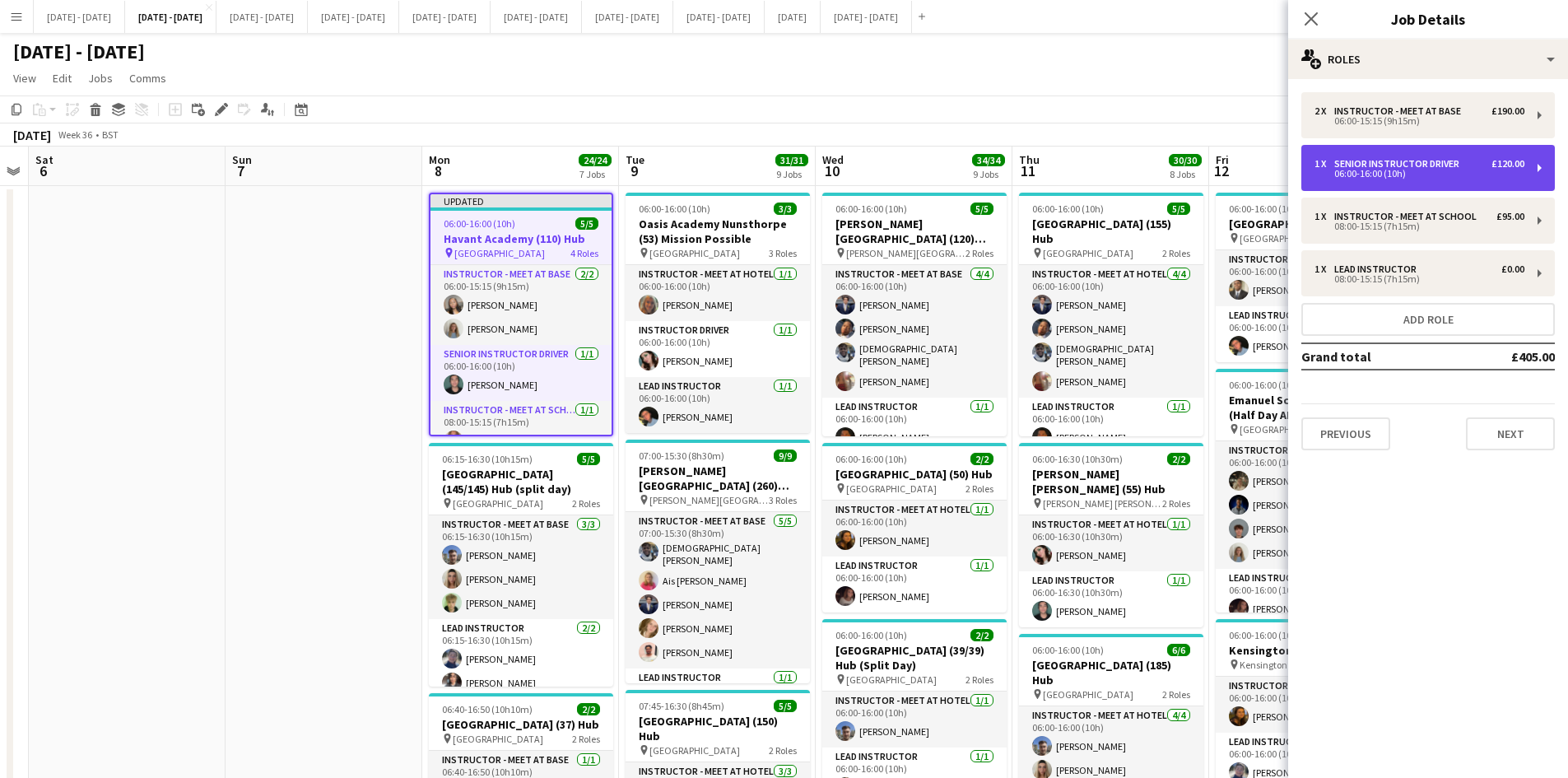
click at [1367, 173] on div "06:00-16:00 (10h)" at bounding box center [1420, 173] width 210 height 8
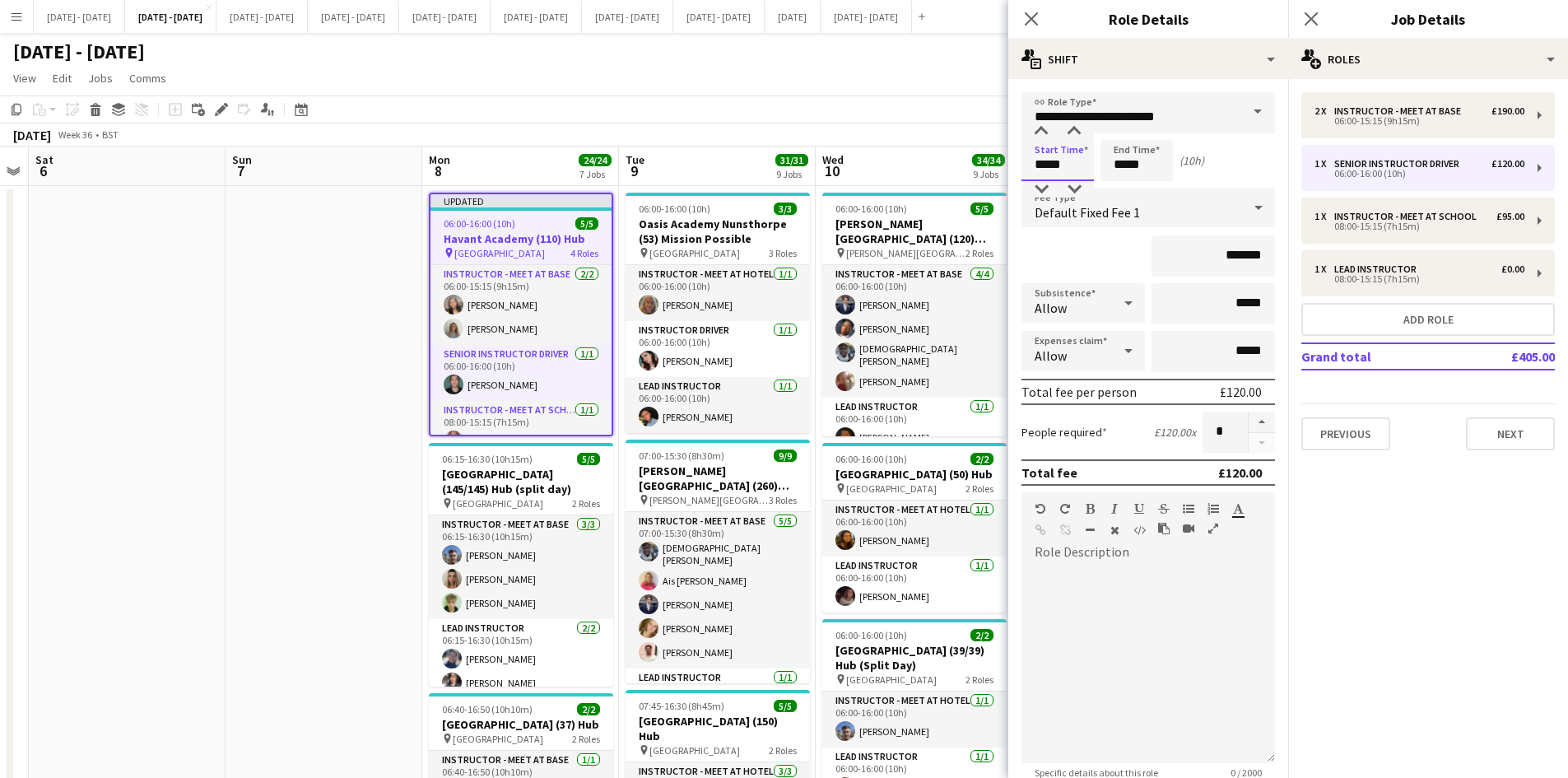
drag, startPoint x: 1065, startPoint y: 165, endPoint x: 1002, endPoint y: 187, distance: 66.7
type input "*****"
click at [1029, 8] on app-icon "Close pop-in" at bounding box center [1031, 19] width 23 height 23
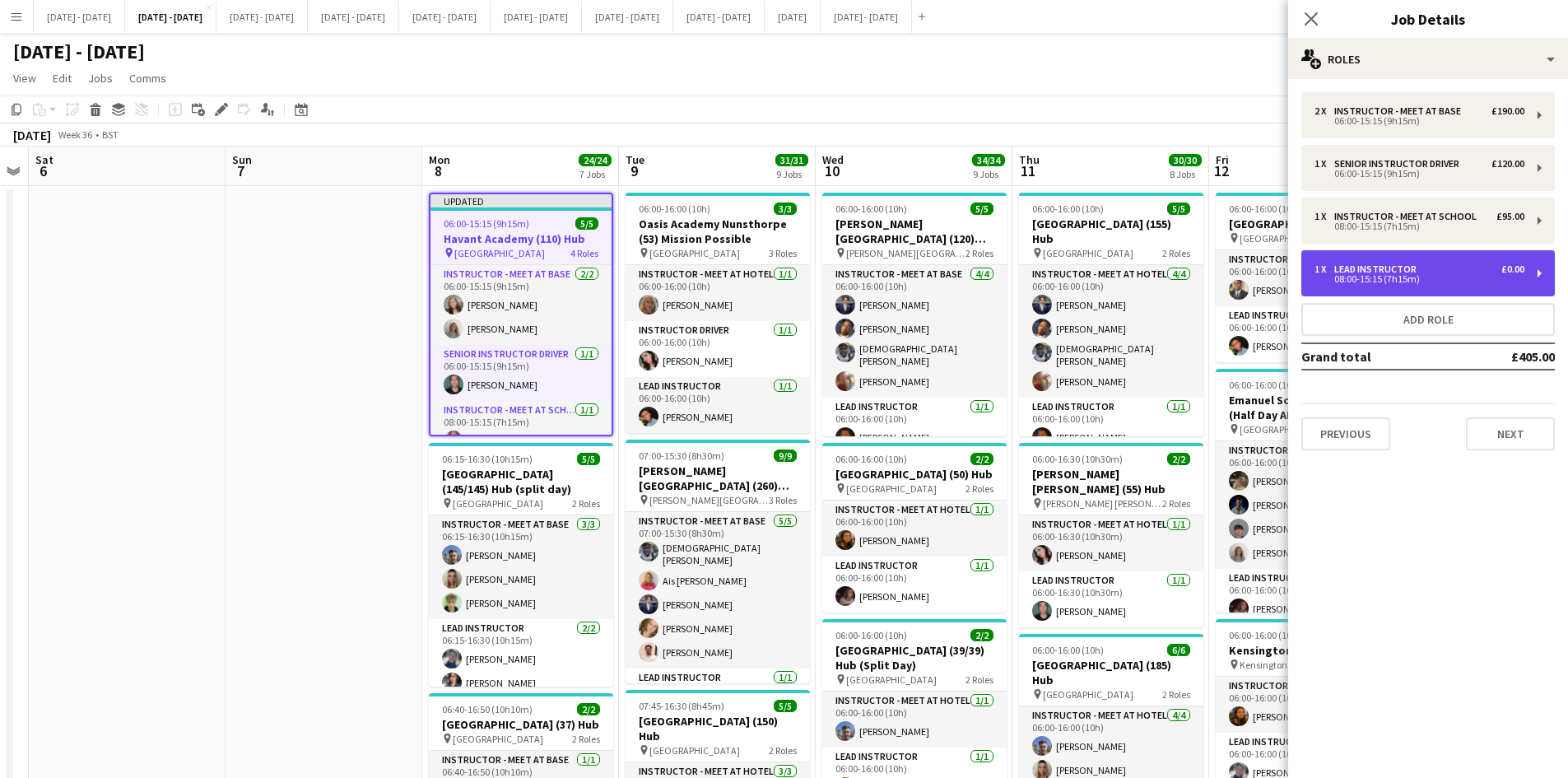
click at [1358, 279] on div "08:00-15:15 (7h15m)" at bounding box center [1420, 279] width 210 height 8
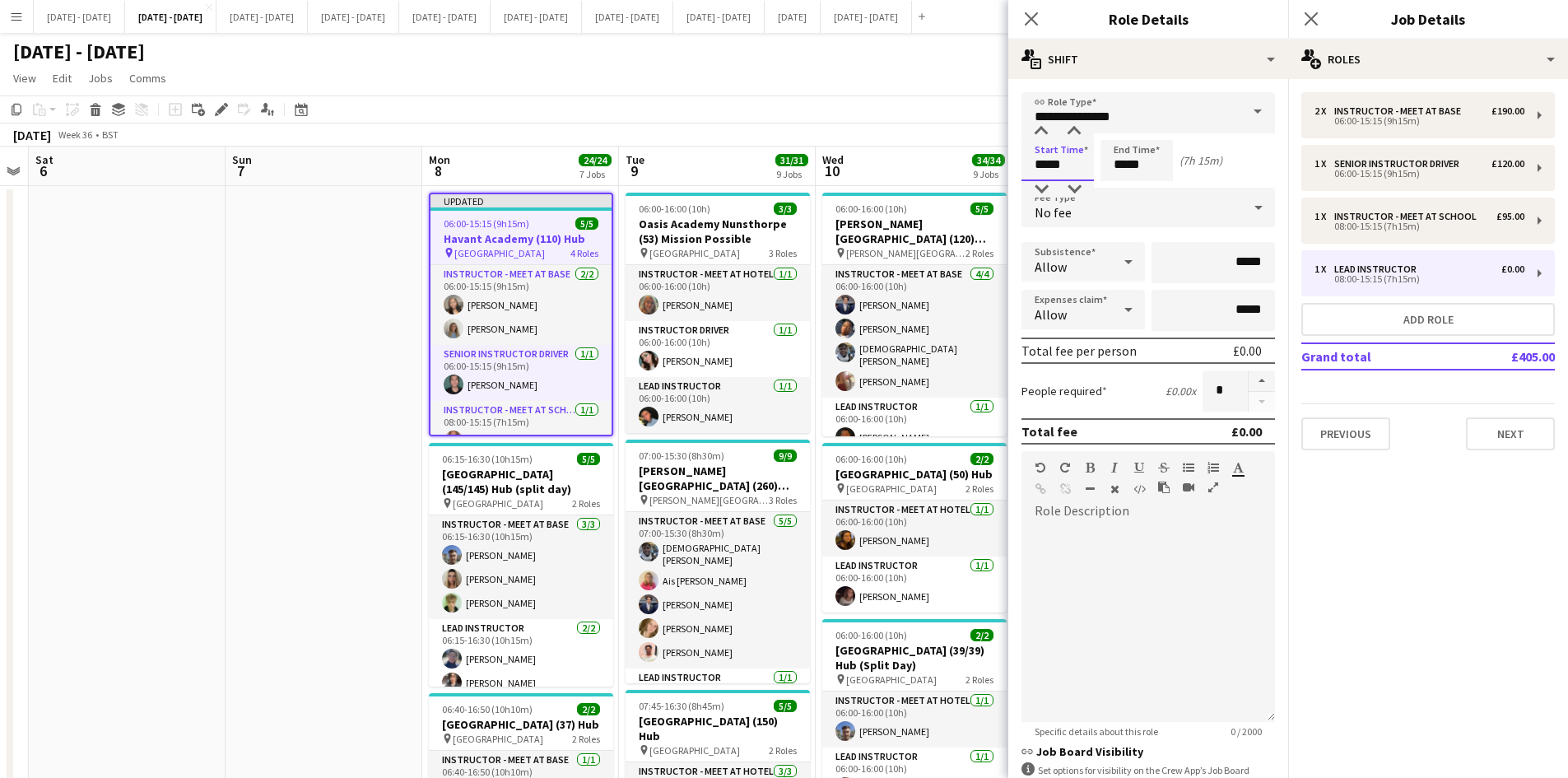
drag, startPoint x: 1066, startPoint y: 162, endPoint x: 1012, endPoint y: 173, distance: 55.1
click at [1012, 173] on form "**********" at bounding box center [1148, 500] width 280 height 816
type input "*****"
click at [1036, 19] on icon "Close pop-in" at bounding box center [1031, 18] width 16 height 16
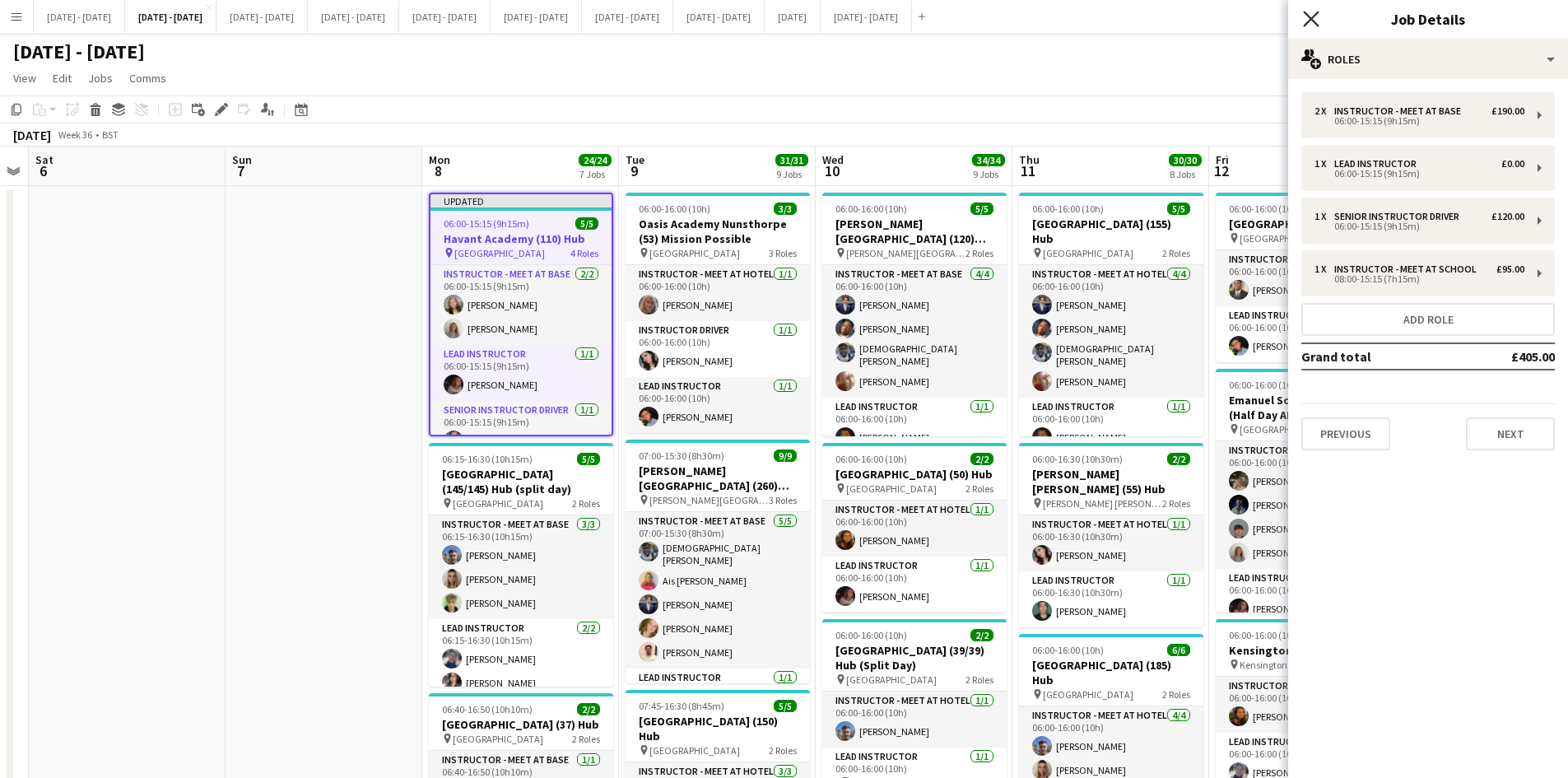
click at [1309, 16] on icon "Close pop-in" at bounding box center [1311, 18] width 16 height 16
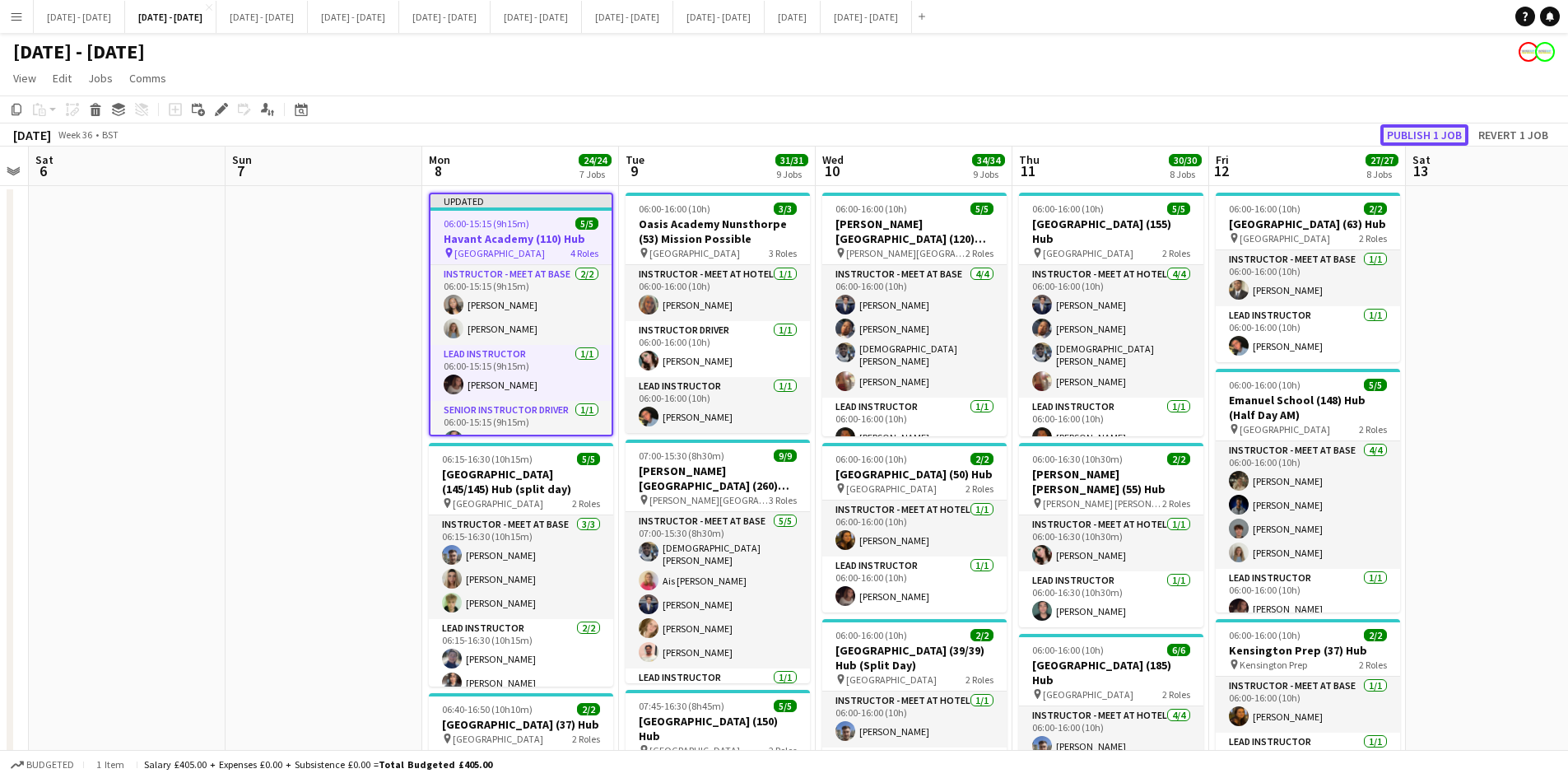
click at [1404, 134] on button "Publish 1 job" at bounding box center [1424, 135] width 88 height 22
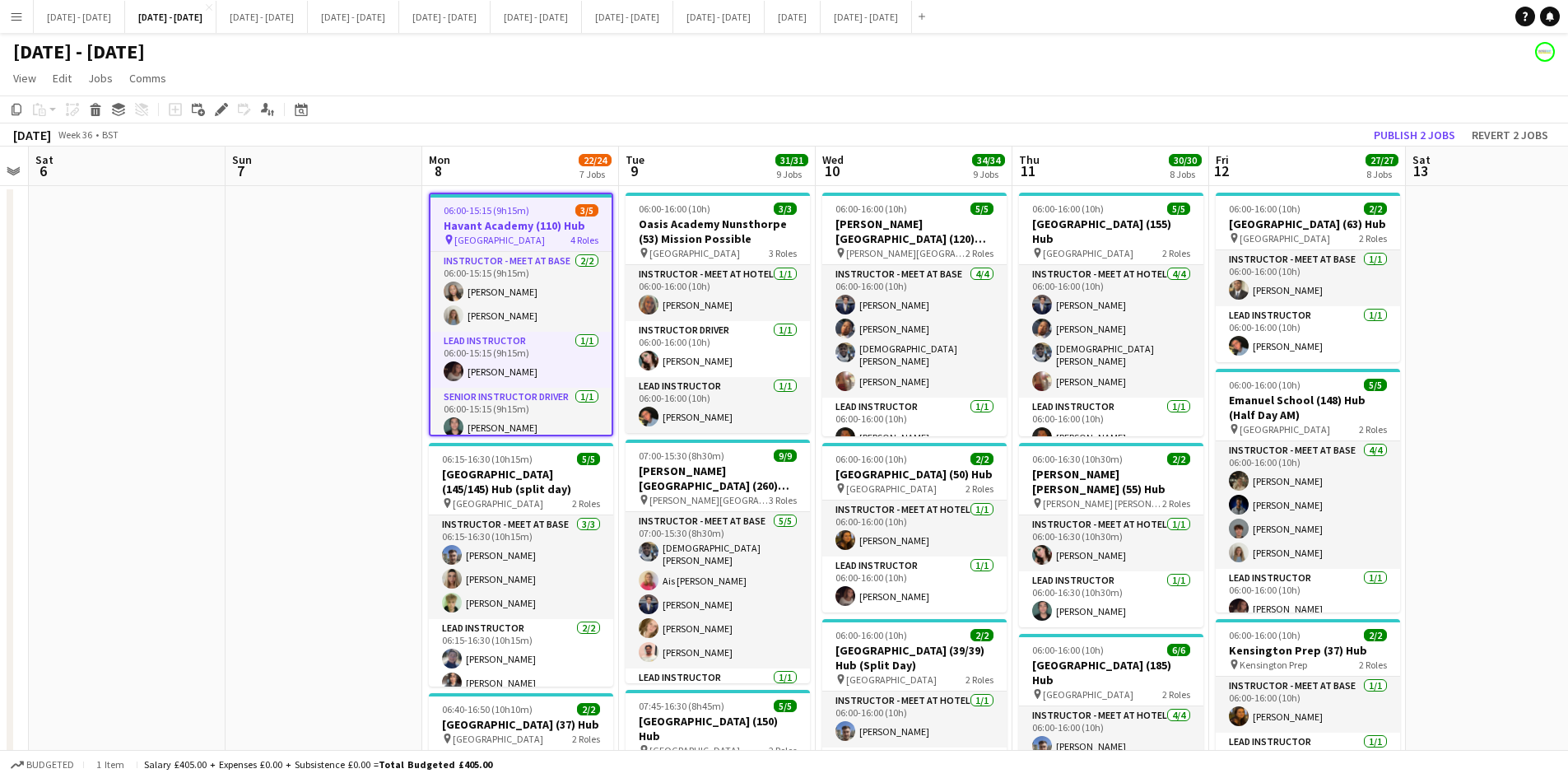
click at [547, 201] on app-job-card "06:00-15:15 (9h15m) 3/5 Havant Academy (110) Hub pin Havant Academy 4 Roles Ins…" at bounding box center [521, 314] width 184 height 244
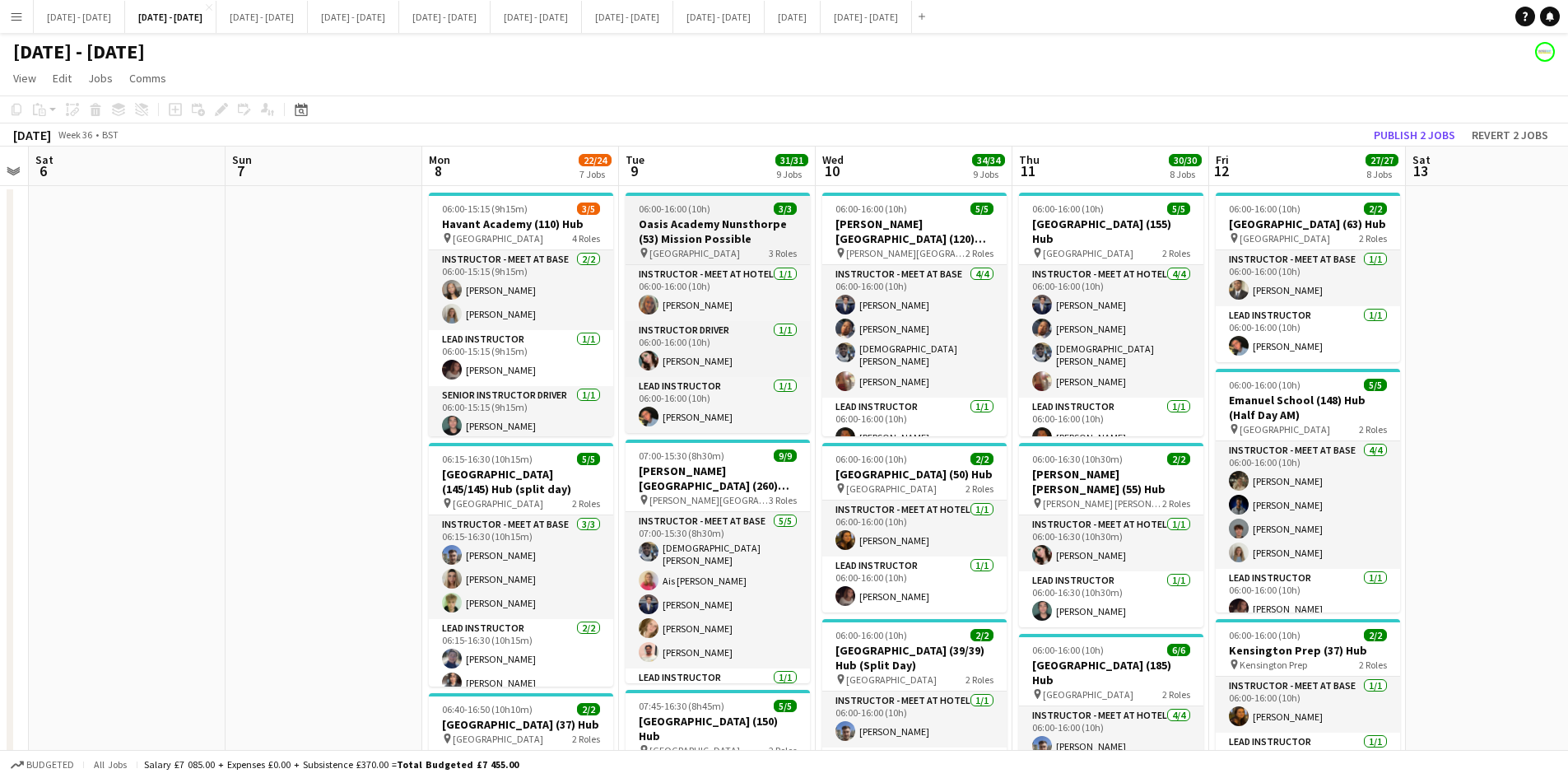
click at [734, 201] on app-job-card "06:00-16:00 (10h) 3/3 Oasis Academy [GEOGRAPHIC_DATA] (53) Mission Possible pin…" at bounding box center [717, 313] width 184 height 241
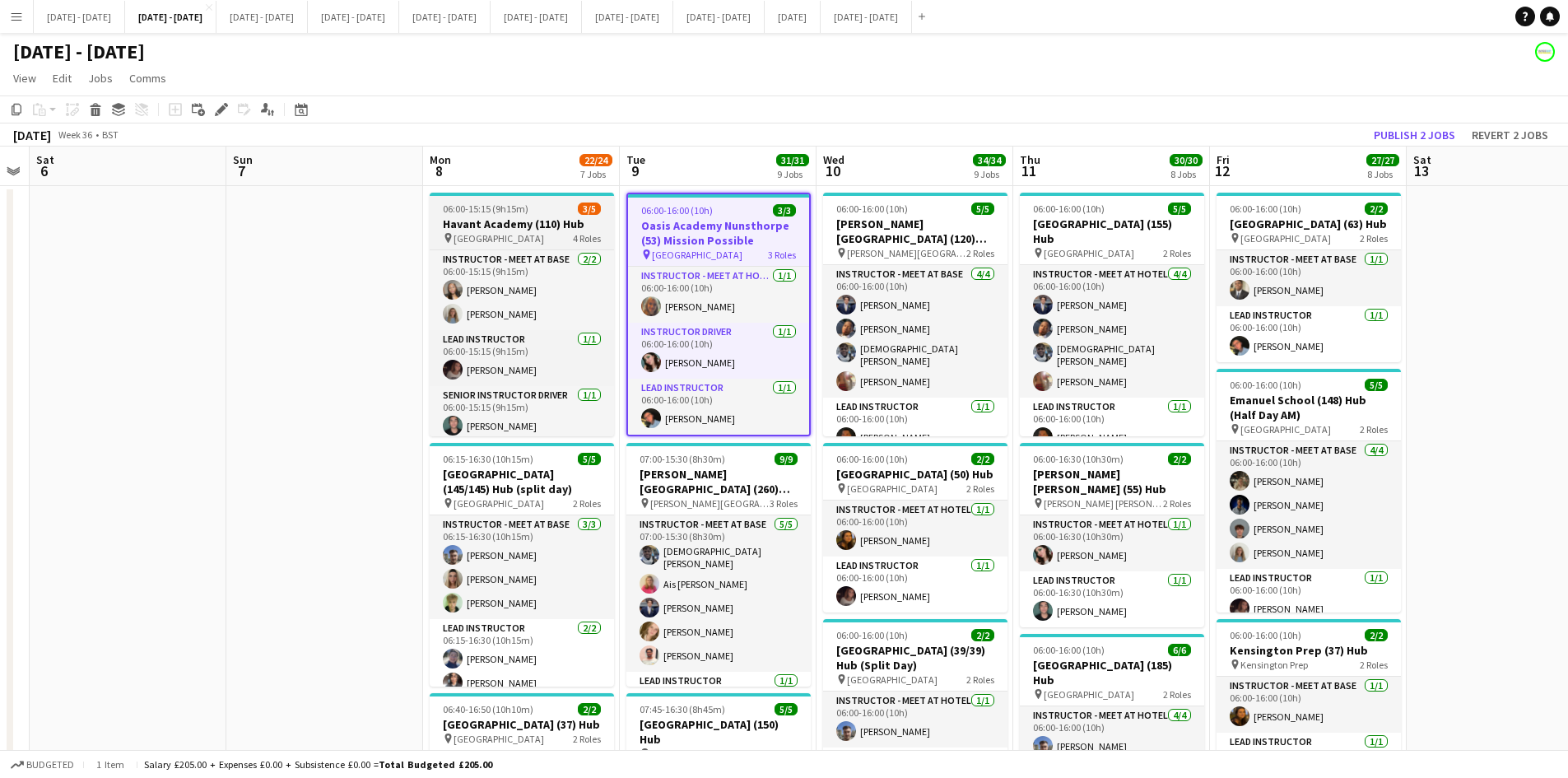
click at [544, 202] on div "06:00-15:15 (9h15m) 3/5" at bounding box center [522, 208] width 184 height 12
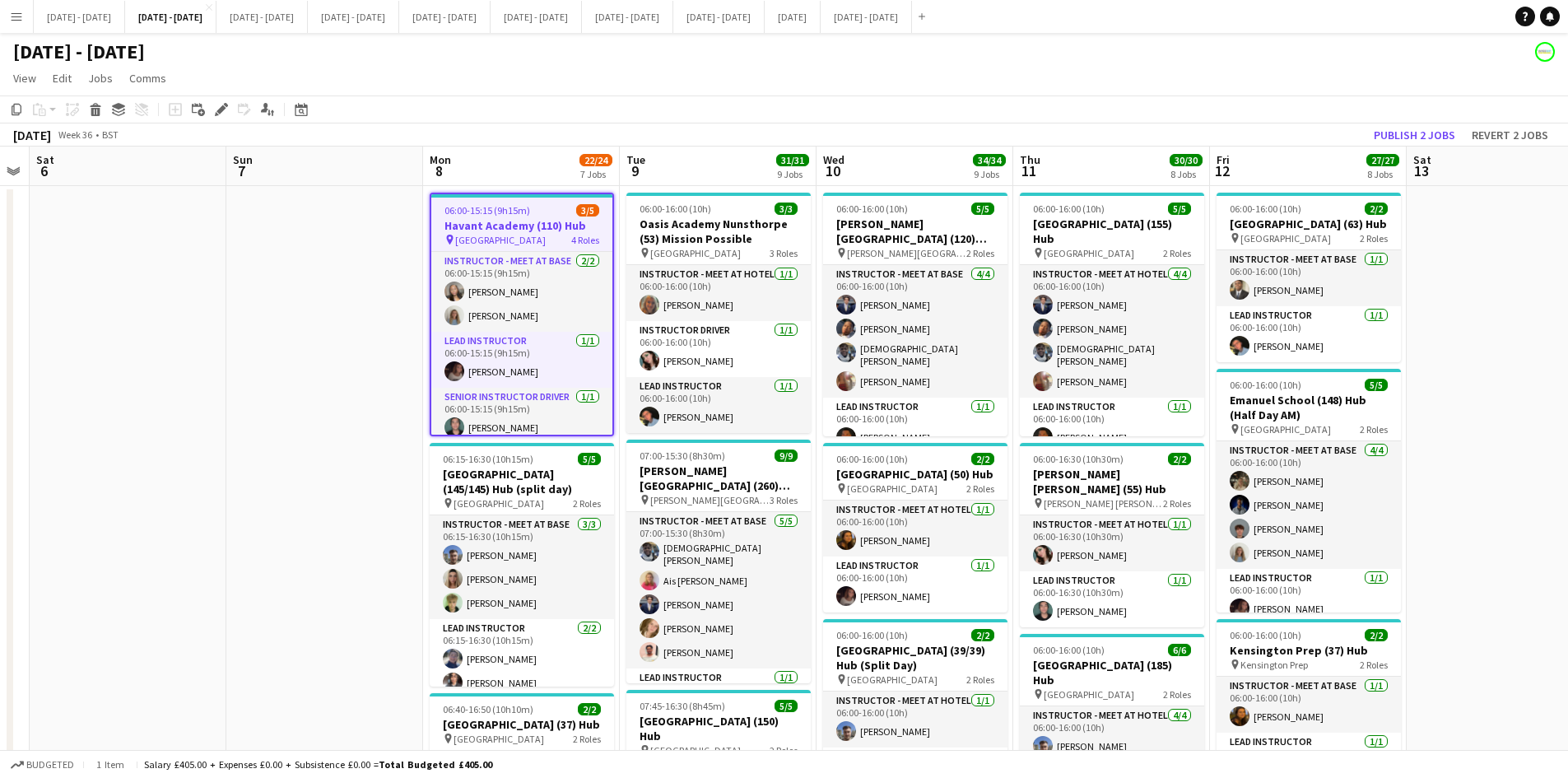
click at [544, 201] on app-job-card "06:00-15:15 (9h15m) 3/5 Havant Academy (110) Hub pin Havant Academy 4 Roles Ins…" at bounding box center [522, 314] width 184 height 244
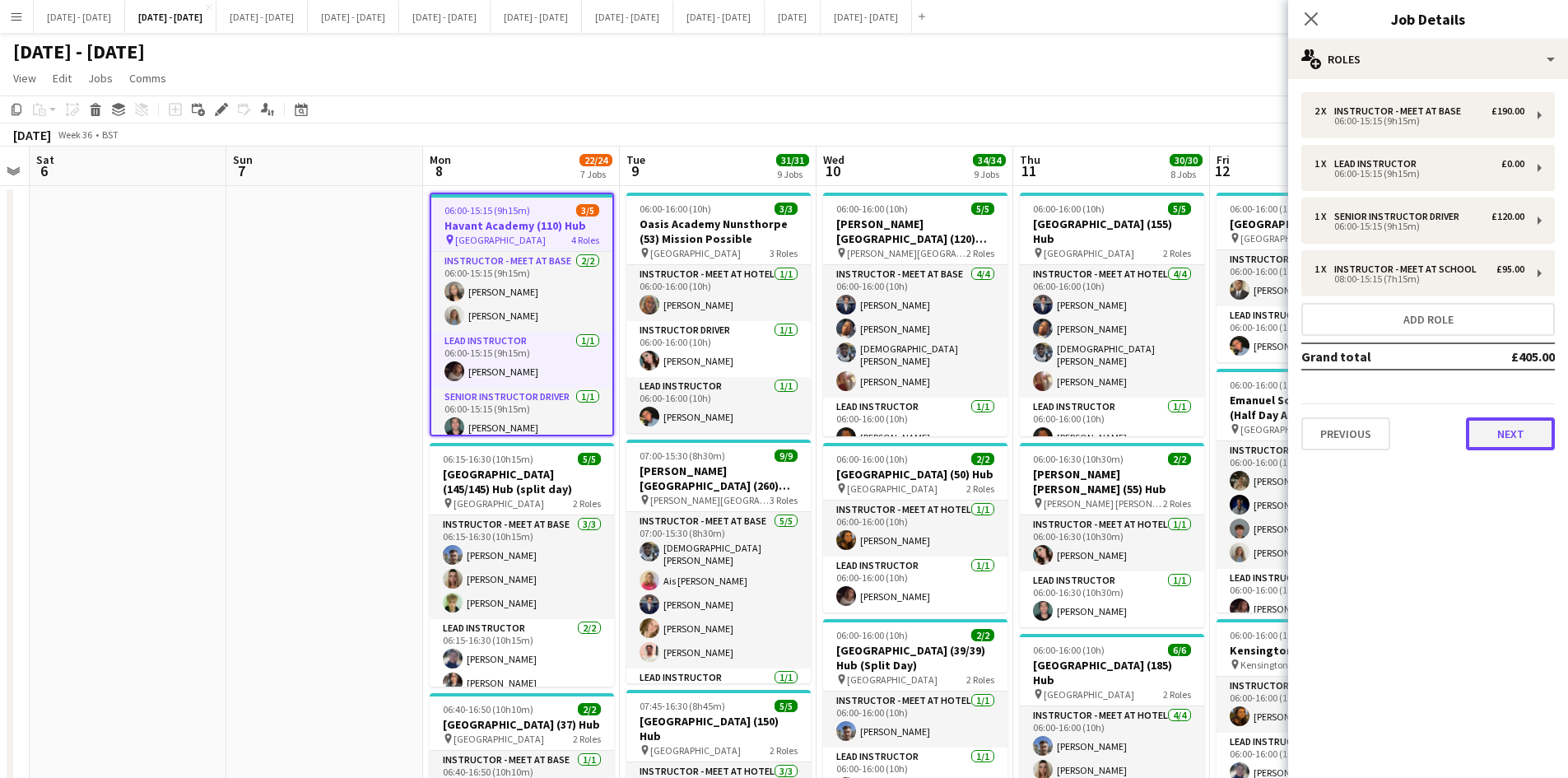
click at [1508, 427] on button "Next" at bounding box center [1510, 434] width 89 height 33
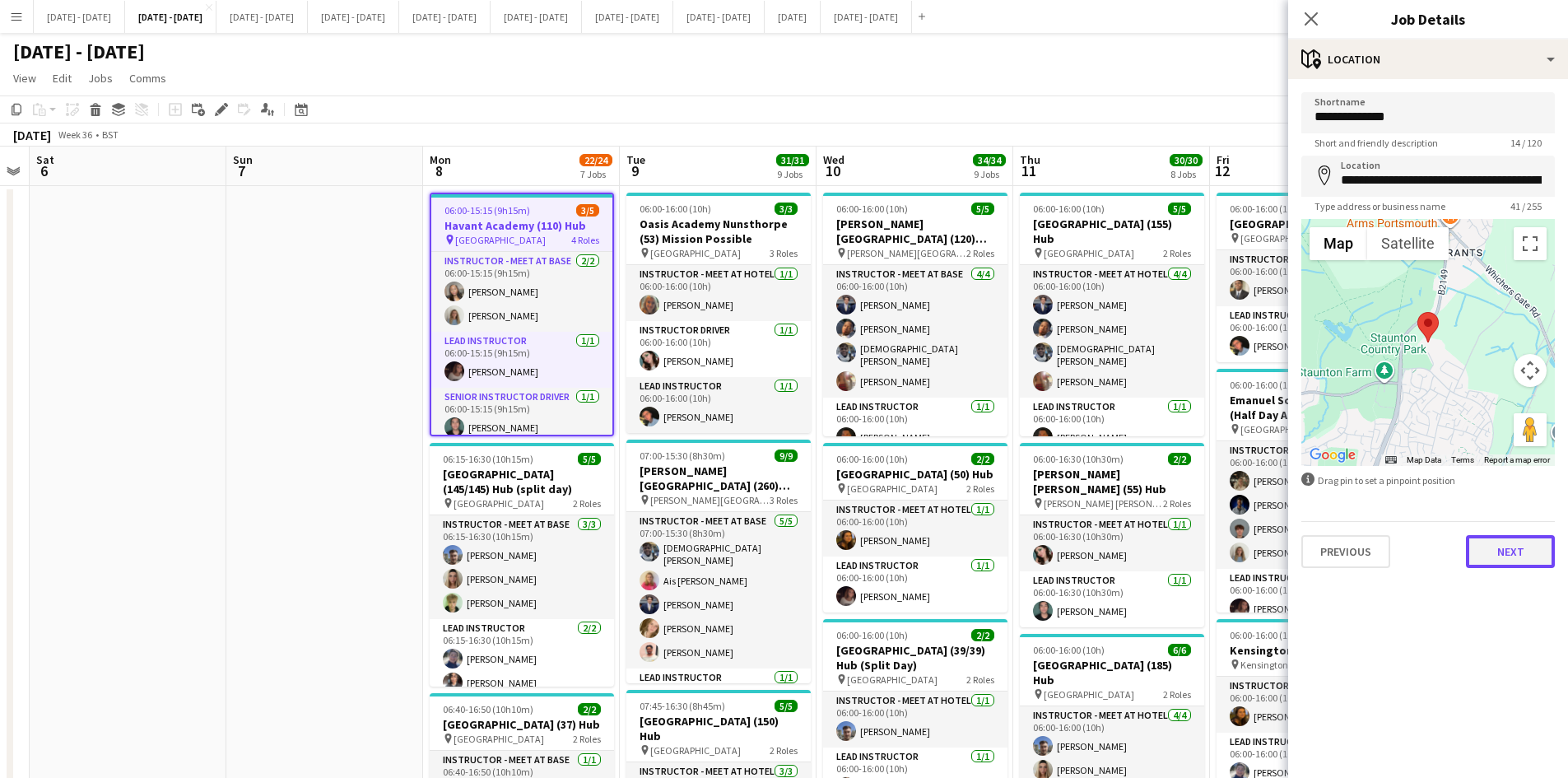
click at [1509, 554] on button "Next" at bounding box center [1510, 551] width 89 height 33
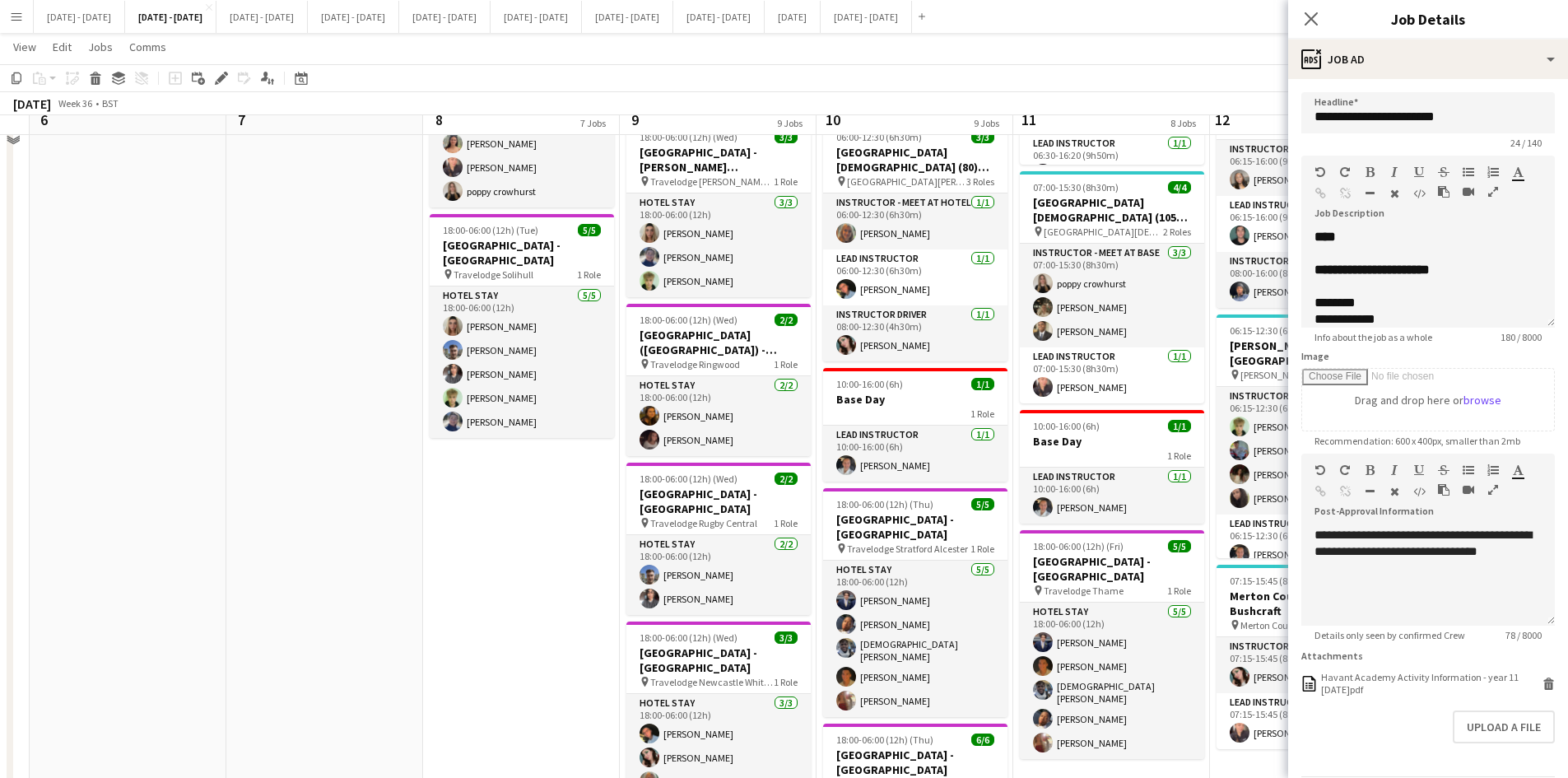
scroll to position [1070, 0]
